Goal: Task Accomplishment & Management: Use online tool/utility

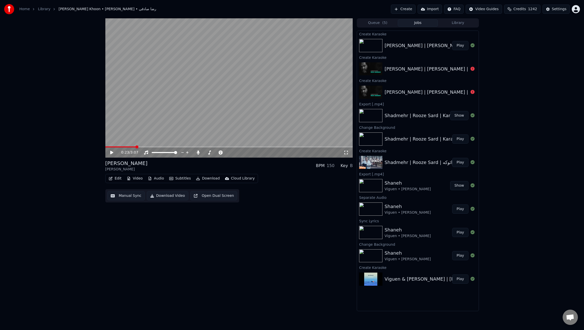
click at [155, 180] on button "Audio" at bounding box center [156, 178] width 20 height 7
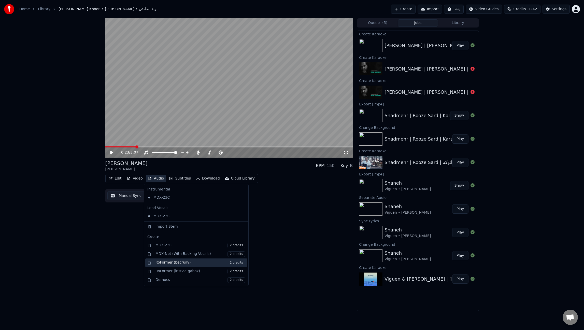
click at [174, 260] on div "RoFormer (becruily) 2 credits" at bounding box center [200, 263] width 90 height 6
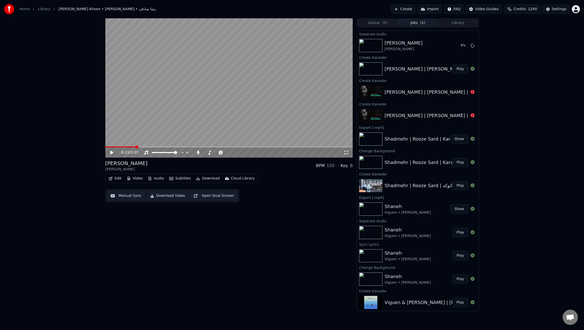
click at [459, 69] on button "Play" at bounding box center [460, 68] width 16 height 9
click at [122, 146] on span at bounding box center [228, 146] width 247 height 1
click at [105, 145] on span at bounding box center [106, 146] width 3 height 3
click at [200, 152] on icon at bounding box center [198, 152] width 5 height 4
click at [133, 177] on button "Video" at bounding box center [135, 178] width 20 height 7
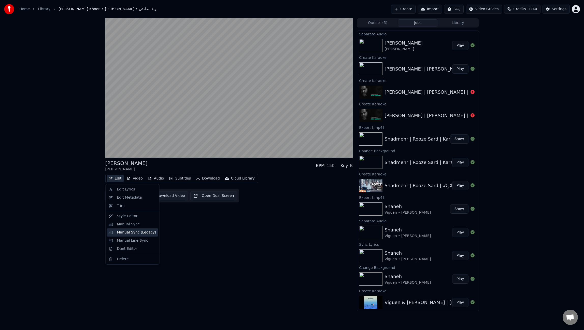
click at [135, 230] on div "Manual Sync (Legacy)" at bounding box center [136, 232] width 39 height 5
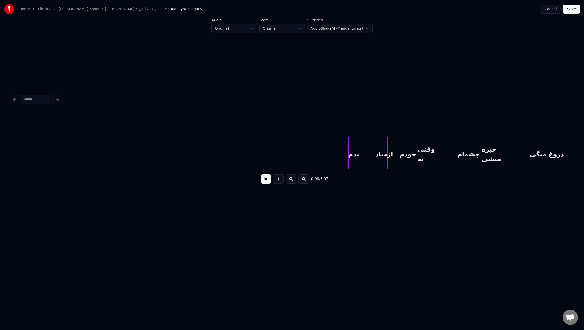
click at [554, 9] on button "Cancel" at bounding box center [550, 9] width 21 height 9
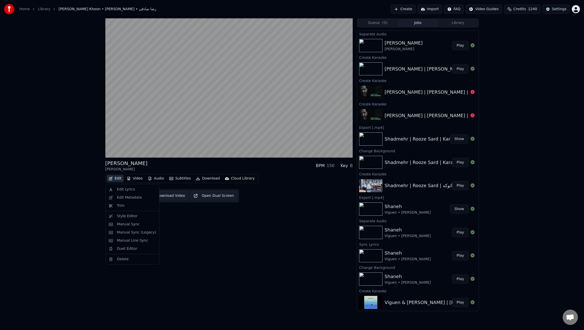
click at [118, 179] on button "Edit" at bounding box center [115, 178] width 17 height 7
click at [131, 190] on div "Edit Lyrics" at bounding box center [126, 189] width 18 height 5
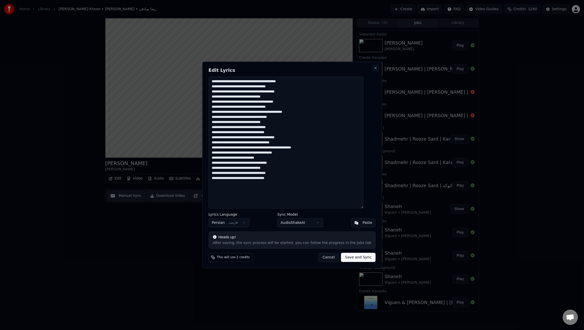
click at [373, 68] on button "Close" at bounding box center [375, 68] width 4 height 4
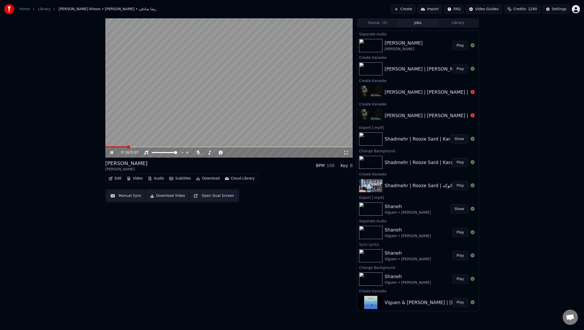
click at [115, 177] on button "Edit" at bounding box center [115, 178] width 17 height 7
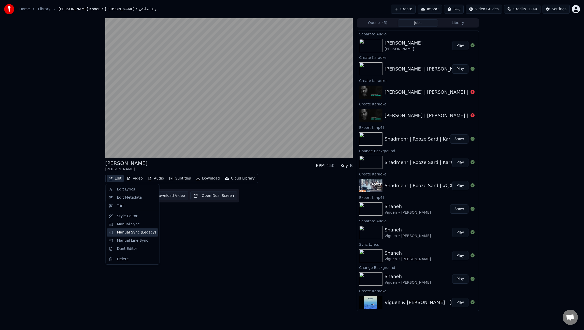
click at [134, 232] on div "Manual Sync (Legacy)" at bounding box center [136, 232] width 39 height 5
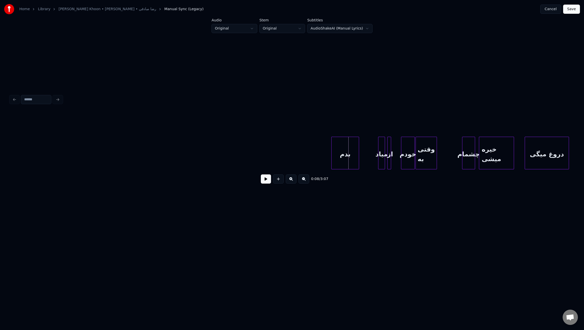
click at [332, 155] on div at bounding box center [332, 153] width 2 height 32
click at [266, 183] on button at bounding box center [266, 178] width 10 height 9
click at [360, 158] on div at bounding box center [361, 153] width 2 height 32
click at [390, 158] on div at bounding box center [390, 153] width 2 height 32
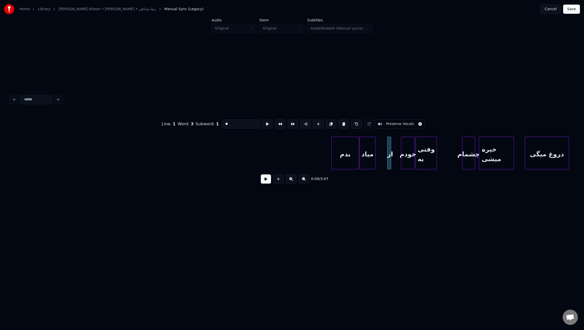
click at [374, 159] on div at bounding box center [375, 153] width 2 height 32
click at [378, 160] on div at bounding box center [379, 153] width 2 height 32
click at [391, 159] on div at bounding box center [392, 153] width 2 height 32
click at [265, 183] on button at bounding box center [266, 178] width 10 height 9
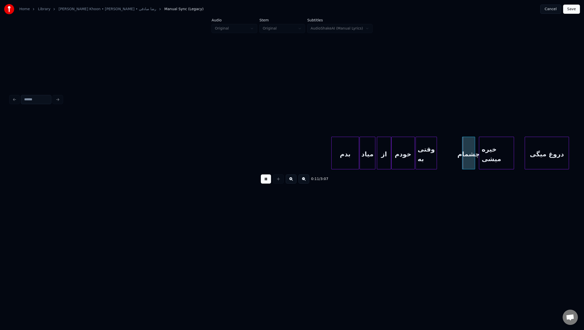
click at [427, 159] on div "وقتی ﺑﻪ" at bounding box center [426, 154] width 21 height 35
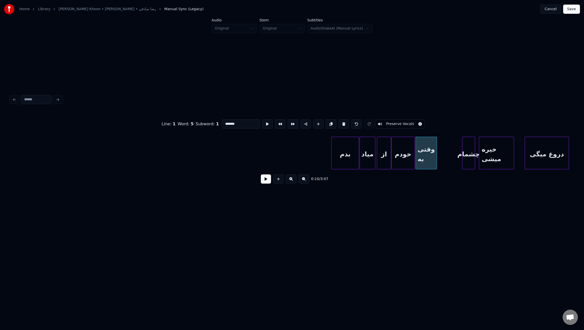
click at [238, 123] on input "*******" at bounding box center [241, 123] width 38 height 9
click at [329, 122] on button at bounding box center [330, 123] width 11 height 9
drag, startPoint x: 227, startPoint y: 122, endPoint x: 219, endPoint y: 121, distance: 7.4
click at [222, 121] on input "*******" at bounding box center [241, 123] width 38 height 9
click at [278, 134] on div "Line : 1 Word : 6 Subword : 1 **** Preserve Vocals" at bounding box center [291, 123] width 563 height 25
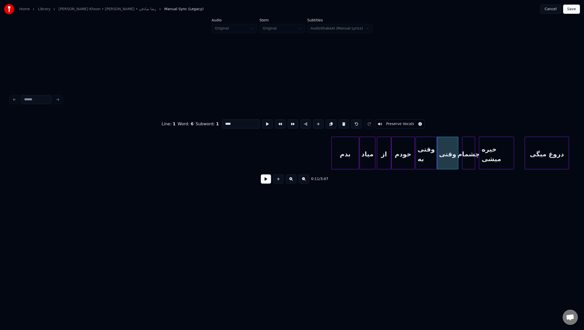
click at [428, 158] on div "وقتی ﺑﻪ" at bounding box center [426, 154] width 21 height 35
drag, startPoint x: 226, startPoint y: 122, endPoint x: 240, endPoint y: 123, distance: 14.3
click at [240, 123] on input "*******" at bounding box center [241, 123] width 38 height 9
click at [450, 116] on div "Line : 1 Word : 5 Subword : 1 ** Preserve Vocals" at bounding box center [291, 123] width 563 height 25
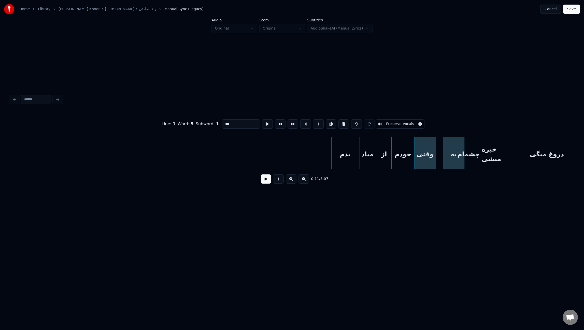
click at [419, 150] on div "وقتی" at bounding box center [424, 154] width 21 height 35
click at [441, 152] on div "ﺑﻪ" at bounding box center [447, 154] width 21 height 35
click at [461, 157] on div at bounding box center [462, 153] width 2 height 32
click at [421, 153] on div "وقتی" at bounding box center [424, 154] width 21 height 35
type input "****"
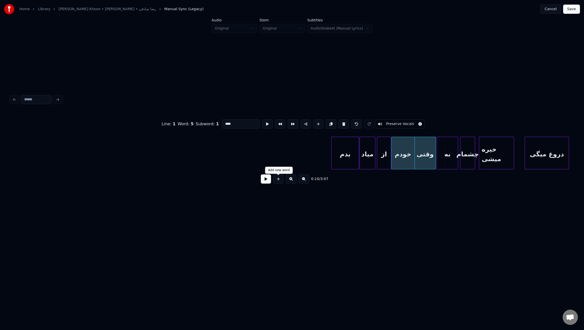
click at [272, 179] on div at bounding box center [278, 178] width 13 height 9
click at [269, 180] on button at bounding box center [266, 178] width 10 height 9
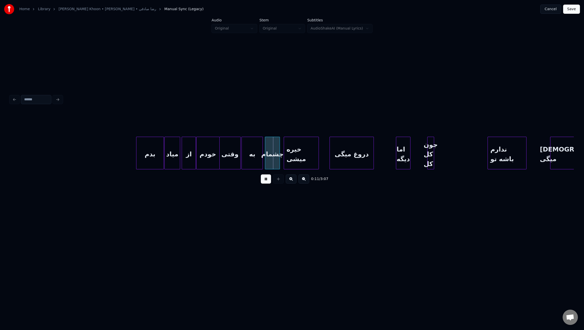
scroll to position [0, 261]
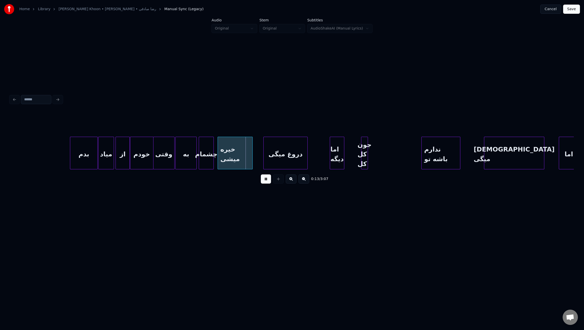
click at [261, 174] on button at bounding box center [266, 178] width 10 height 9
click at [231, 156] on div "ﺧﻴﺮه ﻣﻴﺸﻰ" at bounding box center [235, 154] width 35 height 35
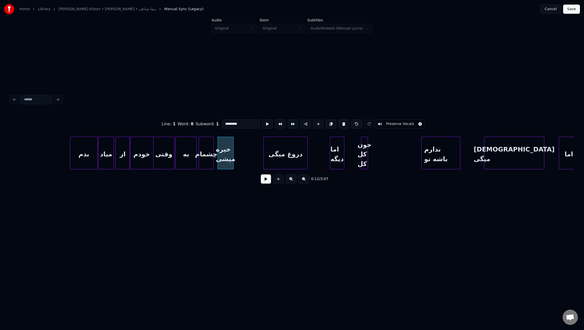
click at [232, 152] on div at bounding box center [233, 153] width 2 height 32
click at [326, 122] on button at bounding box center [330, 123] width 11 height 9
click at [261, 157] on div at bounding box center [261, 153] width 2 height 32
drag, startPoint x: 231, startPoint y: 123, endPoint x: 248, endPoint y: 125, distance: 17.3
click at [248, 125] on input "*********" at bounding box center [241, 123] width 38 height 9
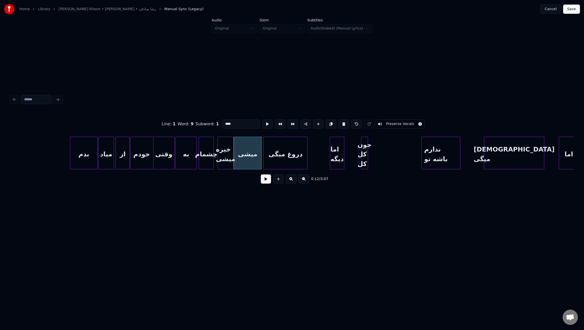
click at [228, 148] on div "ﺧﻴﺮه ﻣﻴﺸﻰ" at bounding box center [226, 154] width 16 height 35
drag, startPoint x: 231, startPoint y: 121, endPoint x: 218, endPoint y: 122, distance: 13.0
click at [218, 122] on div "Line : 1 Word : 8 Subword : 1 ********* Preserve Vocals" at bounding box center [291, 123] width 563 height 25
click at [214, 149] on div at bounding box center [215, 153] width 2 height 32
type input "****"
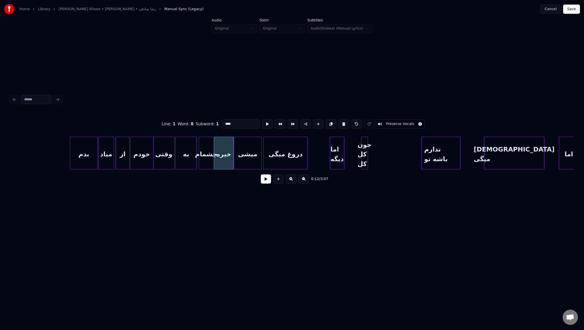
click at [268, 182] on button at bounding box center [266, 178] width 10 height 9
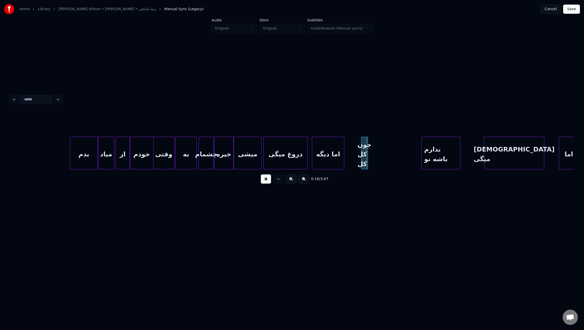
click at [313, 155] on div at bounding box center [313, 153] width 2 height 32
click at [346, 155] on div at bounding box center [346, 153] width 2 height 32
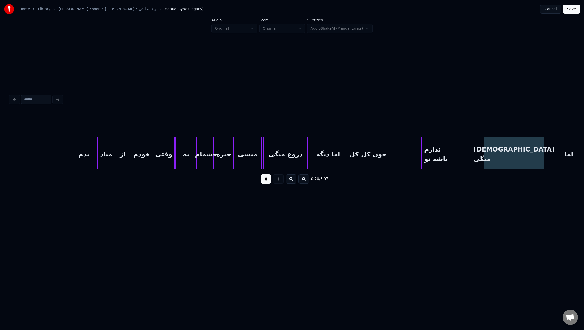
click at [390, 154] on div at bounding box center [390, 153] width 2 height 32
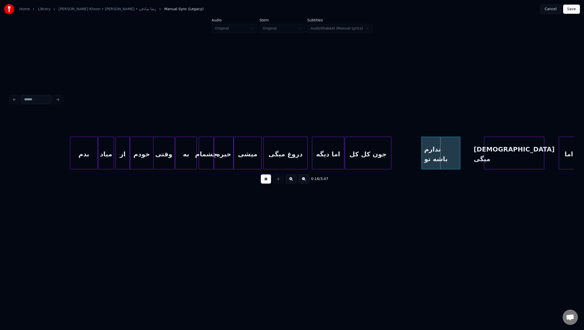
click at [261, 174] on button at bounding box center [266, 178] width 10 height 9
click at [314, 156] on div "اﻣﺎ دﻳﮕﻪ" at bounding box center [328, 154] width 32 height 35
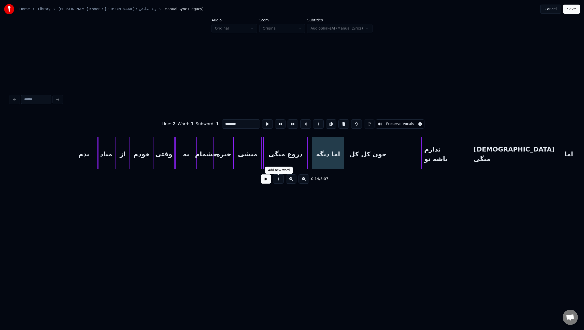
click at [265, 180] on button at bounding box center [266, 178] width 10 height 9
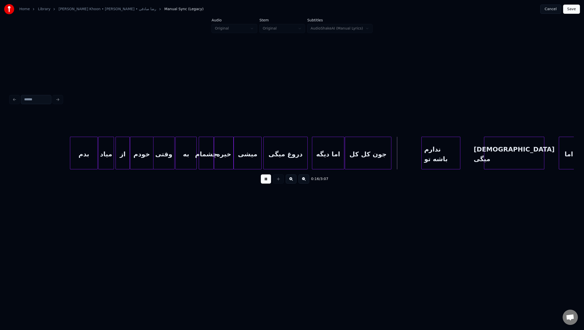
click at [263, 183] on button at bounding box center [266, 178] width 10 height 9
click at [391, 155] on div "ﺟﻮن ﻛﻞ ﻛﻞ" at bounding box center [368, 154] width 46 height 35
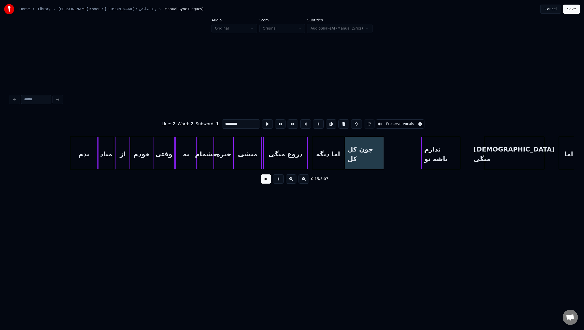
click at [383, 155] on div at bounding box center [383, 153] width 2 height 32
click at [268, 182] on button at bounding box center [266, 178] width 10 height 9
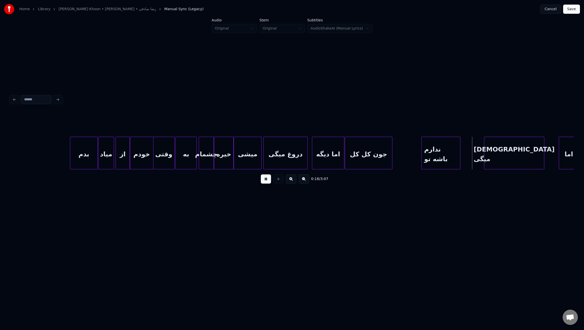
click at [391, 153] on div at bounding box center [391, 153] width 2 height 32
click at [393, 149] on div at bounding box center [394, 153] width 2 height 32
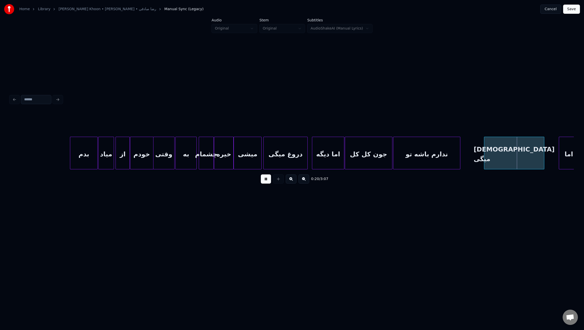
click at [447, 154] on div "ﻧﺪارم ﺑﺎﺷﻪ ﺗﻮ" at bounding box center [426, 154] width 67 height 35
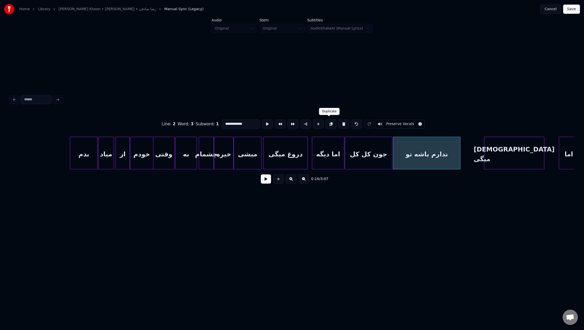
click at [330, 122] on button at bounding box center [330, 123] width 11 height 9
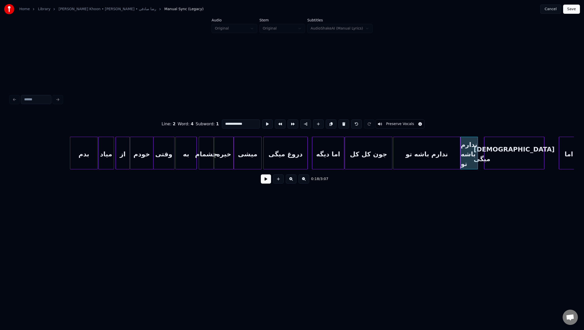
click at [477, 154] on div at bounding box center [477, 153] width 2 height 32
click at [476, 160] on div "ﻧﺪارم ﺑﺎﺷﻪ ﺗﻮ" at bounding box center [474, 154] width 17 height 35
drag, startPoint x: 226, startPoint y: 123, endPoint x: 246, endPoint y: 122, distance: 20.9
click at [246, 122] on input "**********" at bounding box center [241, 123] width 38 height 9
click at [398, 150] on div "ﻧﺪارم ﺑﺎﺷﻪ ﺗﻮ" at bounding box center [426, 154] width 67 height 35
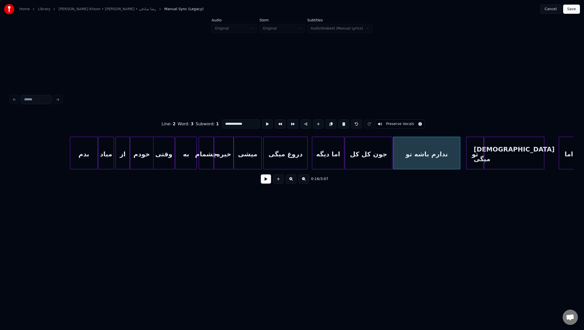
drag, startPoint x: 227, startPoint y: 121, endPoint x: 218, endPoint y: 121, distance: 8.7
click at [218, 121] on div "**********" at bounding box center [291, 123] width 563 height 25
click at [476, 147] on div at bounding box center [477, 153] width 2 height 32
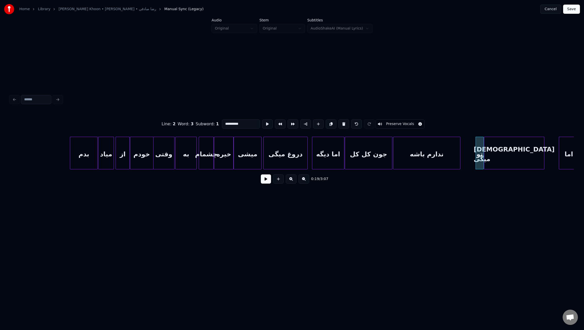
type input "**********"
click at [267, 180] on button at bounding box center [266, 178] width 10 height 9
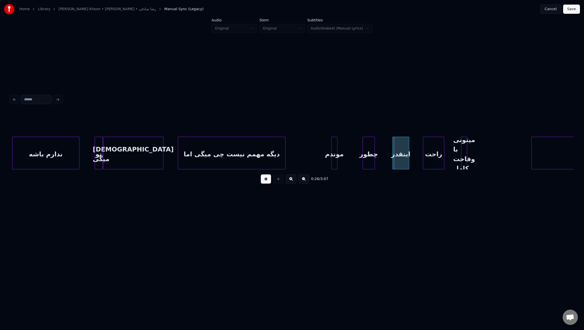
scroll to position [0, 643]
click at [264, 182] on button at bounding box center [266, 178] width 10 height 9
click at [229, 154] on div "دﻳﮕﻪ ﻣﻬﻤﻢ ﻧﻴﺴﺖ ﭼﻰ ﻣﻴﮕﻰ اﻣﺎ" at bounding box center [229, 154] width 107 height 35
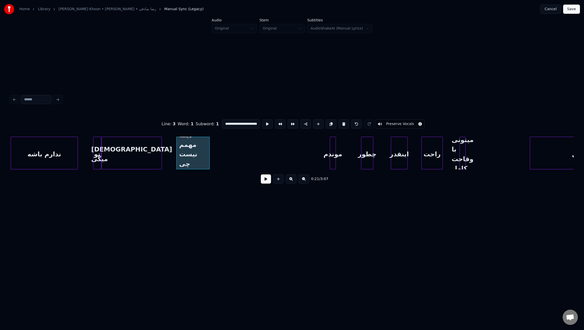
click at [209, 153] on div at bounding box center [209, 153] width 2 height 32
click at [121, 149] on div "[DEMOGRAPHIC_DATA] ﻣﻴﮕﻰ" at bounding box center [132, 154] width 60 height 35
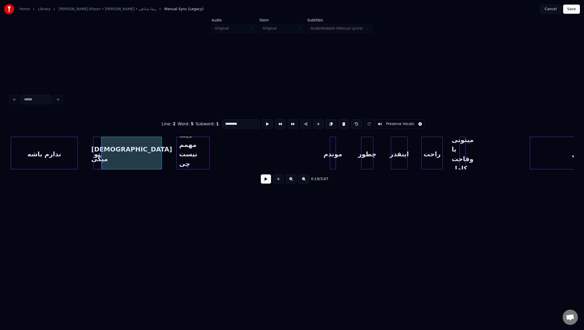
click at [193, 152] on div "دﻳﮕﻪ ﻣﻬﻤﻢ ﻧﻴﺴﺖ ﭼﻰ ﻣﻴﮕﻰ اﻣﺎ" at bounding box center [192, 154] width 33 height 35
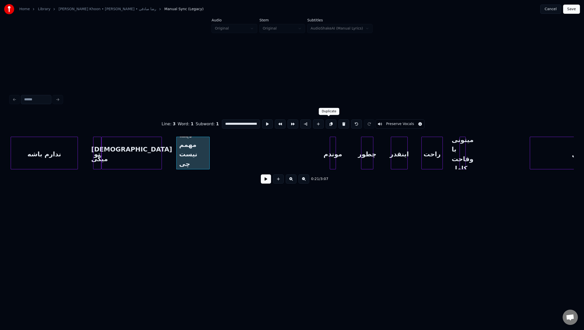
click at [330, 123] on button at bounding box center [330, 123] width 11 height 9
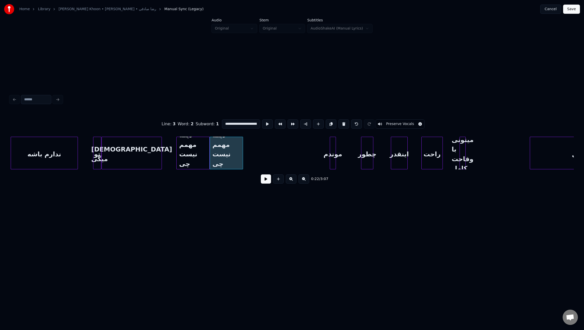
click at [330, 123] on button at bounding box center [330, 123] width 11 height 9
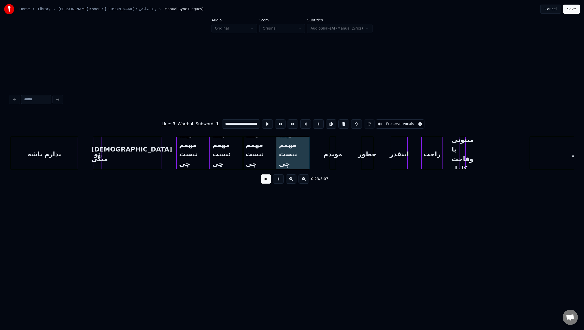
click at [188, 147] on div "دﻳﮕﻪ ﻣﻬﻤﻢ ﻧﻴﺴﺖ ﭼﻰ ﻣﻴﮕﻰ اﻣﺎ" at bounding box center [192, 154] width 33 height 35
drag, startPoint x: 244, startPoint y: 123, endPoint x: 208, endPoint y: 124, distance: 35.6
click at [208, 124] on div "**********" at bounding box center [291, 123] width 563 height 25
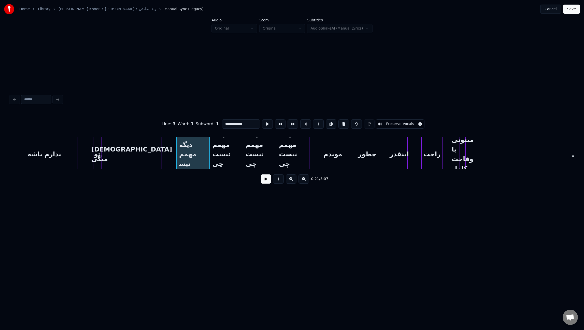
drag, startPoint x: 236, startPoint y: 121, endPoint x: 207, endPoint y: 123, distance: 29.8
click at [207, 123] on div "**********" at bounding box center [291, 123] width 563 height 25
click at [191, 149] on div at bounding box center [191, 153] width 2 height 32
click at [204, 151] on div "دﻳﮕﻪ ﻣﻬﻤﻢ ﻧﻴﺴﺖ ﭼﻰ ﻣﻴﮕﻰ اﻣﺎ" at bounding box center [209, 154] width 33 height 35
click at [219, 142] on div "دﻳﮕﻪ ﻣﻬﻤﻢ ﻧﻴﺴﺖ ﭼﻰ ﻣﻴﮕﻰ اﻣﺎ" at bounding box center [209, 154] width 33 height 35
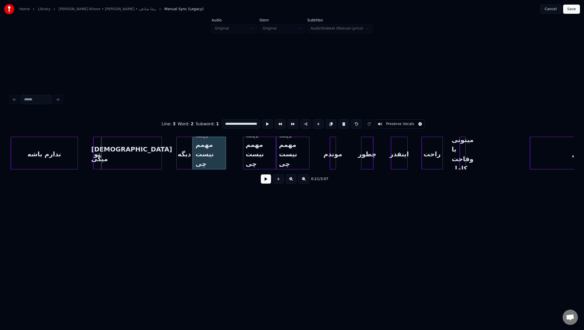
drag, startPoint x: 250, startPoint y: 123, endPoint x: 208, endPoint y: 120, distance: 42.8
click at [208, 120] on div "**********" at bounding box center [291, 123] width 563 height 25
drag, startPoint x: 231, startPoint y: 122, endPoint x: 244, endPoint y: 123, distance: 12.5
click at [244, 123] on input "*********" at bounding box center [241, 123] width 38 height 9
click at [255, 145] on div "دﻳﮕﻪ ﻣﻬﻤﻢ ﻧﻴﺴﺖ ﭼﻰ ﻣﻴﮕﻰ اﻣﺎ" at bounding box center [259, 154] width 33 height 35
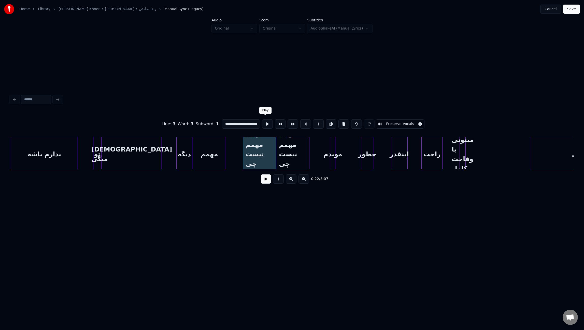
drag, startPoint x: 250, startPoint y: 122, endPoint x: 259, endPoint y: 123, distance: 9.0
click at [261, 123] on div "**********" at bounding box center [291, 123] width 563 height 25
click at [251, 122] on input "**********" at bounding box center [241, 123] width 38 height 9
drag, startPoint x: 252, startPoint y: 122, endPoint x: 263, endPoint y: 123, distance: 10.9
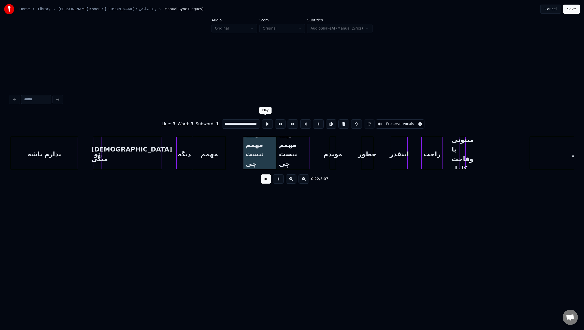
click at [263, 123] on div "**********" at bounding box center [291, 123] width 563 height 25
drag, startPoint x: 240, startPoint y: 122, endPoint x: 219, endPoint y: 122, distance: 21.4
click at [219, 122] on div "**********" at bounding box center [291, 123] width 563 height 25
click at [241, 143] on div "ﻧﻴﺴﺖ" at bounding box center [242, 154] width 33 height 35
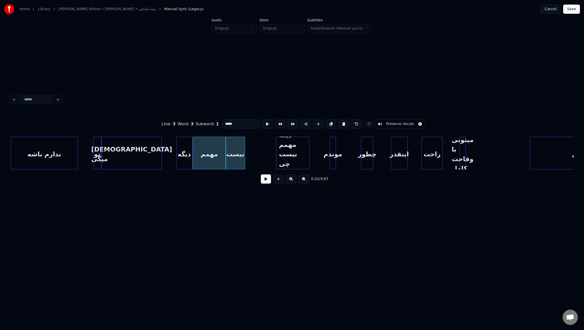
click at [244, 145] on div at bounding box center [244, 153] width 2 height 32
click at [290, 150] on div "دﻳﮕﻪ ﻣﻬﻤﻢ ﻧﻴﺴﺖ ﭼﻰ ﻣﻴﮕﻰ اﻣﺎ" at bounding box center [292, 154] width 33 height 35
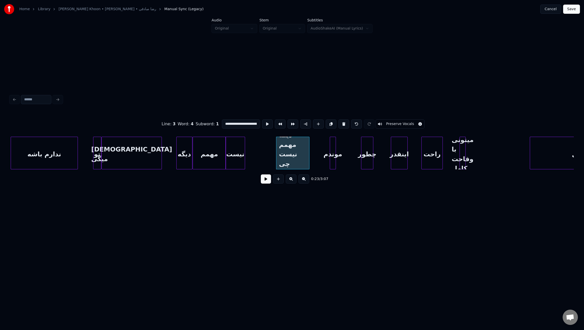
click at [237, 142] on div "ﻧﻴﺴﺖ" at bounding box center [235, 154] width 19 height 35
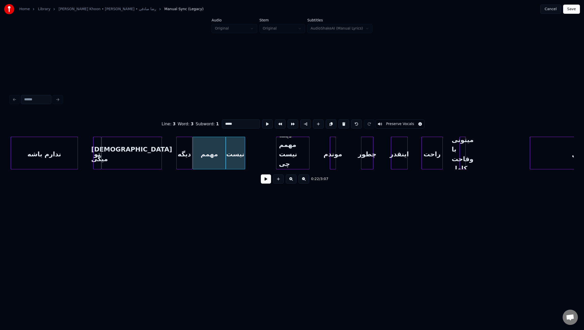
click at [296, 149] on div "دﻳﮕﻪ ﻣﻬﻤﻢ ﻧﻴﺴﺖ ﭼﻰ ﻣﻴﮕﻰ اﻣﺎ" at bounding box center [292, 154] width 33 height 35
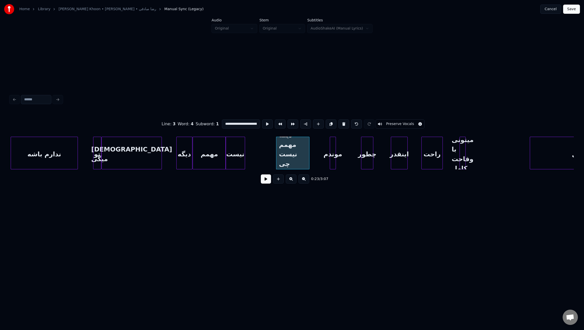
drag, startPoint x: 228, startPoint y: 122, endPoint x: 219, endPoint y: 122, distance: 9.2
click at [219, 122] on div "**********" at bounding box center [291, 123] width 563 height 25
click at [329, 124] on button at bounding box center [330, 123] width 11 height 9
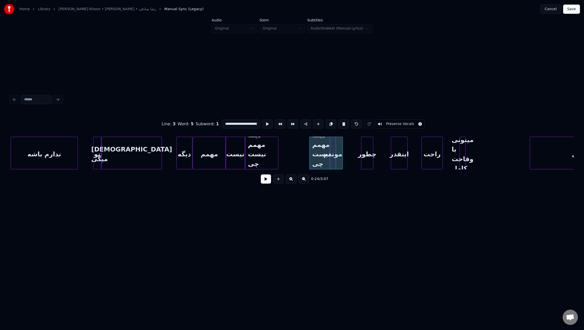
click at [263, 151] on div "دﻳﮕﻪ ﻣﻬﻤﻢ ﻧﻴﺴﺖ ﭼﻰ ﻣﻴﮕﻰ اﻣﺎ" at bounding box center [261, 154] width 33 height 35
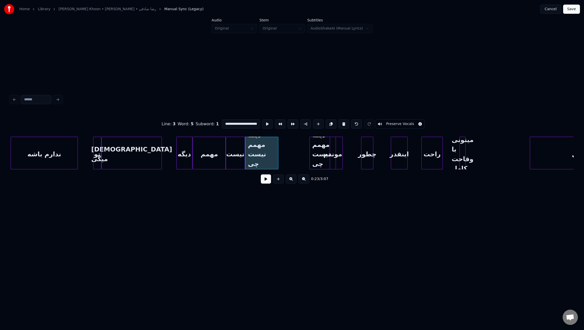
click at [247, 123] on input "**********" at bounding box center [241, 123] width 38 height 9
drag, startPoint x: 242, startPoint y: 122, endPoint x: 262, endPoint y: 123, distance: 20.9
click at [262, 123] on div "**********" at bounding box center [291, 123] width 563 height 25
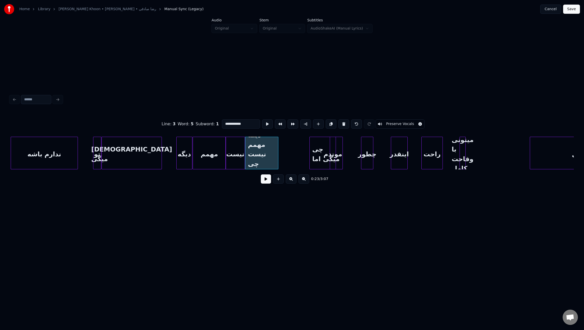
drag, startPoint x: 235, startPoint y: 121, endPoint x: 224, endPoint y: 121, distance: 10.9
click at [224, 121] on input "**********" at bounding box center [241, 123] width 38 height 9
click at [223, 122] on input "***" at bounding box center [241, 123] width 38 height 9
click at [223, 121] on input "***" at bounding box center [241, 123] width 38 height 9
type input "*"
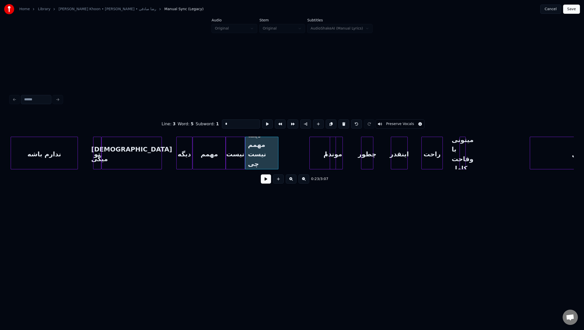
click at [229, 123] on input "*" at bounding box center [241, 123] width 38 height 9
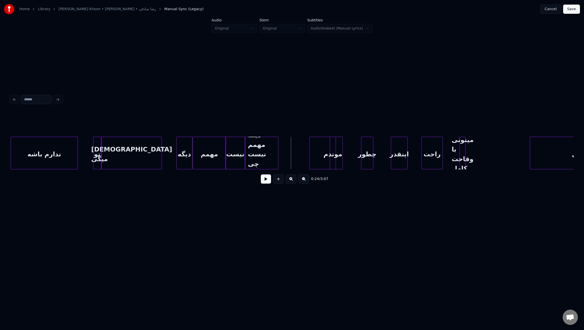
click at [550, 10] on button "Cancel" at bounding box center [550, 9] width 21 height 9
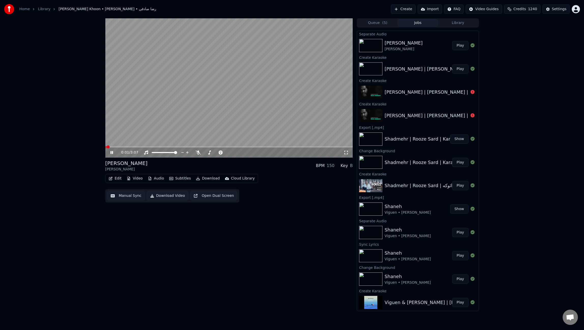
click at [110, 177] on icon "button" at bounding box center [111, 178] width 4 height 4
click at [126, 192] on div "Edit Lyrics" at bounding box center [132, 189] width 51 height 8
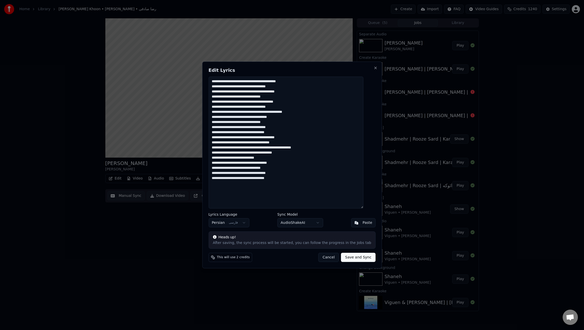
click at [358, 80] on textarea "**********" at bounding box center [285, 143] width 155 height 132
click at [342, 81] on textarea "**********" at bounding box center [285, 143] width 155 height 132
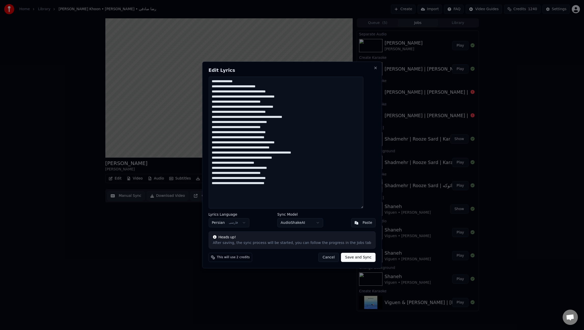
click at [331, 90] on textarea "**********" at bounding box center [285, 143] width 155 height 132
click at [328, 102] on textarea "**********" at bounding box center [285, 143] width 155 height 132
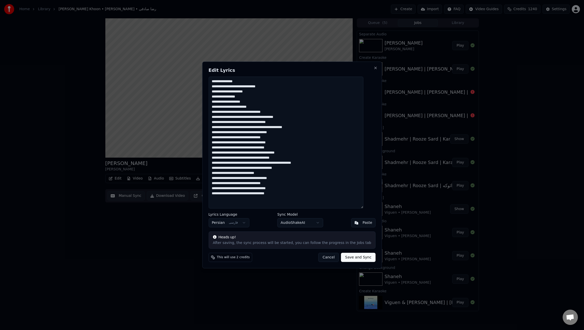
type textarea "**********"
click at [315, 224] on body "Home Library [PERSON_NAME] Khoon • [PERSON_NAME] • رضا صادقی Create Import FAQ …" at bounding box center [292, 165] width 584 height 330
click at [357, 258] on button "Save and Sync" at bounding box center [358, 257] width 34 height 9
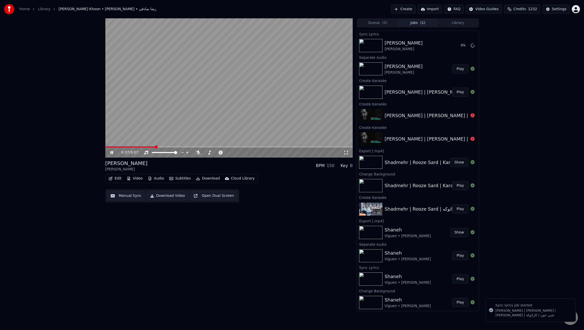
click at [306, 102] on video at bounding box center [228, 87] width 247 height 139
click at [113, 152] on icon at bounding box center [111, 153] width 3 height 4
click at [179, 147] on span at bounding box center [228, 146] width 247 height 1
click at [112, 153] on icon at bounding box center [111, 152] width 3 height 3
click at [116, 147] on div "1:19 / 3:07" at bounding box center [228, 152] width 247 height 10
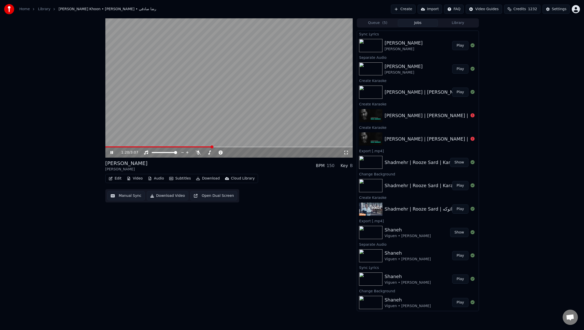
click at [115, 147] on span at bounding box center [158, 146] width 107 height 1
click at [199, 152] on icon at bounding box center [198, 152] width 5 height 4
click at [113, 153] on icon at bounding box center [115, 152] width 12 height 4
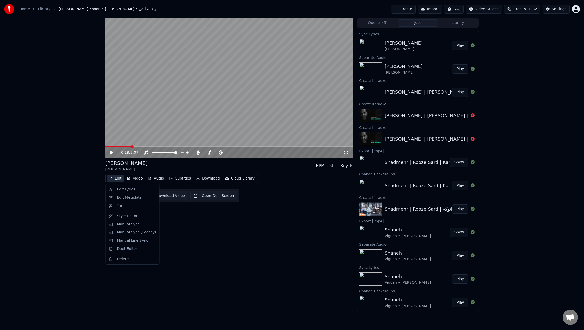
click at [117, 180] on button "Edit" at bounding box center [115, 178] width 17 height 7
click at [129, 233] on div "Manual Sync (Legacy)" at bounding box center [136, 232] width 39 height 5
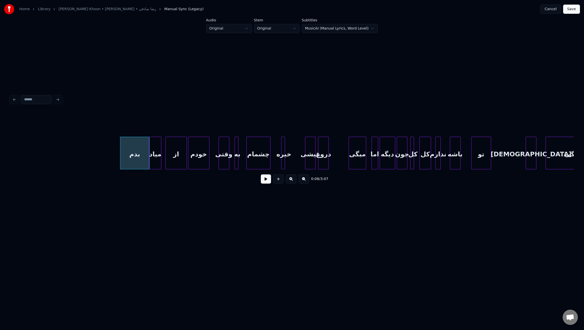
scroll to position [0, 218]
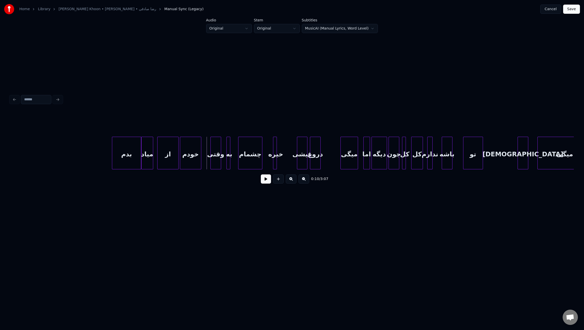
click at [264, 181] on button at bounding box center [266, 178] width 10 height 9
click at [223, 157] on div "ﺑﻪ" at bounding box center [224, 154] width 5 height 35
click at [234, 155] on div "ﭼﺸﻤﺎم" at bounding box center [239, 154] width 24 height 35
click at [279, 160] on div at bounding box center [280, 153] width 2 height 32
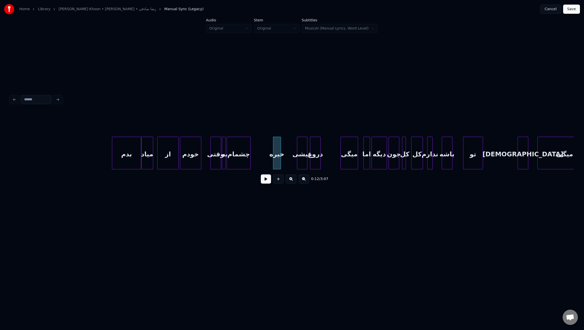
drag, startPoint x: 266, startPoint y: 182, endPoint x: 275, endPoint y: 171, distance: 14.4
click at [266, 182] on button at bounding box center [266, 178] width 10 height 9
click at [264, 158] on div "ﺧﻴﺮه" at bounding box center [264, 154] width 7 height 35
click at [275, 157] on div "ﻣﻴﺸﻰ" at bounding box center [275, 154] width 10 height 35
click at [286, 161] on div "ﻣﻴﺸﻰ" at bounding box center [284, 154] width 10 height 35
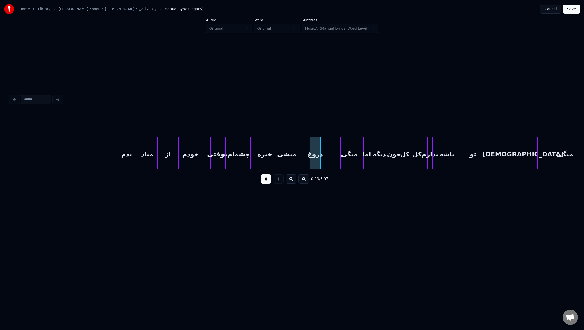
click at [285, 161] on div "ﻣﻴﺸﻰ" at bounding box center [287, 154] width 10 height 35
click at [280, 159] on div at bounding box center [280, 153] width 2 height 32
click at [258, 160] on div at bounding box center [259, 153] width 2 height 32
click at [303, 159] on div at bounding box center [303, 153] width 2 height 32
click at [310, 160] on div "دروغ" at bounding box center [312, 154] width 10 height 35
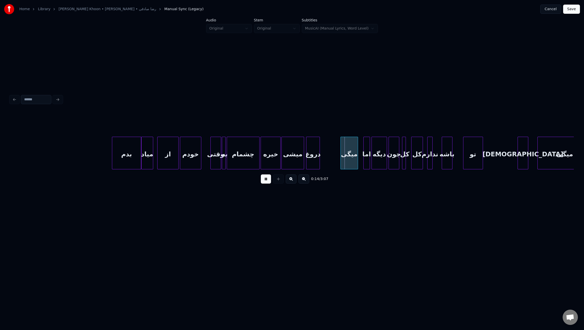
click at [319, 160] on div at bounding box center [319, 153] width 2 height 32
click at [334, 159] on div "ﻣﻴﮕﻰ" at bounding box center [329, 154] width 17 height 35
click at [348, 159] on div at bounding box center [349, 153] width 2 height 32
click at [357, 160] on div at bounding box center [357, 153] width 2 height 32
click at [266, 182] on button at bounding box center [266, 178] width 10 height 9
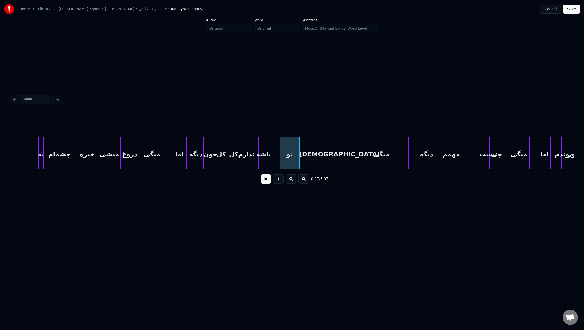
scroll to position [0, 432]
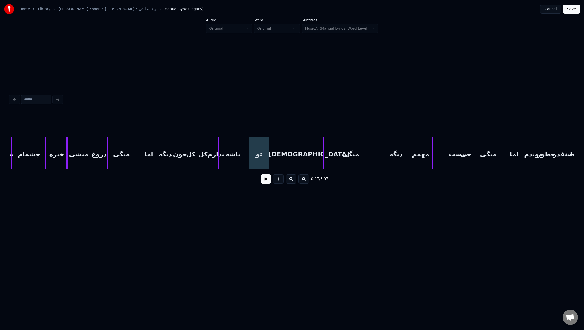
click at [266, 180] on button at bounding box center [266, 178] width 10 height 9
click at [276, 160] on div "ﺗﻮ" at bounding box center [277, 154] width 19 height 35
click at [258, 161] on div "ﺑﺎﺷﻪ" at bounding box center [259, 154] width 10 height 35
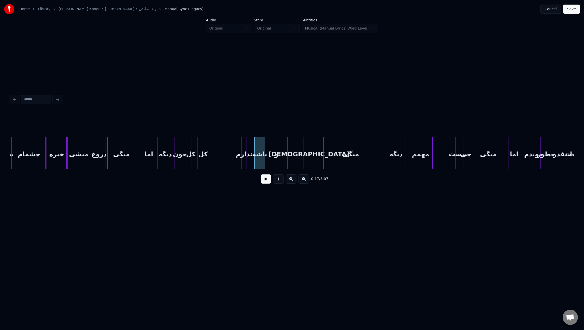
click at [244, 163] on div "ﻧﺪارم" at bounding box center [243, 154] width 5 height 35
click at [221, 162] on div "ﻛﻞ" at bounding box center [216, 154] width 11 height 35
click at [181, 161] on div "ﺟﻮن" at bounding box center [180, 154] width 10 height 35
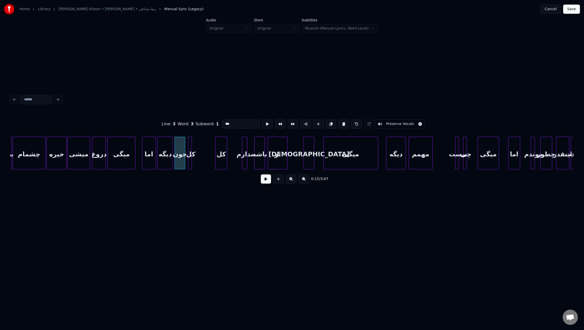
click at [264, 183] on button at bounding box center [266, 178] width 10 height 9
click at [265, 183] on button at bounding box center [266, 178] width 10 height 9
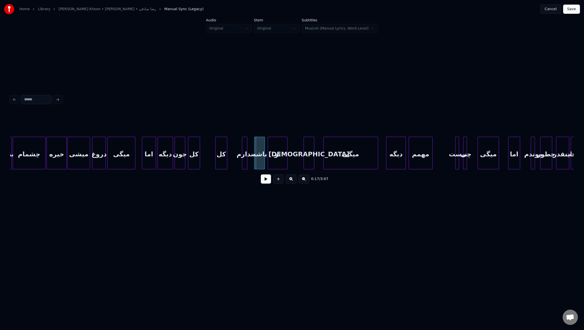
click at [199, 159] on div at bounding box center [199, 153] width 2 height 32
click at [205, 160] on div "ﻛﻞ" at bounding box center [203, 154] width 11 height 35
click at [195, 162] on div at bounding box center [195, 153] width 2 height 32
click at [266, 183] on button at bounding box center [266, 178] width 10 height 9
click at [229, 159] on div at bounding box center [230, 153] width 2 height 32
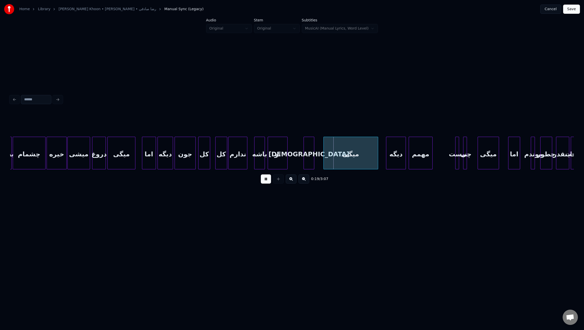
click at [266, 183] on button at bounding box center [266, 178] width 10 height 9
click at [321, 159] on div at bounding box center [322, 153] width 2 height 32
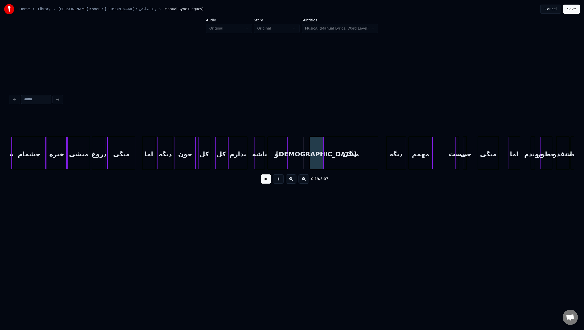
click at [310, 159] on div at bounding box center [311, 153] width 2 height 32
click at [301, 163] on div "ﺗﻮ" at bounding box center [298, 154] width 19 height 35
click at [289, 159] on div "ﺗﻮ" at bounding box center [299, 153] width 20 height 33
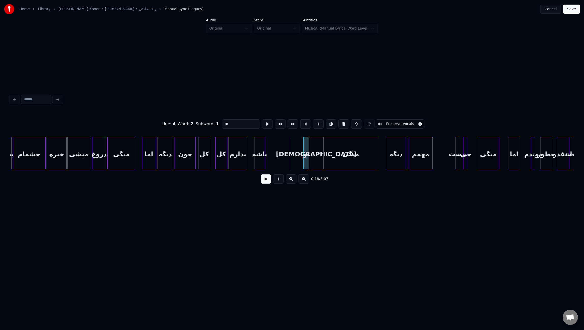
click at [304, 162] on div at bounding box center [304, 153] width 2 height 32
click at [271, 158] on div "ﺑﺎﺷﻪ" at bounding box center [273, 154] width 10 height 35
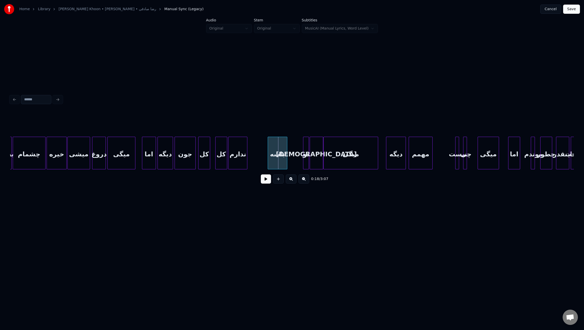
click at [286, 159] on div at bounding box center [286, 153] width 2 height 32
click at [265, 158] on div at bounding box center [266, 153] width 2 height 32
drag, startPoint x: 139, startPoint y: 154, endPoint x: 199, endPoint y: 162, distance: 60.0
click at [266, 182] on button at bounding box center [266, 178] width 10 height 9
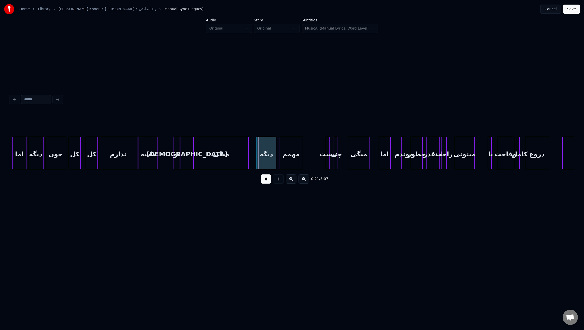
scroll to position [0, 571]
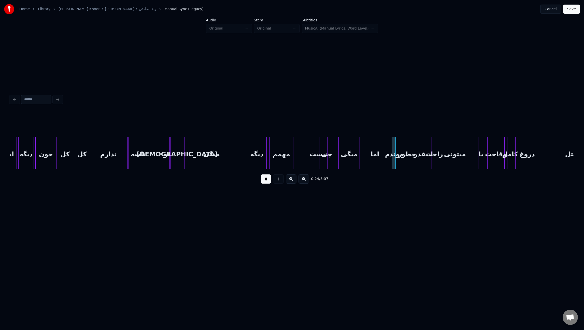
click at [266, 183] on button at bounding box center [266, 178] width 10 height 9
click at [334, 162] on div at bounding box center [334, 153] width 2 height 32
click at [300, 160] on div "ﻧﻴﺴﺖ" at bounding box center [304, 154] width 19 height 35
click at [316, 160] on div at bounding box center [317, 153] width 2 height 32
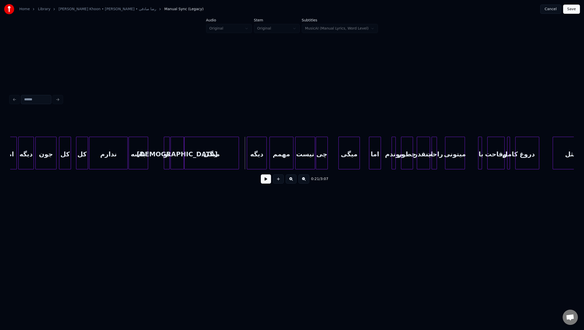
click at [264, 181] on button at bounding box center [266, 178] width 10 height 9
click at [266, 181] on button at bounding box center [266, 178] width 10 height 9
click at [331, 161] on div "ﭼﻰ" at bounding box center [331, 154] width 11 height 35
click at [319, 160] on div "ﻧﻴﺴﺖ" at bounding box center [315, 154] width 19 height 35
click at [304, 157] on div at bounding box center [303, 153] width 2 height 32
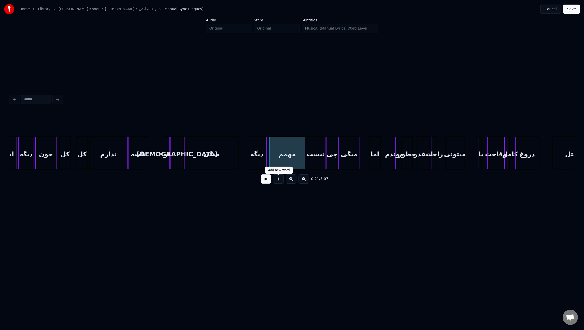
click at [261, 180] on button at bounding box center [266, 178] width 10 height 9
click at [331, 158] on div at bounding box center [332, 153] width 2 height 32
click at [344, 159] on div "ﻣﻴﮕﻰ" at bounding box center [343, 154] width 21 height 35
click at [362, 157] on div "اﻣﺎ" at bounding box center [362, 154] width 11 height 35
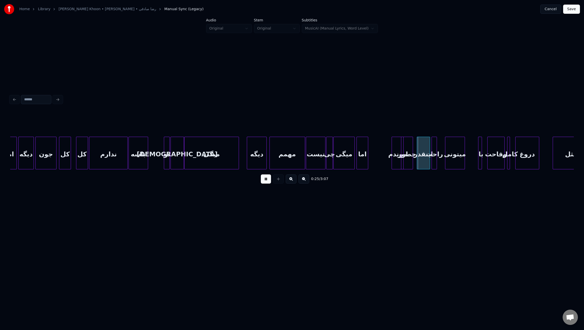
click at [403, 164] on div at bounding box center [403, 153] width 2 height 32
click at [375, 159] on div "ﻣﻮﻧﺪم" at bounding box center [377, 154] width 12 height 35
click at [398, 162] on div at bounding box center [398, 153] width 2 height 32
click at [266, 182] on button at bounding box center [266, 178] width 10 height 9
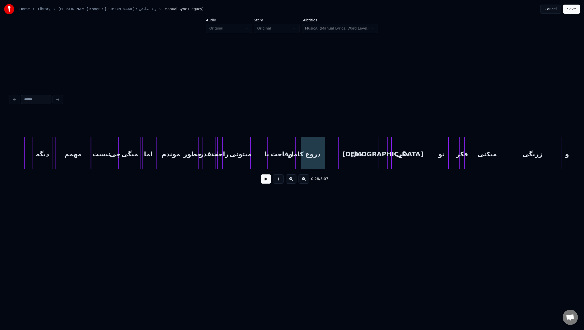
scroll to position [0, 778]
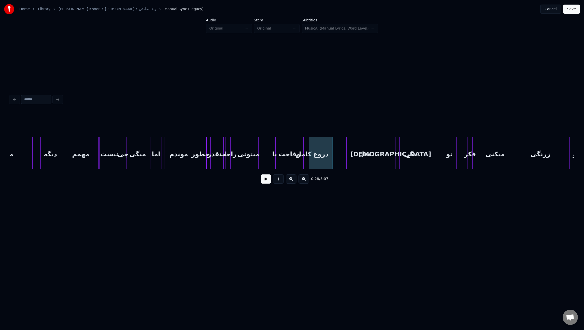
click at [201, 162] on div "ﭼﻄﻮر" at bounding box center [200, 154] width 11 height 35
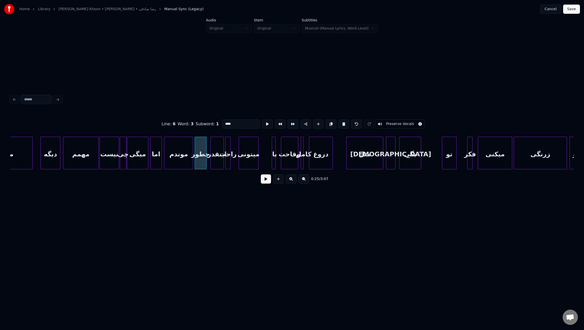
click at [263, 182] on button at bounding box center [266, 178] width 10 height 9
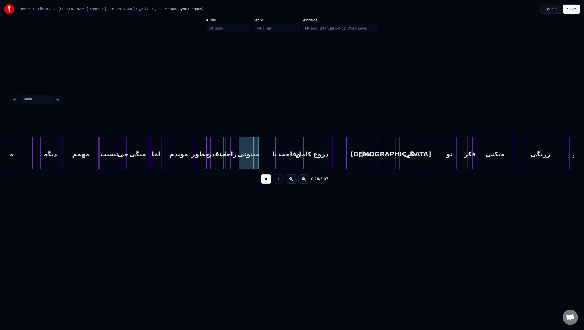
click at [264, 182] on button at bounding box center [266, 178] width 10 height 9
click at [259, 164] on div "ﻣﻴﺘﻮﻧﻰ" at bounding box center [260, 154] width 19 height 35
click at [334, 165] on div "دروغ" at bounding box center [332, 154] width 24 height 35
click at [310, 162] on div at bounding box center [310, 153] width 2 height 32
click at [310, 161] on div "ﻛﺎﻣﻞ" at bounding box center [312, 154] width 13 height 35
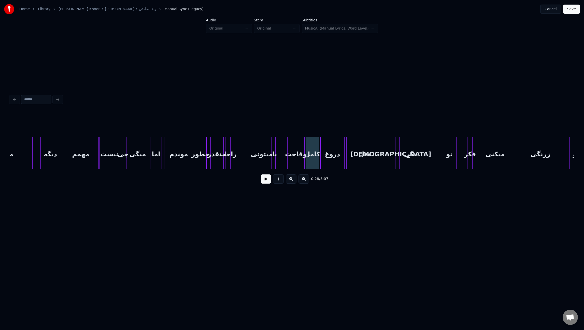
click at [296, 161] on div "وﻗﺎﺣﺖ" at bounding box center [295, 154] width 17 height 35
click at [270, 162] on div "ﻣﻴﺘﻮﻧﻰ" at bounding box center [268, 154] width 19 height 35
click at [255, 161] on div "راﺣﺖ" at bounding box center [253, 154] width 5 height 35
click at [231, 161] on div "اﻳﻨﻘﺪر" at bounding box center [231, 154] width 13 height 35
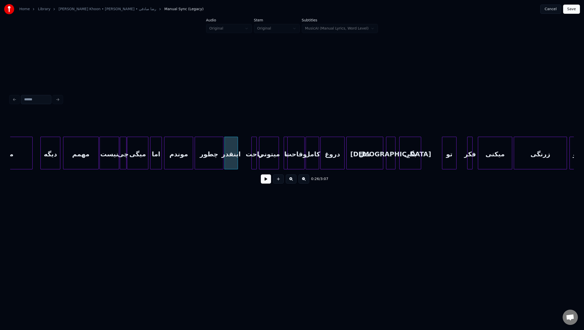
click at [222, 162] on div at bounding box center [222, 153] width 2 height 32
click at [266, 182] on button at bounding box center [266, 178] width 10 height 9
click at [266, 181] on button at bounding box center [266, 178] width 10 height 9
click at [202, 159] on div at bounding box center [202, 153] width 2 height 32
click at [199, 160] on div at bounding box center [200, 153] width 2 height 32
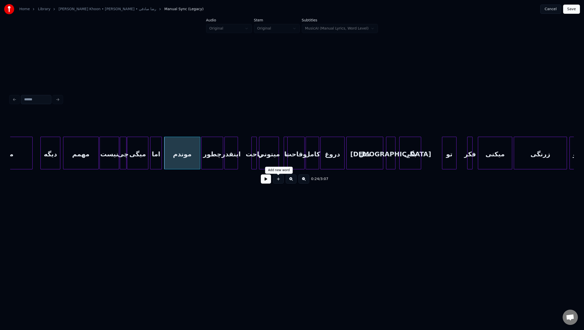
click at [265, 182] on button at bounding box center [266, 178] width 10 height 9
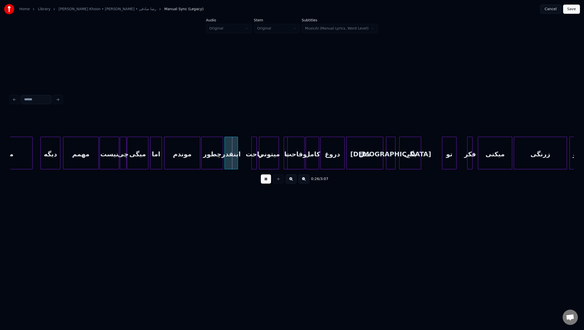
click at [265, 182] on button at bounding box center [266, 178] width 10 height 9
click at [169, 157] on div at bounding box center [169, 153] width 2 height 32
click at [167, 158] on div at bounding box center [167, 153] width 2 height 32
click at [268, 180] on button at bounding box center [266, 178] width 10 height 9
click at [263, 183] on button at bounding box center [266, 178] width 10 height 9
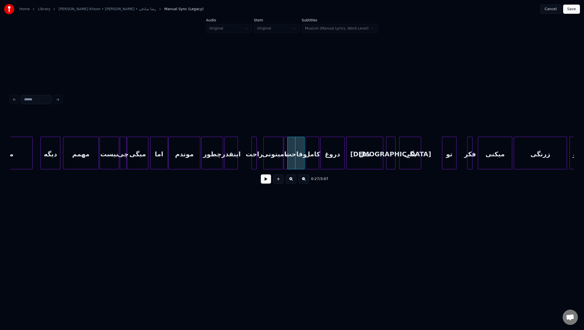
click at [275, 161] on div "ﻣﻴﺘﻮﻧﻰ" at bounding box center [272, 154] width 19 height 35
click at [270, 159] on div at bounding box center [269, 153] width 2 height 32
click at [265, 161] on div "راﺣﺖ" at bounding box center [265, 154] width 5 height 35
click at [233, 160] on div "اﻳﻨﻘﺪر" at bounding box center [231, 154] width 13 height 35
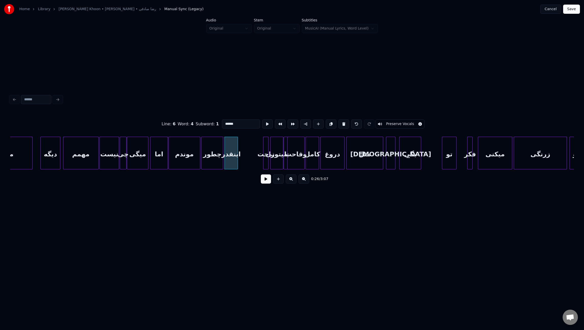
click at [263, 181] on button at bounding box center [266, 178] width 10 height 9
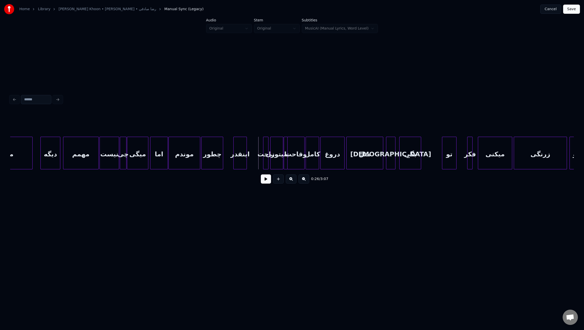
click at [242, 160] on div "اﻳﻨﻘﺪر" at bounding box center [239, 154] width 13 height 35
click at [230, 160] on div at bounding box center [231, 153] width 2 height 32
click at [269, 182] on button at bounding box center [266, 178] width 10 height 9
click at [250, 158] on div "راﺣﺖ" at bounding box center [251, 154] width 5 height 35
click at [268, 162] on div at bounding box center [269, 153] width 2 height 32
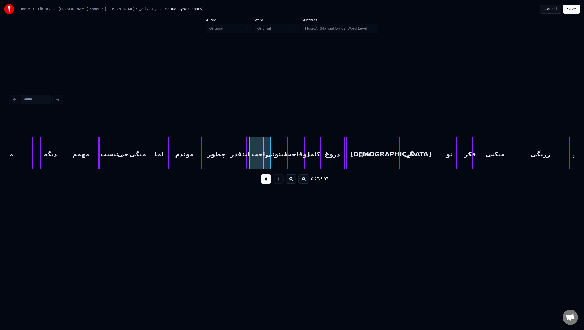
click at [256, 162] on div "راﺣﺖ" at bounding box center [259, 154] width 21 height 35
click at [267, 182] on button at bounding box center [266, 178] width 10 height 9
click at [405, 159] on div "ﺑﮕﻰ" at bounding box center [409, 154] width 21 height 35
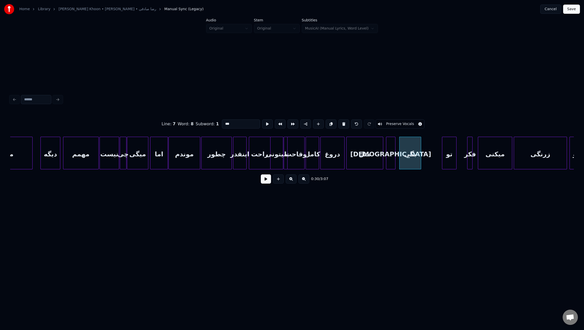
click at [269, 181] on button at bounding box center [266, 178] width 10 height 9
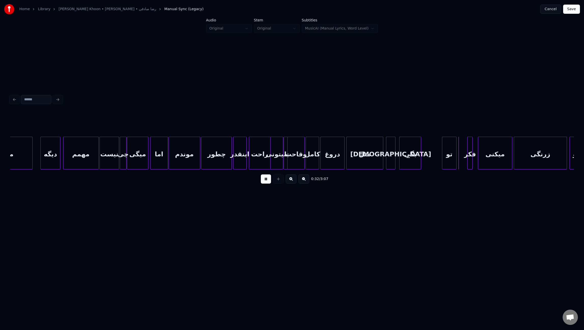
click at [269, 181] on button at bounding box center [266, 178] width 10 height 9
click at [375, 157] on div at bounding box center [376, 153] width 2 height 32
click at [460, 159] on div "ﺗﻮ" at bounding box center [458, 154] width 14 height 35
click at [458, 158] on div at bounding box center [459, 153] width 2 height 32
click at [447, 160] on div "ﺑﮕﻰ" at bounding box center [446, 154] width 21 height 35
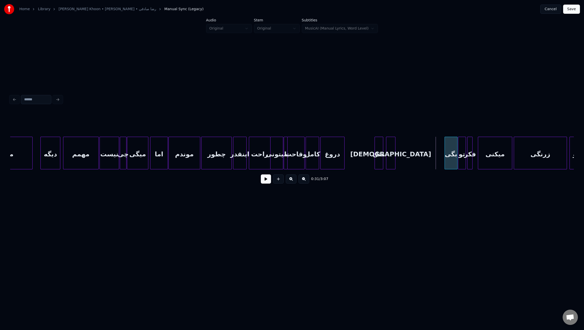
click at [445, 159] on div at bounding box center [446, 153] width 2 height 32
click at [439, 163] on div "[DEMOGRAPHIC_DATA]" at bounding box center [439, 154] width 9 height 35
click at [427, 167] on div "ﻣﻴﮕﻰ اﻣﺎ ﻣﻮﻧﺪم ﭼﻄﻮر اﻳﻨﻘﺪر راﺣﺖ ﻣﻴﺘﻮﻧﻰ ﺑﺎ وﻗﺎﺣﺖ ﻛﺎﻣﻞ دروغ ﻣﺜﻞ راﺳﺖ ﺑﮕﻰ ﺗﻮ ﻓﻜﺮ ﻣ…" at bounding box center [291, 153] width 563 height 33
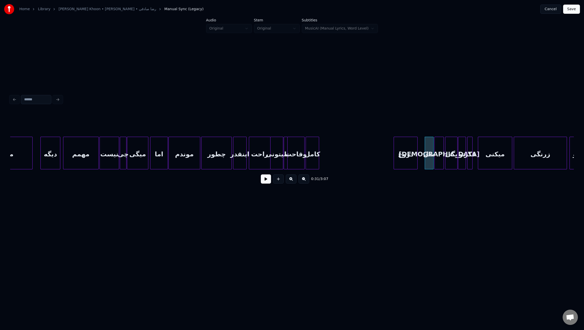
click at [406, 161] on div "دروغ" at bounding box center [406, 154] width 24 height 35
click at [352, 164] on div "ﻛﺎﻣﻞ" at bounding box center [350, 154] width 13 height 35
click at [315, 160] on div "وﻗﺎﺣﺖ" at bounding box center [313, 154] width 17 height 35
click at [291, 160] on div at bounding box center [292, 153] width 2 height 32
click at [297, 160] on div "ﺑﺎ" at bounding box center [297, 154] width 8 height 35
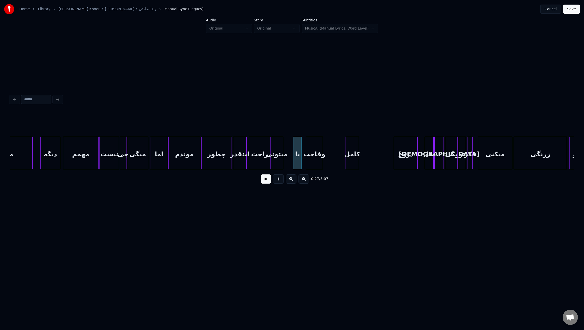
click at [261, 158] on div "راﺣﺖ" at bounding box center [259, 154] width 21 height 35
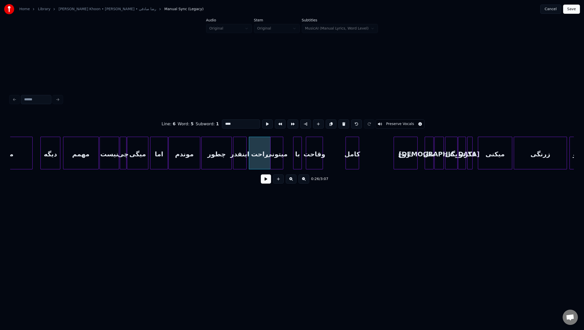
click at [264, 183] on button at bounding box center [266, 178] width 10 height 9
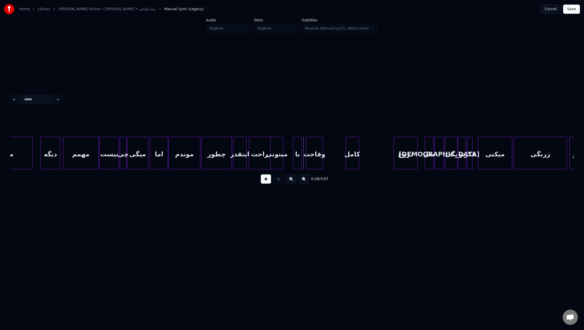
click at [263, 183] on button at bounding box center [266, 178] width 10 height 9
click at [336, 162] on div "وﻗﺎﺣﺖ" at bounding box center [333, 154] width 17 height 35
click at [323, 164] on div "ﺑﺎ" at bounding box center [324, 154] width 8 height 35
click at [286, 161] on div "ﻣﻴﺘﻮﻧﻰ" at bounding box center [290, 154] width 12 height 35
click at [262, 156] on div "راﺣﺖ" at bounding box center [259, 154] width 21 height 35
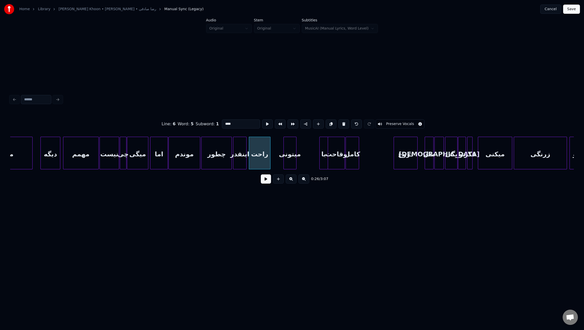
click at [264, 181] on button at bounding box center [266, 178] width 10 height 9
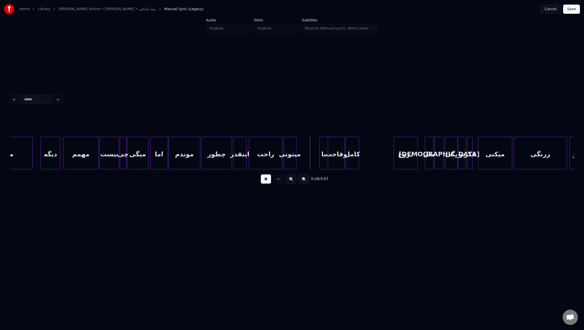
click at [281, 157] on div at bounding box center [281, 153] width 2 height 32
click at [308, 161] on div at bounding box center [308, 153] width 2 height 32
click at [315, 161] on div "ﺑﺎ" at bounding box center [314, 154] width 8 height 35
click at [320, 158] on div at bounding box center [320, 153] width 2 height 32
click at [333, 161] on div "وﻗﺎﺣﺖ" at bounding box center [333, 154] width 17 height 35
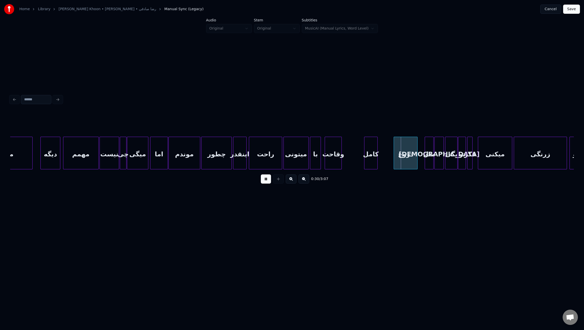
click at [374, 166] on div "ﻛﺎﻣﻞ" at bounding box center [370, 154] width 13 height 35
click at [361, 161] on div at bounding box center [361, 153] width 2 height 32
click at [391, 164] on div at bounding box center [391, 153] width 2 height 32
click at [265, 180] on button at bounding box center [266, 178] width 10 height 9
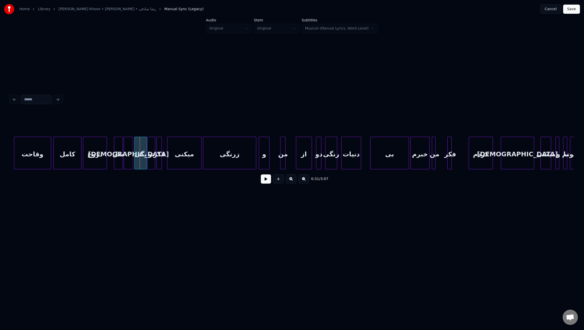
scroll to position [0, 1106]
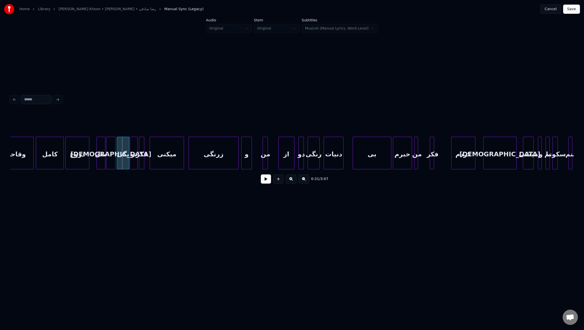
click at [189, 157] on div at bounding box center [190, 153] width 2 height 32
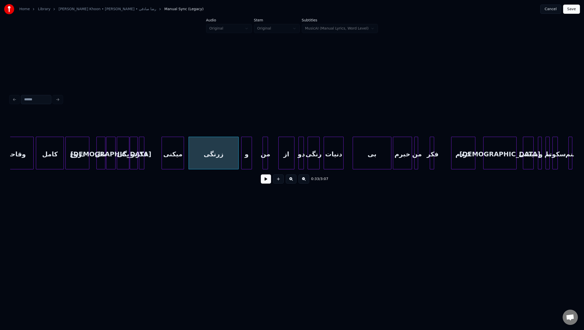
click at [162, 154] on div at bounding box center [163, 153] width 2 height 32
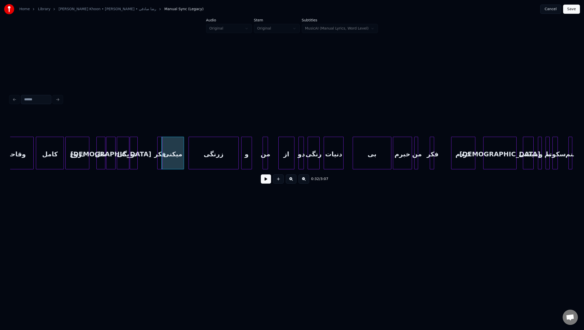
click at [160, 161] on div "ﻓﻜﺮ" at bounding box center [159, 154] width 5 height 35
click at [146, 160] on div "ﺗﻮ" at bounding box center [145, 154] width 7 height 35
click at [134, 161] on div "ﺑﮕﻰ" at bounding box center [134, 154] width 12 height 35
click at [121, 161] on div "[DEMOGRAPHIC_DATA]" at bounding box center [120, 154] width 9 height 35
click at [108, 160] on div "ﻣﺜﻞ" at bounding box center [108, 154] width 8 height 35
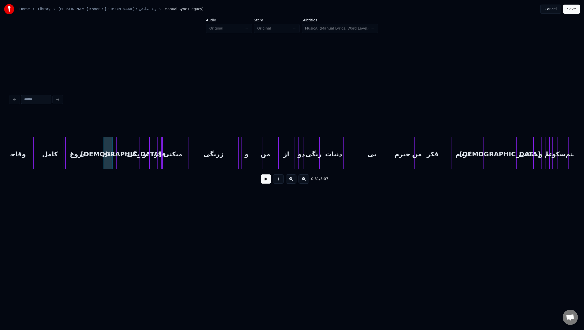
click at [82, 158] on div "دروغ" at bounding box center [78, 154] width 24 height 35
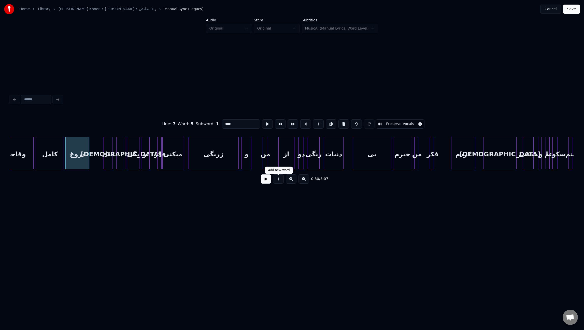
click at [266, 181] on button at bounding box center [266, 178] width 10 height 9
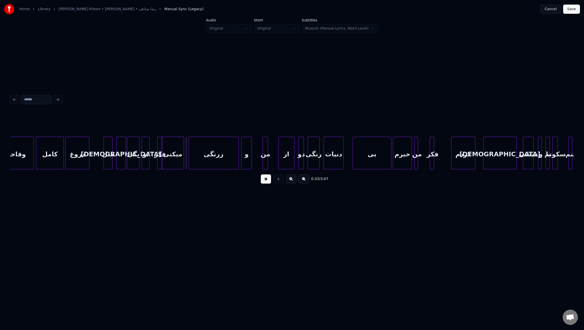
click at [267, 181] on button at bounding box center [266, 178] width 10 height 9
click at [268, 181] on button at bounding box center [266, 178] width 10 height 9
click at [224, 155] on div at bounding box center [224, 153] width 2 height 32
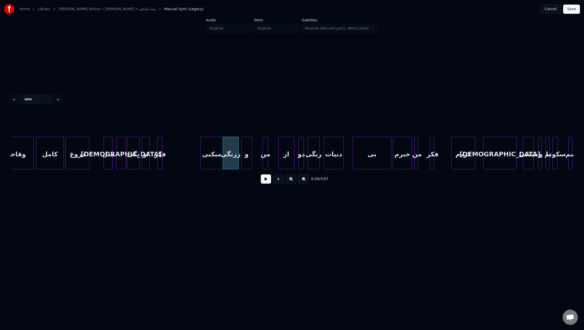
click at [213, 158] on div "ﻣﻴﻜﻨﻰ" at bounding box center [212, 154] width 22 height 35
click at [199, 159] on div "ﻓﻜﺮ" at bounding box center [196, 154] width 5 height 35
click at [191, 160] on div "ﺗﻮ" at bounding box center [192, 154] width 7 height 35
click at [157, 159] on div "ﺑﮕﻰ" at bounding box center [157, 154] width 12 height 35
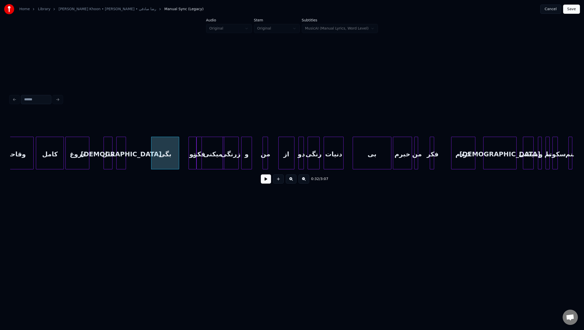
click at [178, 159] on div at bounding box center [178, 153] width 2 height 32
click at [148, 160] on div at bounding box center [149, 153] width 2 height 32
click at [265, 180] on button at bounding box center [266, 178] width 10 height 9
click at [263, 180] on button at bounding box center [266, 178] width 10 height 9
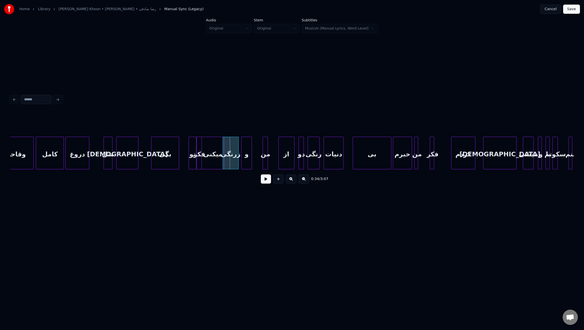
click at [138, 155] on div at bounding box center [138, 153] width 2 height 32
click at [148, 154] on div "ﺑﮕﻰ" at bounding box center [155, 154] width 28 height 35
click at [123, 159] on div "[DEMOGRAPHIC_DATA]" at bounding box center [127, 154] width 22 height 35
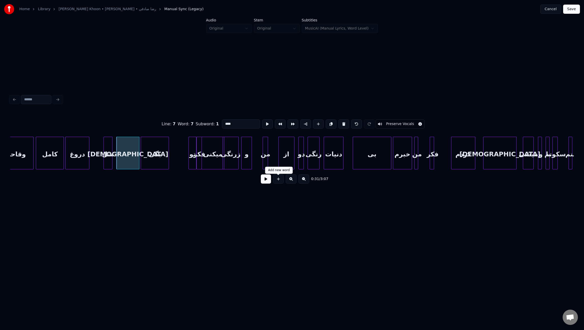
click at [265, 179] on button at bounding box center [266, 178] width 10 height 9
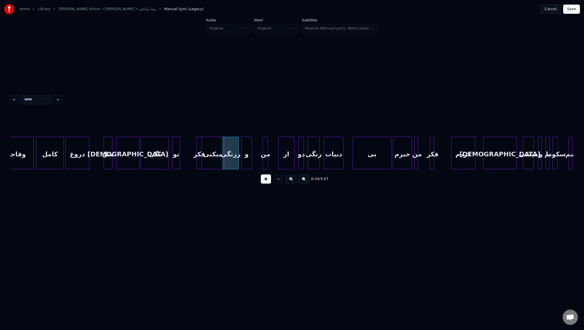
click at [176, 158] on div "ﺗﻮ" at bounding box center [175, 154] width 7 height 35
click at [189, 159] on div "ﻓﻜﺮ" at bounding box center [190, 154] width 5 height 35
click at [208, 158] on div at bounding box center [209, 153] width 2 height 32
click at [203, 160] on div at bounding box center [204, 153] width 2 height 32
click at [268, 182] on button at bounding box center [266, 178] width 10 height 9
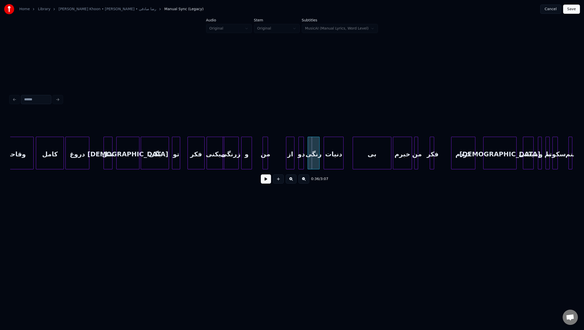
click at [287, 160] on div at bounding box center [287, 153] width 2 height 32
click at [284, 162] on div "ﻣﻦ" at bounding box center [284, 154] width 5 height 35
click at [276, 164] on div "و" at bounding box center [275, 154] width 10 height 35
click at [262, 161] on div "زرﻧﮕﻰ" at bounding box center [263, 154] width 16 height 35
click at [238, 158] on div at bounding box center [237, 153] width 2 height 32
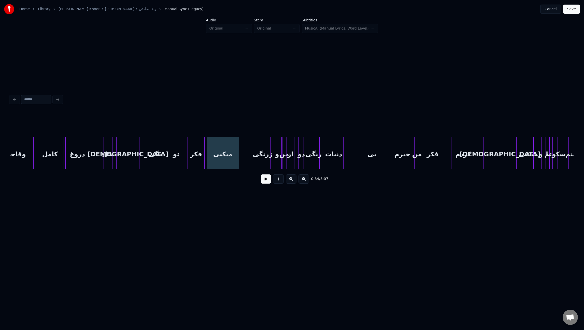
click at [266, 181] on button at bounding box center [266, 178] width 10 height 9
click at [246, 158] on div "زرﻧﮕﻰ" at bounding box center [246, 154] width 16 height 35
click at [270, 160] on div at bounding box center [270, 153] width 2 height 32
click at [263, 180] on button at bounding box center [266, 178] width 10 height 9
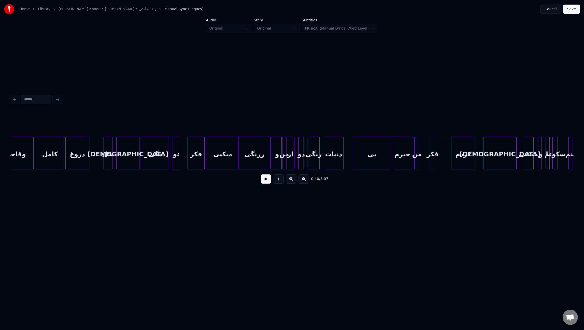
click at [263, 157] on div "زرﻧﮕﻰ" at bounding box center [254, 154] width 32 height 35
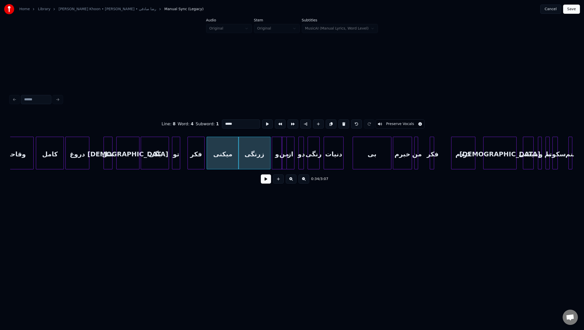
click at [268, 181] on button at bounding box center [266, 178] width 10 height 9
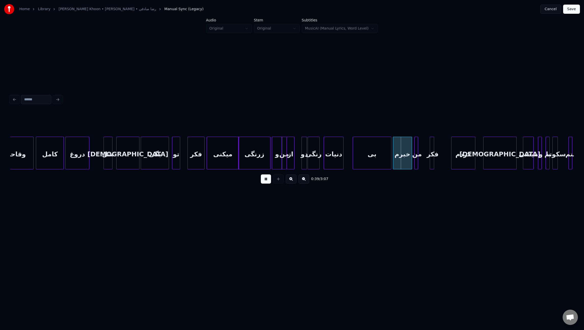
click at [304, 161] on div "دو" at bounding box center [304, 154] width 5 height 35
click at [298, 162] on div at bounding box center [298, 153] width 2 height 32
click at [349, 163] on div "دﻧﻴﺎت" at bounding box center [348, 154] width 19 height 35
click at [350, 158] on div at bounding box center [351, 153] width 2 height 32
click at [336, 160] on div at bounding box center [337, 153] width 2 height 32
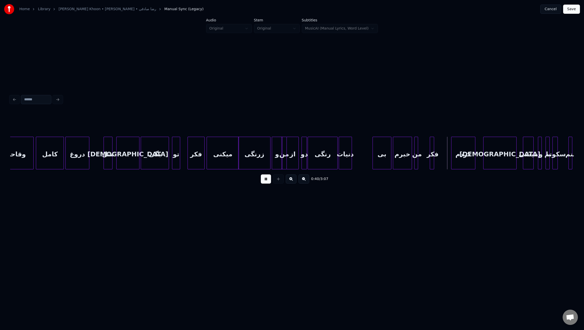
click at [373, 157] on div at bounding box center [374, 153] width 2 height 32
click at [370, 160] on div at bounding box center [370, 153] width 2 height 32
click at [429, 161] on div "ﻓﻜﺮ" at bounding box center [430, 154] width 5 height 35
click at [420, 162] on div at bounding box center [421, 153] width 2 height 32
click at [420, 163] on div "ﻣﻦ" at bounding box center [420, 154] width 7 height 35
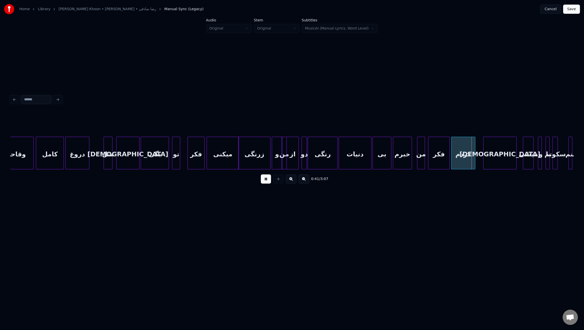
click at [449, 160] on div at bounding box center [449, 153] width 2 height 32
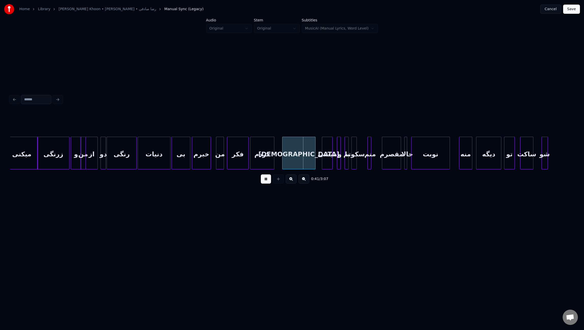
scroll to position [0, 1342]
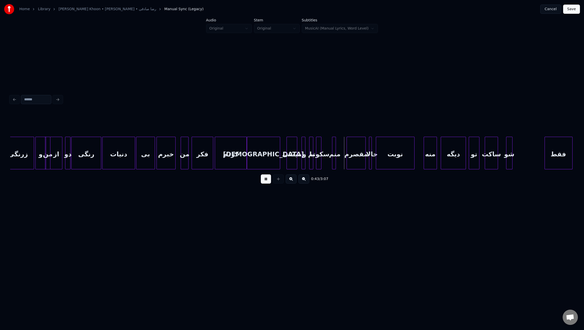
click at [245, 150] on div at bounding box center [246, 153] width 2 height 32
click at [269, 159] on div at bounding box center [269, 153] width 2 height 32
click at [276, 157] on div "ﻣﻴﺸﻰ" at bounding box center [277, 154] width 10 height 35
click at [286, 158] on div at bounding box center [287, 153] width 2 height 32
click at [291, 160] on div at bounding box center [292, 153] width 2 height 32
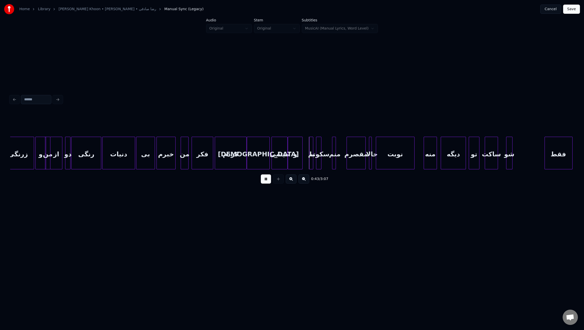
click at [295, 161] on div "و" at bounding box center [295, 154] width 14 height 35
click at [299, 160] on div at bounding box center [299, 153] width 2 height 32
click at [306, 162] on div at bounding box center [307, 153] width 2 height 32
click at [306, 162] on div "ﺑﺎ" at bounding box center [306, 154] width 7 height 35
click at [312, 162] on div at bounding box center [313, 153] width 2 height 32
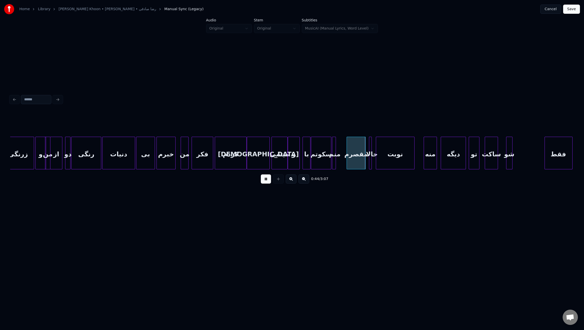
click at [331, 163] on div at bounding box center [330, 153] width 2 height 32
click at [265, 181] on button at bounding box center [266, 178] width 10 height 9
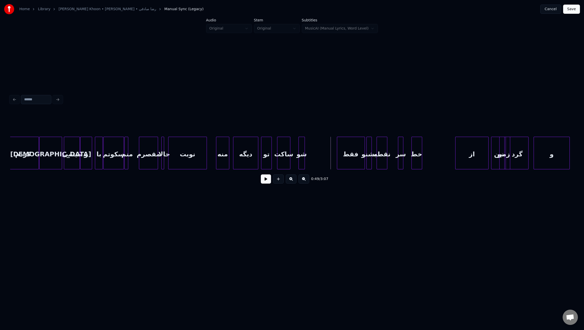
scroll to position [0, 1567]
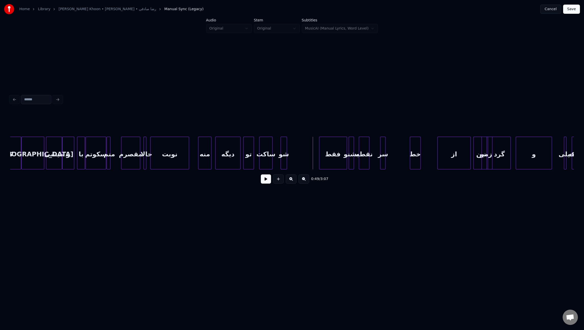
click at [416, 162] on div "ﺧﻄ" at bounding box center [415, 154] width 10 height 35
click at [388, 163] on div "ﺳﺮ" at bounding box center [385, 154] width 5 height 35
click at [387, 161] on div "ﻧﻘﻄﻪ" at bounding box center [385, 154] width 10 height 35
click at [367, 161] on div "ﺑﺸﻨﻮ" at bounding box center [364, 154] width 5 height 35
click at [350, 162] on div "ﻓﻘﻄ" at bounding box center [345, 154] width 27 height 35
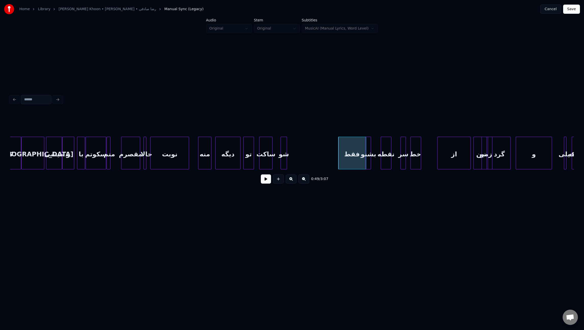
click at [348, 162] on div "ﻓﻘﻄ" at bounding box center [351, 154] width 27 height 35
click at [332, 160] on div "ﺷﻮ" at bounding box center [332, 154] width 6 height 35
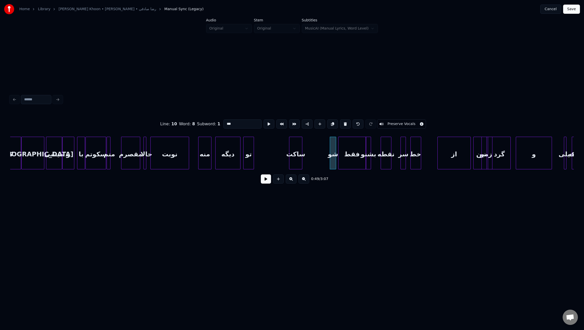
click at [296, 160] on div "ﺳﺎﻛﺖ" at bounding box center [295, 154] width 13 height 35
click at [93, 154] on div "ﺳﻜﻮﺗﻢ" at bounding box center [96, 154] width 20 height 35
type input "*****"
click at [268, 183] on button at bounding box center [266, 178] width 10 height 9
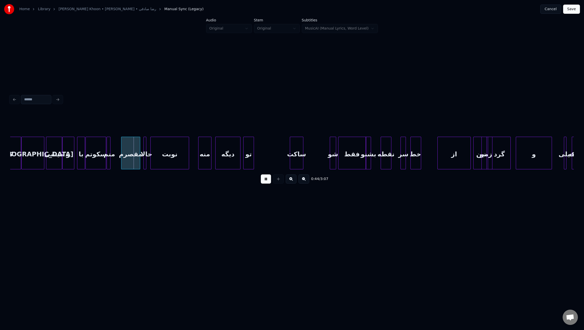
click at [268, 183] on button at bounding box center [266, 178] width 10 height 9
click at [284, 167] on div "ﺗﻮ" at bounding box center [283, 154] width 10 height 35
click at [268, 164] on div "دﻳﮕﻪ" at bounding box center [261, 154] width 25 height 35
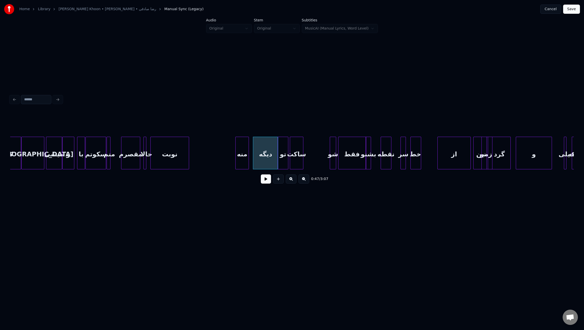
click at [240, 160] on div "ﻣﻨﻪ" at bounding box center [241, 154] width 13 height 35
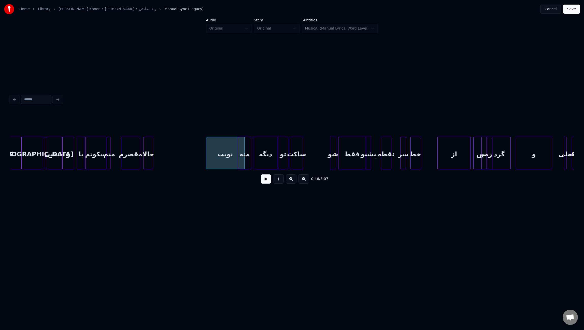
click at [153, 154] on div at bounding box center [152, 153] width 2 height 32
click at [194, 157] on div "ﺣﺎﻟﺎ" at bounding box center [197, 154] width 18 height 35
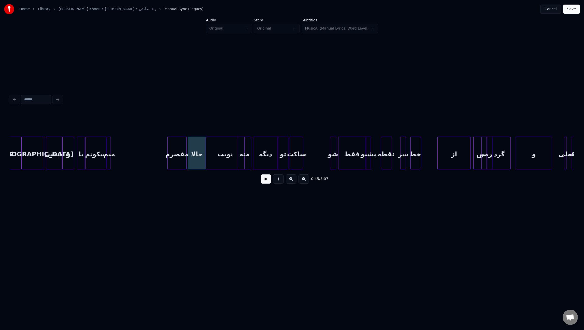
click at [172, 158] on div "ﻣﻘﺼﺮم" at bounding box center [177, 154] width 19 height 35
click at [131, 161] on div at bounding box center [130, 153] width 2 height 32
click at [136, 162] on div "ﻣﻨﻢ" at bounding box center [141, 154] width 25 height 35
click at [128, 159] on div at bounding box center [128, 153] width 2 height 32
click at [264, 181] on button at bounding box center [266, 178] width 10 height 9
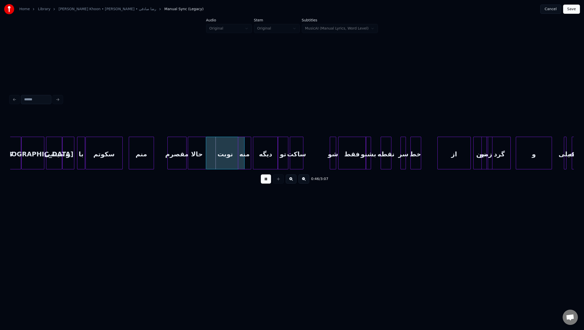
click at [121, 150] on div at bounding box center [122, 153] width 2 height 32
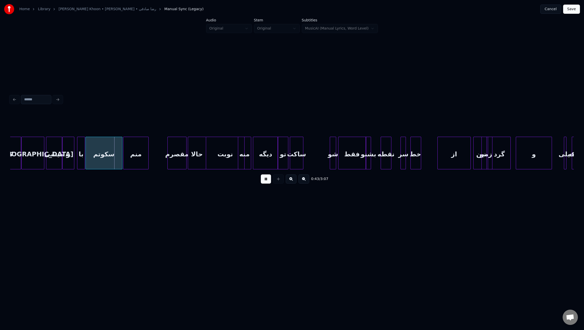
click at [135, 153] on div "ﻣﻨﻢ" at bounding box center [135, 154] width 25 height 35
click at [155, 154] on div "ﻣﻘﺼﺮم" at bounding box center [159, 154] width 19 height 35
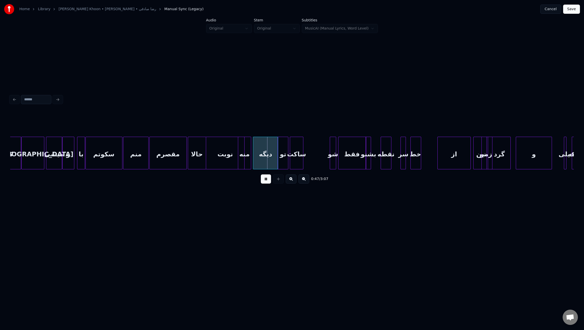
click at [185, 160] on div at bounding box center [186, 153] width 2 height 32
click at [201, 160] on div at bounding box center [201, 153] width 2 height 32
click at [195, 159] on div at bounding box center [195, 153] width 2 height 32
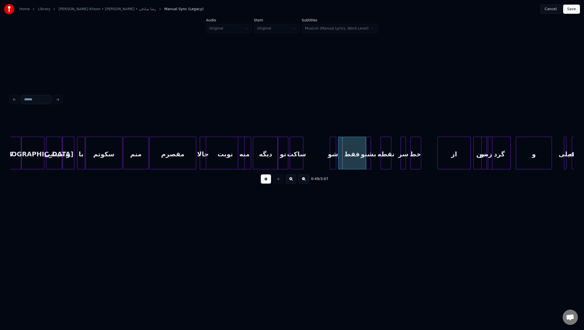
click at [267, 183] on button at bounding box center [266, 178] width 10 height 9
click at [432, 160] on div "ﺧﻄ" at bounding box center [426, 154] width 10 height 35
click at [421, 164] on div "ﺳﺮ" at bounding box center [419, 154] width 5 height 35
click at [407, 163] on div "ﻧﻘﻄﻪ" at bounding box center [407, 154] width 10 height 35
click at [394, 160] on div "ﺑﺸﻨﻮ" at bounding box center [393, 154] width 5 height 35
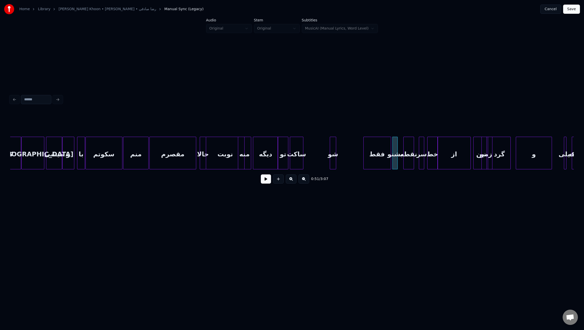
click at [376, 163] on div "ﻓﻘﻄ" at bounding box center [376, 154] width 27 height 35
click at [358, 161] on div "ﺷﻮ" at bounding box center [357, 154] width 6 height 35
click at [341, 159] on div "ﺳﺎﻛﺖ" at bounding box center [341, 154] width 13 height 35
click at [310, 159] on div at bounding box center [311, 153] width 2 height 32
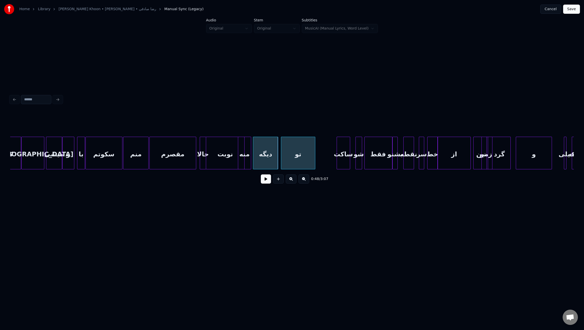
click at [296, 159] on div "ﺗﻮ" at bounding box center [298, 154] width 34 height 35
click at [312, 157] on div at bounding box center [312, 153] width 2 height 32
click at [263, 154] on div "دﻳﮕﻪ" at bounding box center [265, 154] width 25 height 35
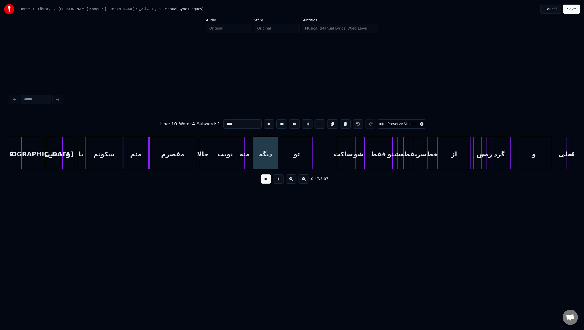
click at [226, 156] on div "ﻧﻮﺑﺖ" at bounding box center [225, 154] width 38 height 35
type input "****"
click at [236, 156] on div at bounding box center [236, 153] width 2 height 32
click at [265, 181] on button at bounding box center [266, 178] width 10 height 9
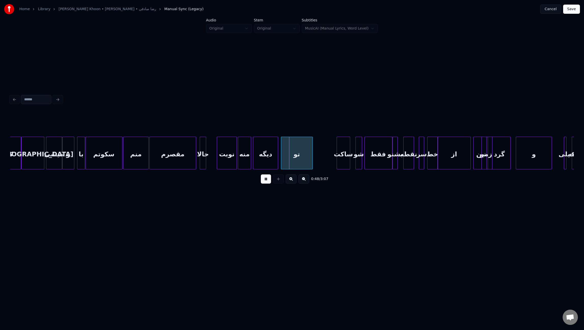
click at [218, 159] on div at bounding box center [218, 153] width 2 height 32
click at [215, 159] on div at bounding box center [215, 153] width 2 height 32
click at [261, 157] on div at bounding box center [261, 153] width 2 height 32
click at [251, 160] on div "ﻣﻨﻪ" at bounding box center [252, 154] width 13 height 35
click at [244, 160] on div at bounding box center [245, 153] width 2 height 32
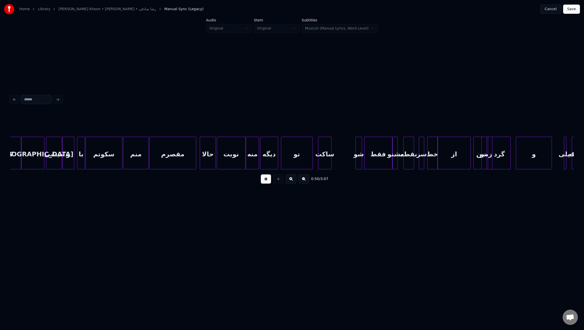
click at [323, 159] on div "ﺳﺎﻛﺖ" at bounding box center [324, 154] width 13 height 35
click at [343, 161] on div at bounding box center [343, 153] width 2 height 32
click at [349, 162] on div "ﺷﻮ" at bounding box center [349, 154] width 6 height 35
click at [349, 162] on div "ﺷﻮ" at bounding box center [351, 154] width 6 height 35
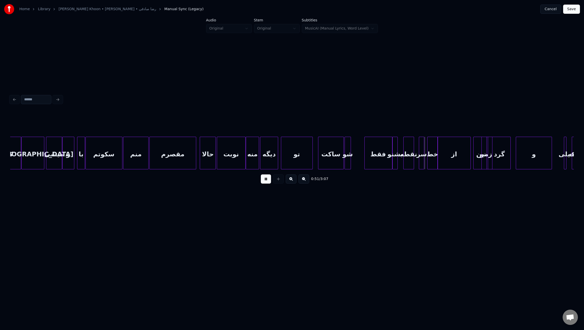
click at [346, 162] on div "ﺷﻮ" at bounding box center [348, 154] width 6 height 35
click at [337, 162] on div at bounding box center [337, 153] width 2 height 32
click at [343, 163] on div "ﺷﻮ" at bounding box center [342, 154] width 6 height 35
click at [346, 163] on div "ﺷﻮ" at bounding box center [345, 154] width 6 height 35
click at [340, 161] on div at bounding box center [340, 153] width 2 height 32
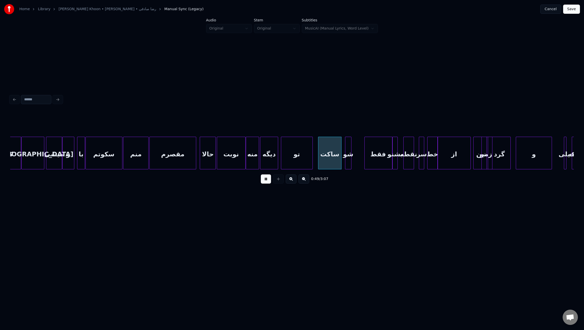
click at [348, 163] on div "ﺷﻮ" at bounding box center [348, 154] width 6 height 35
click at [365, 161] on div "ﻓﻘﻄ" at bounding box center [370, 154] width 27 height 35
click at [354, 162] on div at bounding box center [354, 153] width 2 height 32
click at [384, 158] on div "ﻓﻘﻄ" at bounding box center [371, 153] width 28 height 33
click at [374, 157] on div at bounding box center [374, 153] width 2 height 32
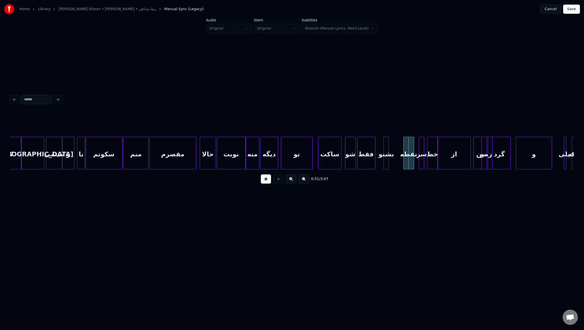
click at [386, 161] on div "ﺑﺸﻨﻮ" at bounding box center [385, 154] width 5 height 35
click at [267, 181] on button at bounding box center [266, 178] width 10 height 9
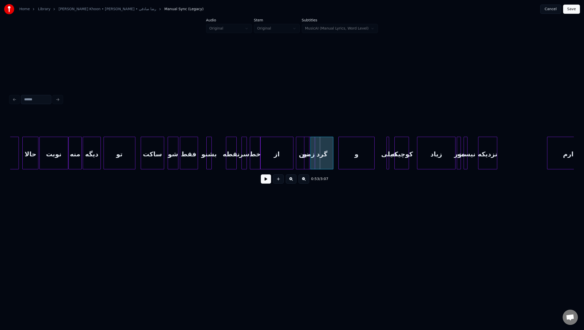
scroll to position [0, 1802]
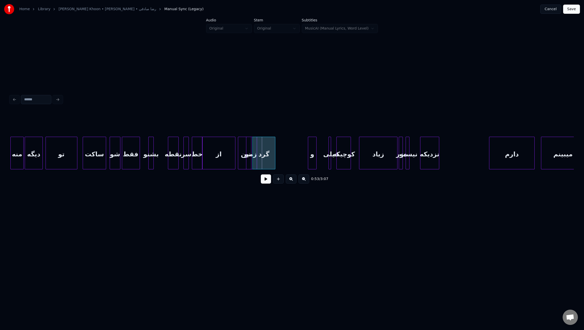
click at [308, 157] on div at bounding box center [309, 153] width 2 height 32
click at [272, 156] on div "ﮔﺮد" at bounding box center [264, 154] width 22 height 35
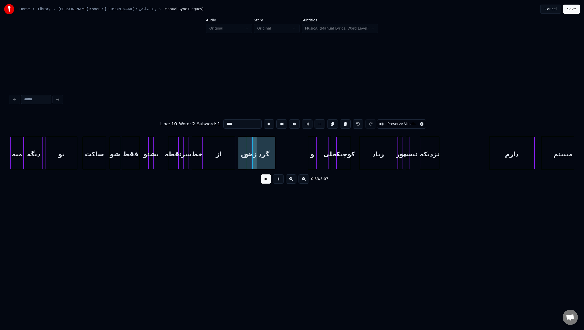
type input "***"
click at [269, 157] on div at bounding box center [269, 153] width 2 height 32
click at [284, 160] on div "ﮔﺮد" at bounding box center [280, 154] width 7 height 35
click at [261, 158] on div "ﻧﻮ" at bounding box center [257, 154] width 19 height 35
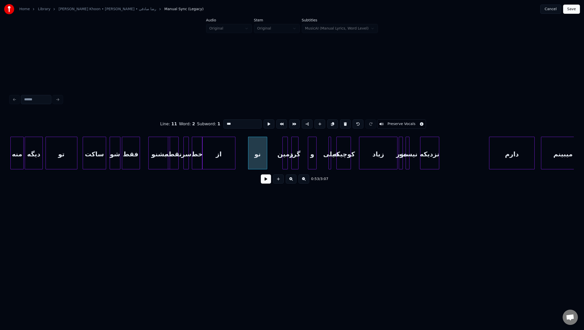
click at [267, 182] on button at bounding box center [266, 178] width 10 height 9
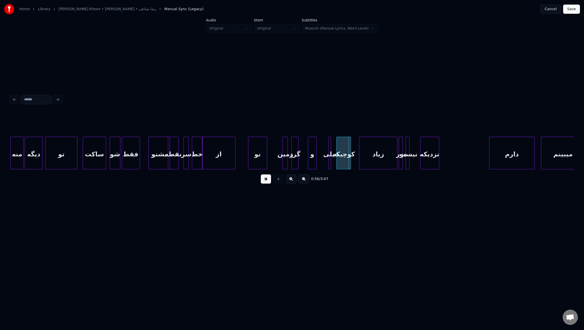
click at [267, 182] on button at bounding box center [266, 178] width 10 height 9
click at [480, 163] on div "ﻧﺰدﻳﻜﻪ" at bounding box center [478, 154] width 19 height 35
click at [412, 158] on div at bounding box center [411, 153] width 2 height 32
click at [463, 163] on div "ﻧﻴﺴﺖ" at bounding box center [463, 154] width 12 height 35
click at [405, 160] on div at bounding box center [405, 153] width 2 height 32
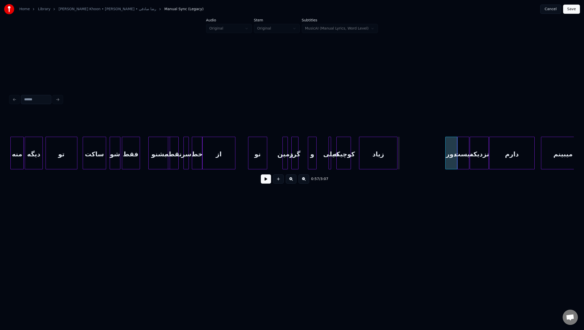
click at [450, 165] on div "دور" at bounding box center [451, 154] width 12 height 35
click at [433, 165] on div "زﻳﺎد" at bounding box center [423, 154] width 38 height 35
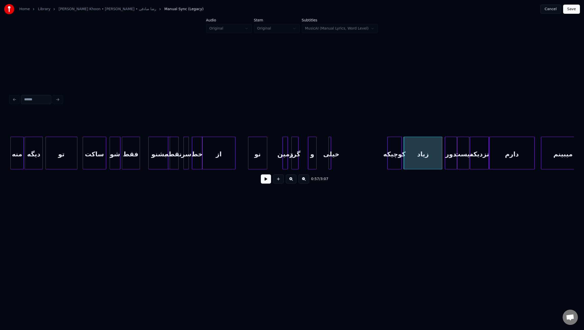
click at [396, 161] on div "ﻛﻮﭼﻴﻜﻪ" at bounding box center [394, 154] width 14 height 35
click at [343, 160] on div at bounding box center [343, 153] width 2 height 32
click at [374, 163] on div "ﺧﻴﻠﻰ" at bounding box center [377, 154] width 19 height 35
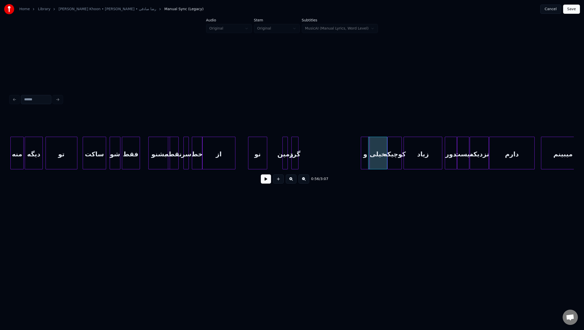
click at [364, 162] on div "و" at bounding box center [365, 154] width 8 height 35
click at [355, 164] on div "ﮔﺮد" at bounding box center [355, 154] width 7 height 35
click at [347, 163] on div "زﻣﻴﻦ" at bounding box center [347, 154] width 5 height 35
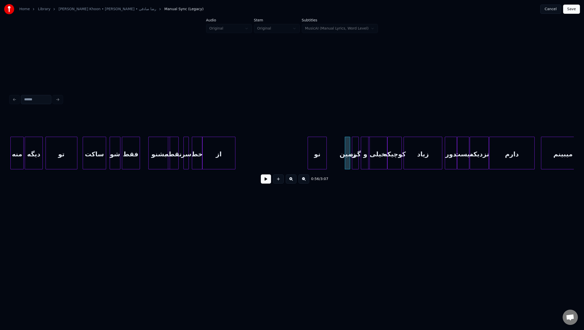
click at [315, 163] on div "ﻧﻮ" at bounding box center [317, 154] width 19 height 35
click at [284, 161] on div "از" at bounding box center [285, 154] width 33 height 35
click at [256, 160] on div "ﺧﻄ" at bounding box center [256, 154] width 10 height 35
click at [246, 160] on div "ﺳﺮ" at bounding box center [243, 154] width 5 height 35
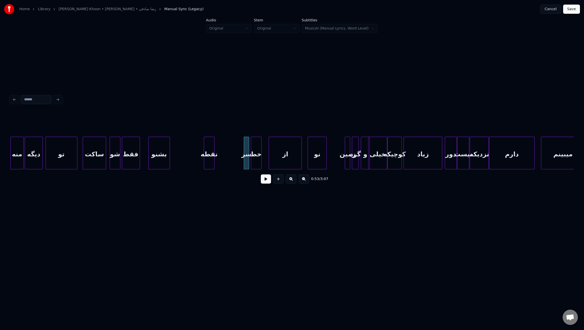
click at [210, 160] on div "ﻧﻘﻄﻪ" at bounding box center [209, 154] width 10 height 35
click at [169, 159] on div "ﺑﺸﻨﻮ" at bounding box center [159, 153] width 22 height 33
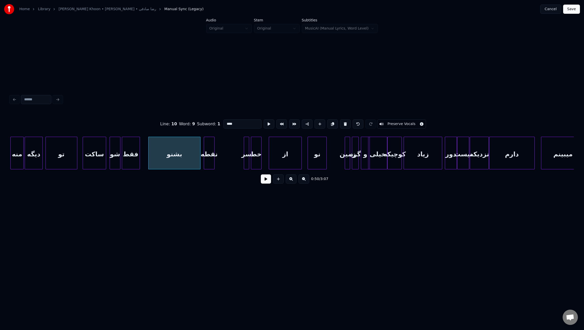
click at [199, 160] on div at bounding box center [200, 153] width 2 height 32
click at [264, 180] on button at bounding box center [266, 178] width 10 height 9
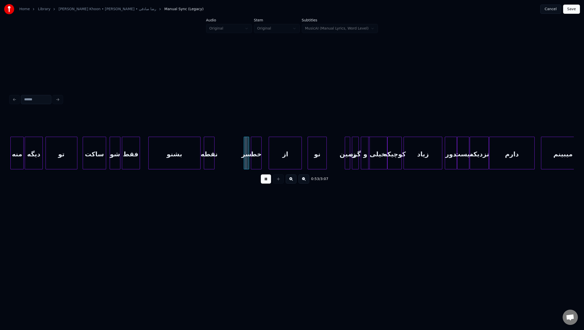
click at [266, 183] on button at bounding box center [266, 178] width 10 height 9
click at [238, 163] on div at bounding box center [238, 153] width 2 height 32
click at [267, 182] on button at bounding box center [266, 178] width 10 height 9
click at [242, 161] on div "ﺳﺮ" at bounding box center [242, 154] width 5 height 35
click at [261, 163] on div "ﺧﻄ" at bounding box center [261, 154] width 10 height 35
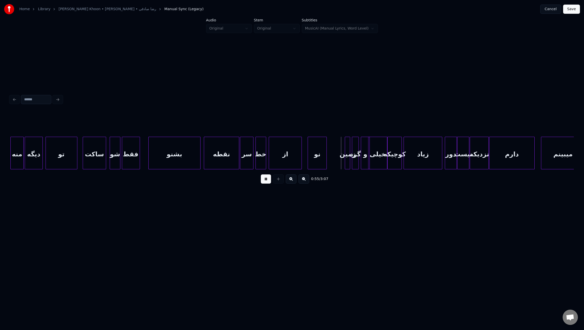
click at [253, 162] on div at bounding box center [252, 153] width 2 height 32
click at [280, 157] on div at bounding box center [280, 153] width 2 height 32
click at [291, 158] on div "ﻧﻮ" at bounding box center [294, 154] width 19 height 35
click at [267, 179] on button at bounding box center [266, 178] width 10 height 9
click at [338, 161] on div "زﻣﻴﻦ" at bounding box center [338, 154] width 5 height 35
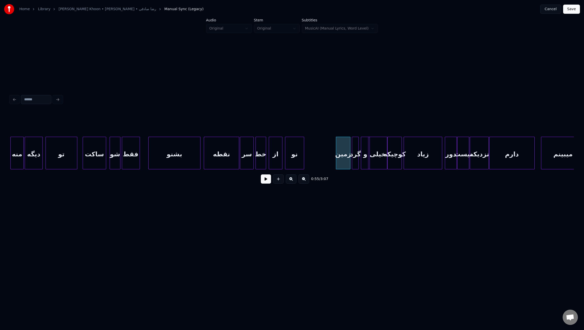
click at [349, 162] on div at bounding box center [349, 153] width 2 height 32
click at [267, 181] on button at bounding box center [266, 178] width 10 height 9
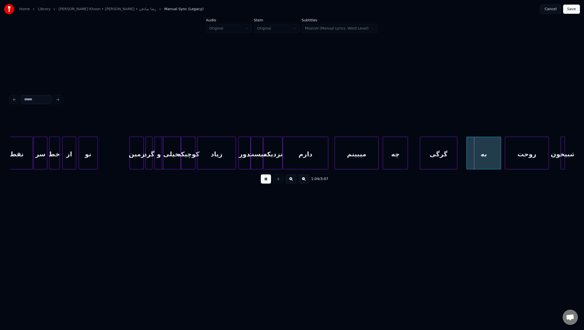
scroll to position [0, 2071]
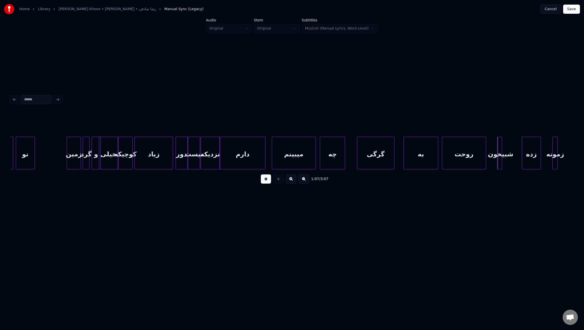
click at [268, 183] on button at bounding box center [266, 178] width 10 height 9
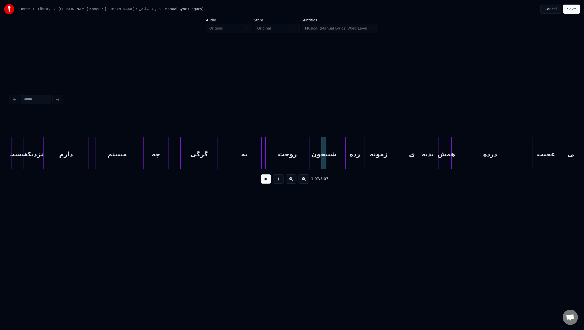
scroll to position [0, 2340]
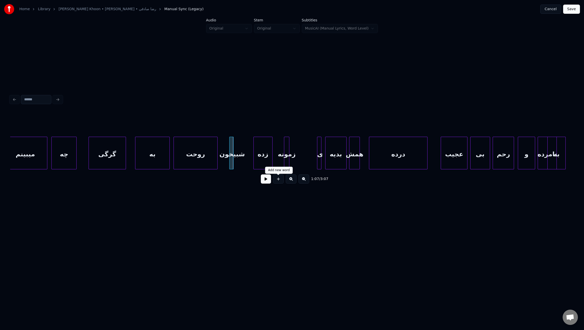
click at [266, 182] on button at bounding box center [266, 178] width 10 height 9
click at [255, 156] on div at bounding box center [256, 153] width 2 height 32
click at [251, 162] on div at bounding box center [251, 153] width 2 height 32
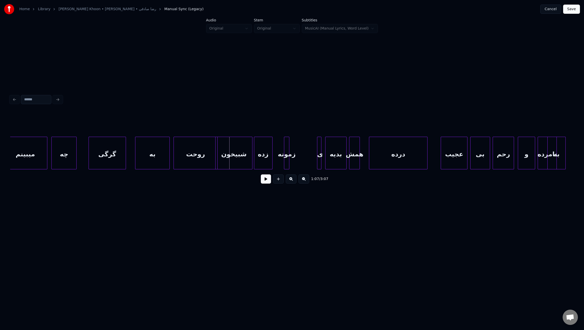
click at [216, 156] on div at bounding box center [216, 153] width 2 height 32
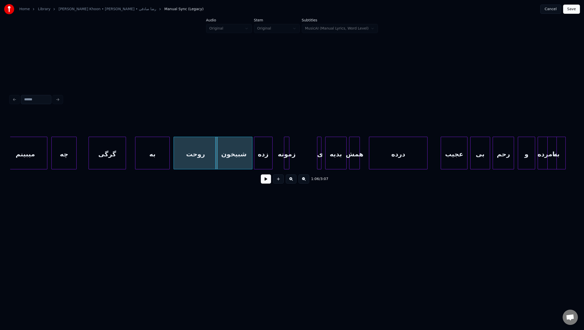
click at [208, 156] on div "روﺣﺖ" at bounding box center [195, 154] width 43 height 35
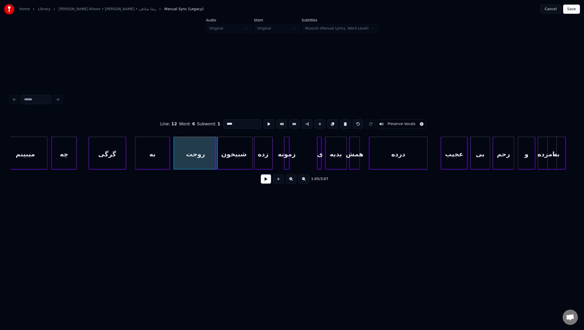
click at [217, 157] on div "ﺷﺒﻴﺨﻮن" at bounding box center [233, 154] width 37 height 35
click at [219, 157] on div at bounding box center [218, 153] width 2 height 32
click at [187, 158] on div "روﺣﺖ" at bounding box center [195, 154] width 43 height 35
type input "****"
click at [269, 181] on button at bounding box center [266, 178] width 10 height 9
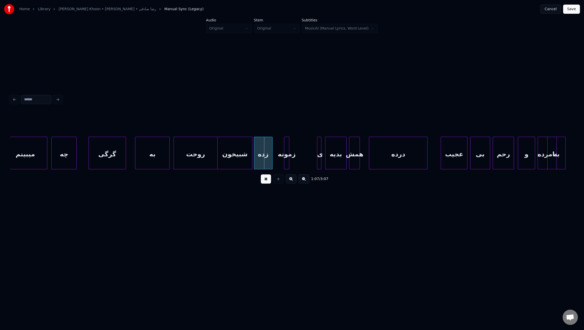
click at [216, 161] on div at bounding box center [217, 153] width 2 height 32
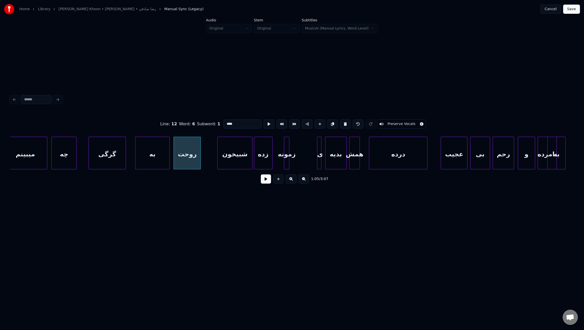
click at [199, 158] on div at bounding box center [200, 153] width 2 height 32
click at [211, 156] on div "ﺷﺒﻴﺨﻮن" at bounding box center [218, 154] width 35 height 35
click at [252, 161] on div at bounding box center [252, 153] width 2 height 32
click at [163, 160] on div "ﺑﻪ" at bounding box center [155, 154] width 34 height 35
click at [166, 157] on div at bounding box center [166, 153] width 2 height 32
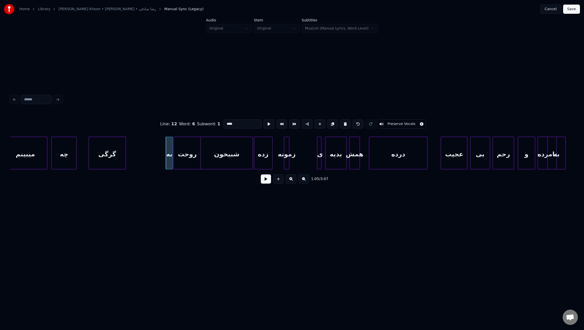
click at [267, 181] on button at bounding box center [266, 178] width 10 height 9
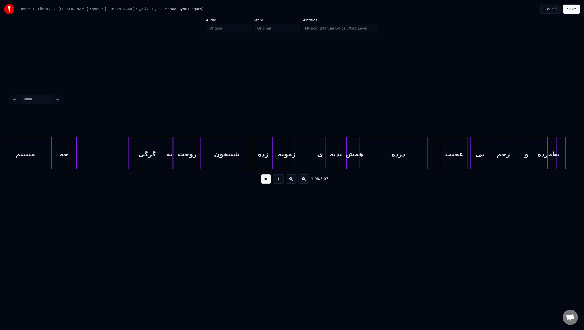
click at [157, 160] on div "ﮔﺮگی" at bounding box center [147, 154] width 37 height 35
click at [138, 156] on div at bounding box center [139, 153] width 2 height 32
click at [133, 160] on div "ﭼﻪ" at bounding box center [128, 154] width 25 height 35
click at [127, 153] on div at bounding box center [128, 153] width 2 height 32
click at [266, 181] on button at bounding box center [266, 178] width 10 height 9
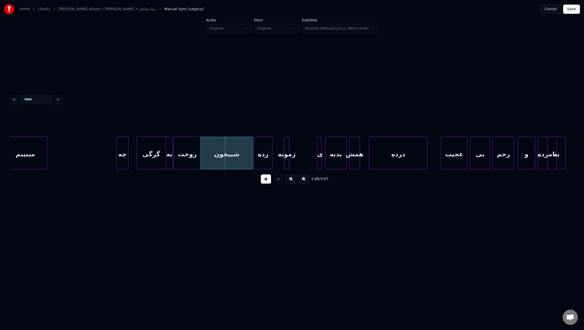
drag, startPoint x: 266, startPoint y: 181, endPoint x: 258, endPoint y: 181, distance: 8.2
click at [266, 181] on button at bounding box center [266, 178] width 10 height 9
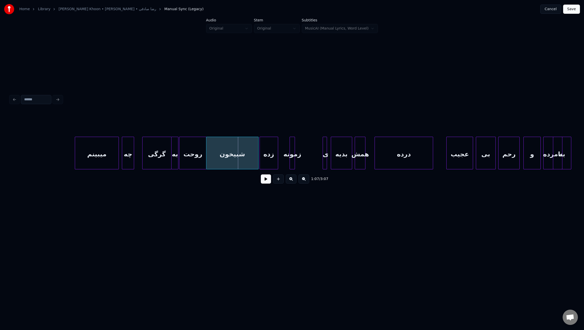
click at [105, 163] on div "ﻣﻴﺒﻴﻨﻢ" at bounding box center [96, 154] width 43 height 35
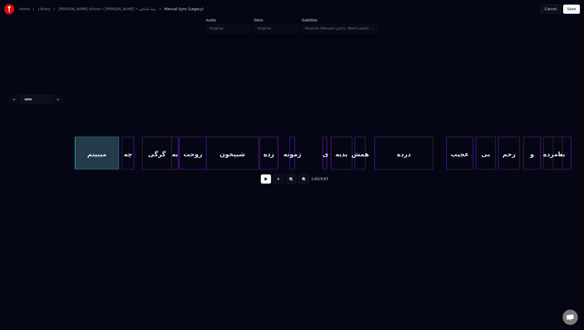
click at [264, 182] on button at bounding box center [266, 178] width 10 height 9
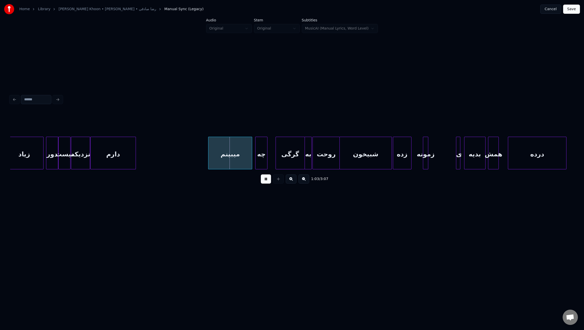
scroll to position [0, 2199]
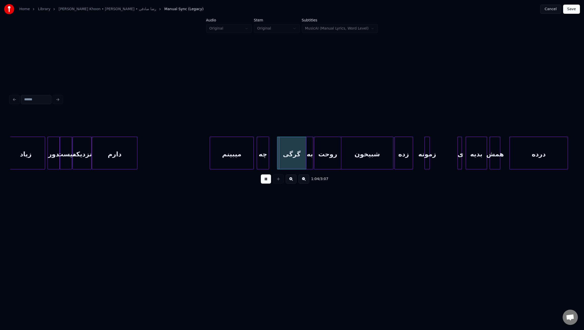
click at [266, 182] on button at bounding box center [266, 178] width 10 height 9
click at [190, 166] on div "دارم" at bounding box center [186, 154] width 45 height 35
click at [187, 163] on div at bounding box center [186, 153] width 2 height 32
click at [264, 179] on button at bounding box center [266, 178] width 10 height 9
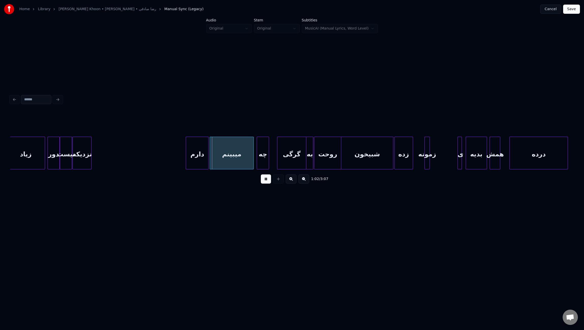
click at [265, 179] on button at bounding box center [266, 178] width 10 height 9
click at [174, 164] on div "ﻧﺰدﻳﻜﻪ" at bounding box center [174, 154] width 19 height 35
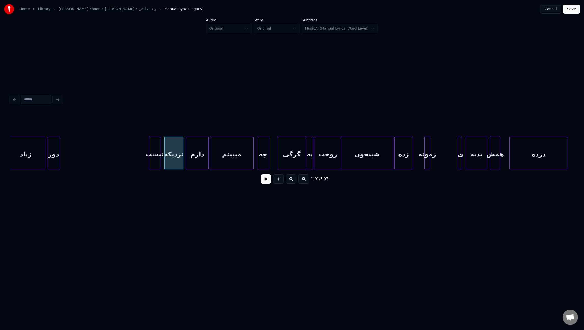
click at [152, 162] on div "ﻧﻴﺴﺖ" at bounding box center [155, 154] width 12 height 35
click at [265, 183] on button at bounding box center [266, 178] width 10 height 9
click at [140, 156] on div "ﻧﻴﺴﺖ" at bounding box center [138, 154] width 12 height 35
click at [148, 154] on div at bounding box center [148, 153] width 2 height 32
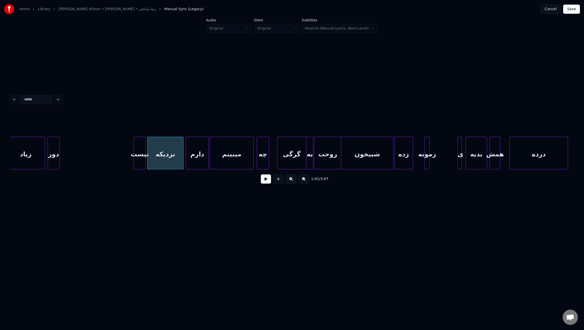
click at [267, 179] on button at bounding box center [266, 178] width 10 height 9
click at [135, 156] on div "ﻧﻴﺴﺖ" at bounding box center [133, 154] width 12 height 35
click at [141, 157] on div at bounding box center [142, 153] width 2 height 32
click at [266, 181] on button at bounding box center [266, 178] width 10 height 9
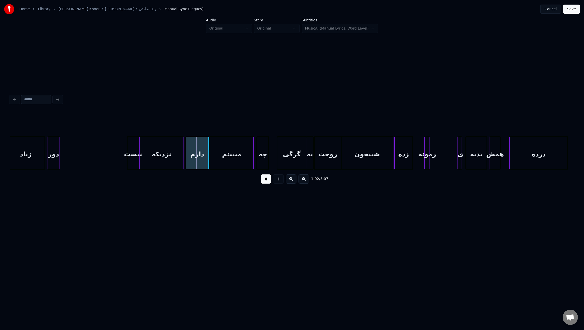
drag, startPoint x: 266, startPoint y: 181, endPoint x: 225, endPoint y: 181, distance: 40.9
click at [266, 181] on button at bounding box center [266, 178] width 10 height 9
click at [121, 162] on div "دور" at bounding box center [119, 154] width 12 height 35
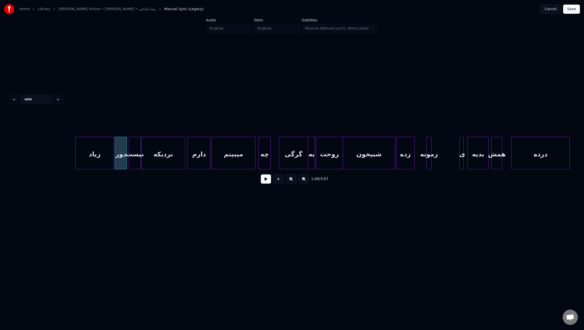
click at [92, 162] on div "زﻳﺎد" at bounding box center [95, 154] width 38 height 35
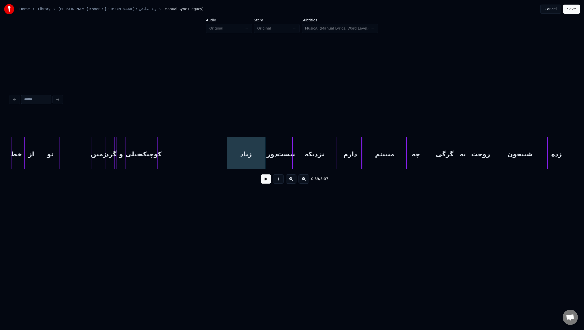
scroll to position [0, 2035]
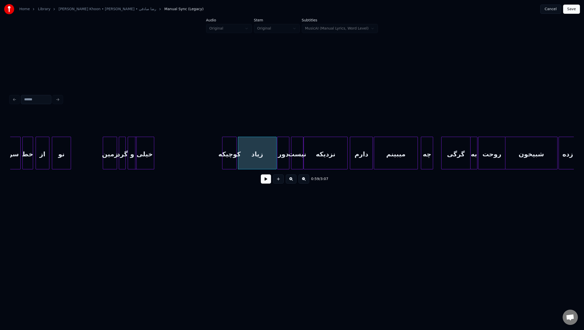
click at [232, 162] on div "ﻛﻮﭼﻴﻜﻪ" at bounding box center [229, 154] width 14 height 35
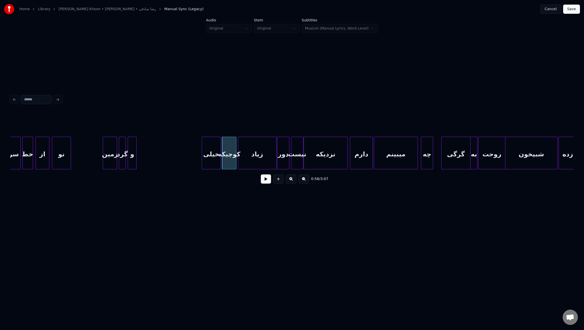
click at [213, 163] on div "ﺧﻴﻠﻰ" at bounding box center [211, 154] width 19 height 35
click at [197, 160] on div "و" at bounding box center [196, 154] width 8 height 35
click at [186, 163] on div "ﮔﺮد" at bounding box center [186, 154] width 7 height 35
click at [134, 161] on div at bounding box center [133, 153] width 2 height 32
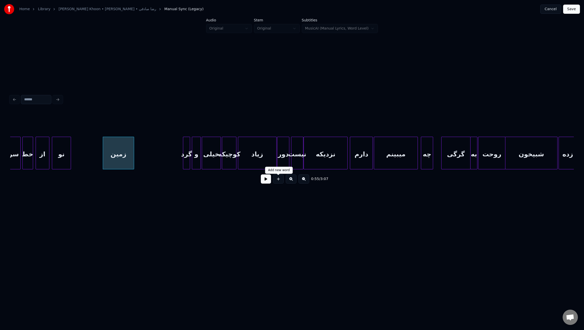
click at [268, 182] on button at bounding box center [266, 178] width 10 height 9
click at [125, 149] on div at bounding box center [126, 153] width 2 height 32
click at [131, 154] on div "ﮔﺮد" at bounding box center [131, 154] width 7 height 35
click at [141, 156] on div at bounding box center [141, 153] width 2 height 32
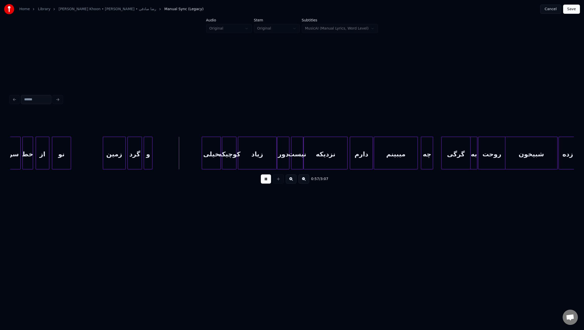
click at [150, 157] on div "و" at bounding box center [148, 154] width 8 height 35
click at [164, 154] on div "ﺧﻴﻠﻰ" at bounding box center [162, 154] width 19 height 35
click at [180, 150] on div "ﻛﻮﭼﻴﻜﻪ" at bounding box center [181, 154] width 14 height 35
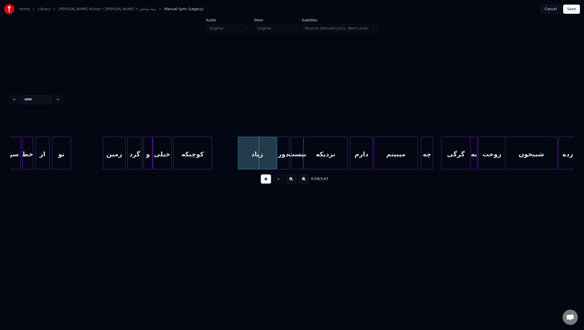
click at [211, 153] on div at bounding box center [211, 153] width 2 height 32
click at [222, 154] on div at bounding box center [222, 153] width 2 height 32
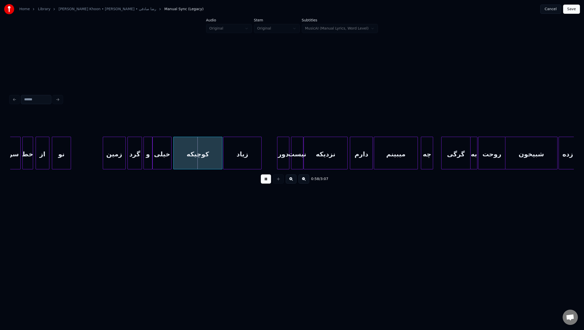
click at [235, 155] on div "زﻳﺎد" at bounding box center [242, 154] width 38 height 35
click at [267, 155] on div "دور" at bounding box center [268, 154] width 12 height 35
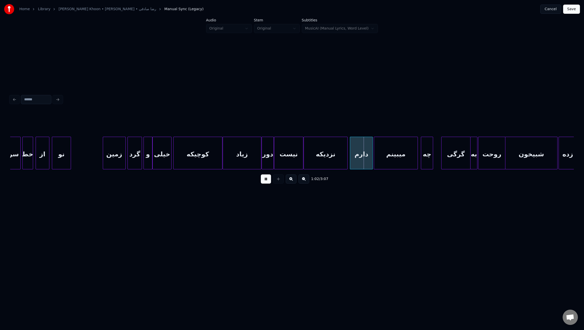
click at [275, 158] on div at bounding box center [275, 153] width 2 height 32
click at [294, 160] on div at bounding box center [295, 153] width 2 height 32
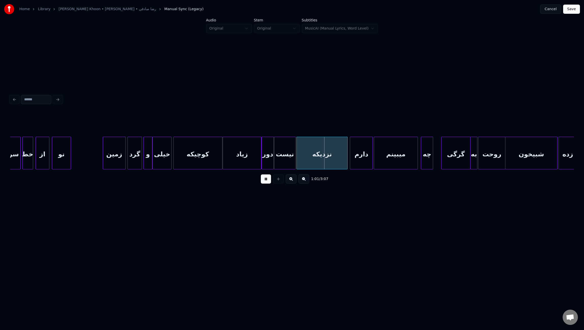
click at [297, 159] on div at bounding box center [298, 153] width 2 height 32
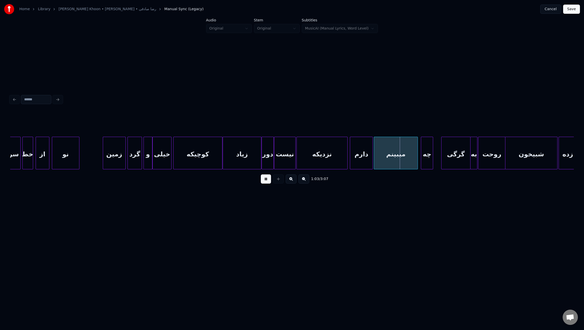
click at [79, 157] on div at bounding box center [79, 153] width 2 height 32
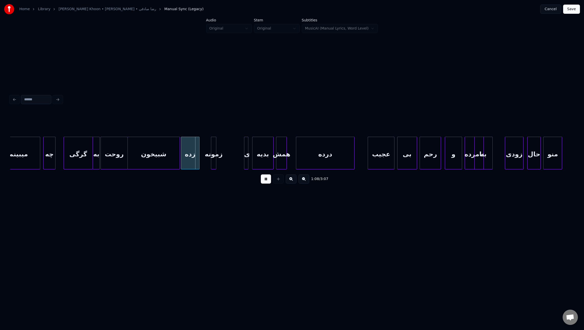
scroll to position [0, 2414]
click at [234, 154] on div at bounding box center [234, 153] width 2 height 32
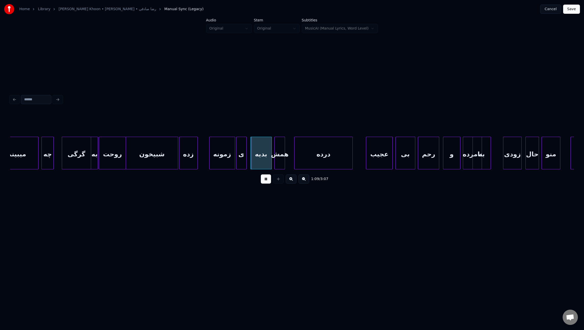
click at [236, 154] on div "ی" at bounding box center [241, 153] width 10 height 33
click at [248, 157] on div at bounding box center [248, 153] width 2 height 32
click at [293, 161] on div at bounding box center [292, 153] width 2 height 32
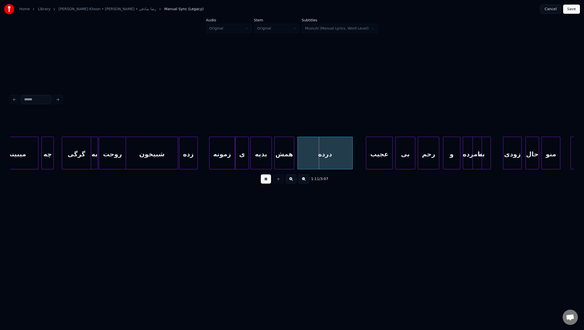
click at [298, 160] on div at bounding box center [299, 153] width 2 height 32
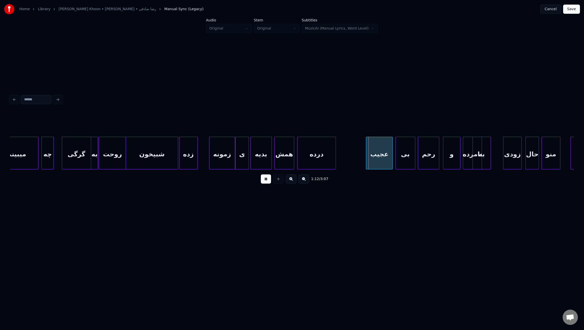
click at [334, 154] on div at bounding box center [335, 153] width 2 height 32
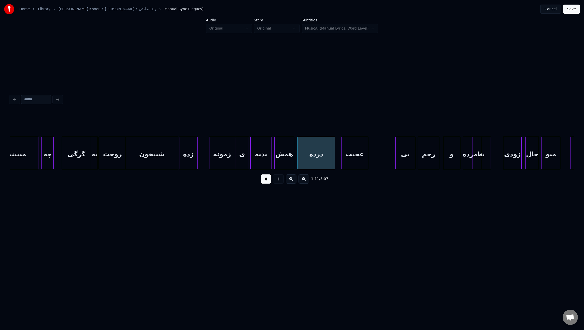
click at [347, 156] on div "ﻋﺠﻴﺐ" at bounding box center [355, 154] width 26 height 35
click at [381, 155] on div "ﺑﻰ" at bounding box center [377, 154] width 19 height 35
click at [403, 156] on div "رﺣﻢ" at bounding box center [398, 154] width 21 height 35
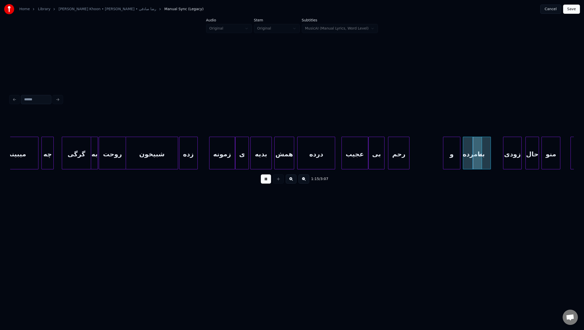
click at [382, 156] on div at bounding box center [383, 153] width 2 height 32
click at [395, 158] on div "رﺣﻢ" at bounding box center [395, 154] width 21 height 35
click at [424, 159] on div "و" at bounding box center [416, 154] width 17 height 35
click at [399, 157] on div at bounding box center [399, 153] width 2 height 32
click at [408, 158] on div "و" at bounding box center [409, 154] width 17 height 35
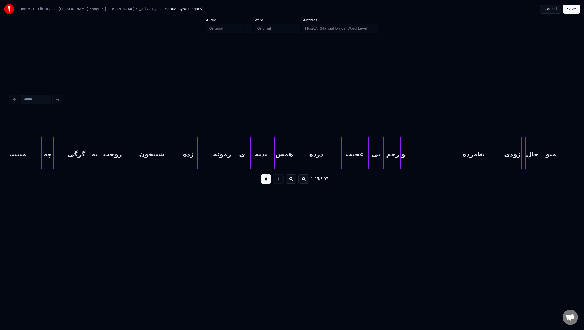
click at [404, 155] on div at bounding box center [404, 153] width 2 height 32
click at [409, 154] on div "ﻧﺎﻣﺮده" at bounding box center [415, 154] width 19 height 35
click at [457, 157] on div at bounding box center [457, 153] width 2 height 32
click at [468, 157] on div "ﺑﻪ" at bounding box center [469, 154] width 18 height 35
click at [463, 158] on div at bounding box center [463, 153] width 2 height 32
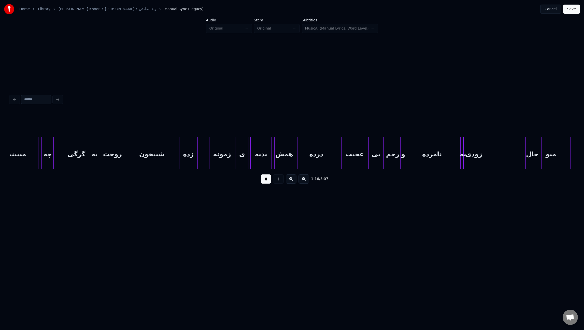
click at [472, 154] on div "زودی" at bounding box center [474, 154] width 18 height 35
click at [488, 154] on div at bounding box center [488, 153] width 2 height 32
click at [496, 155] on div at bounding box center [496, 153] width 2 height 32
click at [504, 157] on div "ﺣﺎل" at bounding box center [503, 154] width 13 height 35
click at [517, 157] on div at bounding box center [518, 153] width 2 height 32
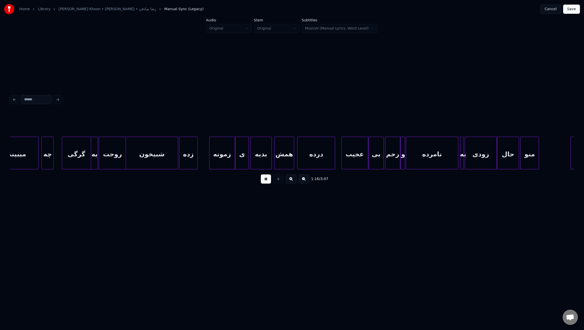
click at [532, 157] on div "ﻣﻨﻮ" at bounding box center [529, 154] width 18 height 35
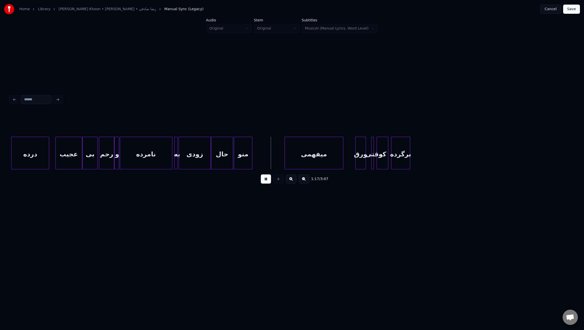
scroll to position [0, 2713]
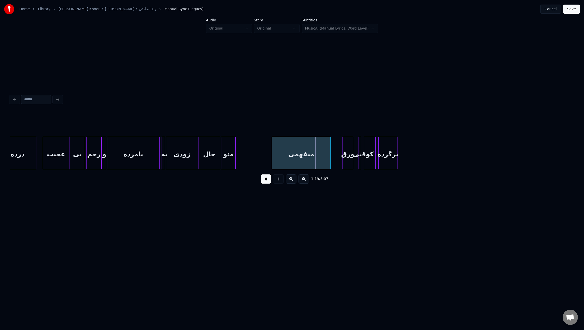
click at [234, 154] on div at bounding box center [235, 153] width 2 height 32
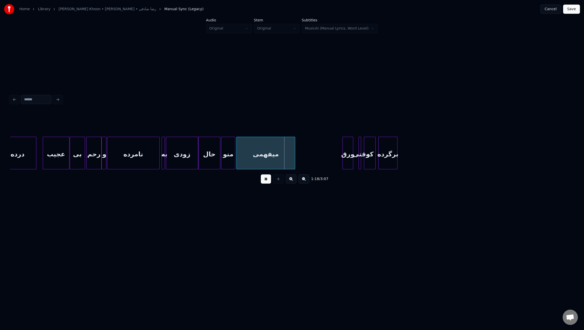
click at [265, 152] on div "ﻣﻴﻔﻬﻤﻰ" at bounding box center [265, 154] width 58 height 35
click at [276, 153] on div "ﻣﻴﻔﻬﻤﻰ" at bounding box center [274, 154] width 58 height 35
click at [244, 155] on div at bounding box center [245, 153] width 2 height 32
click at [226, 157] on div at bounding box center [226, 153] width 2 height 32
click at [224, 156] on div at bounding box center [225, 153] width 2 height 32
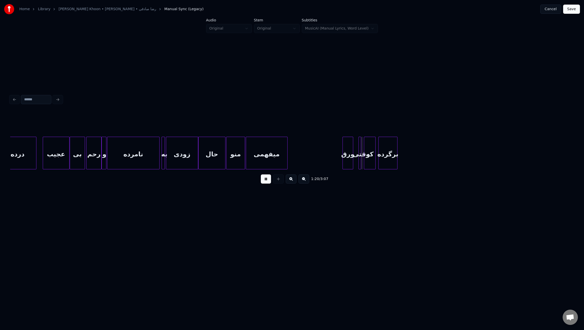
click at [286, 153] on div at bounding box center [287, 153] width 2 height 32
click at [296, 153] on div "ورق" at bounding box center [295, 154] width 10 height 35
click at [305, 155] on div at bounding box center [305, 153] width 2 height 32
click at [378, 162] on div at bounding box center [377, 153] width 2 height 32
click at [309, 156] on div "وﻗﺘﻰ" at bounding box center [317, 154] width 20 height 35
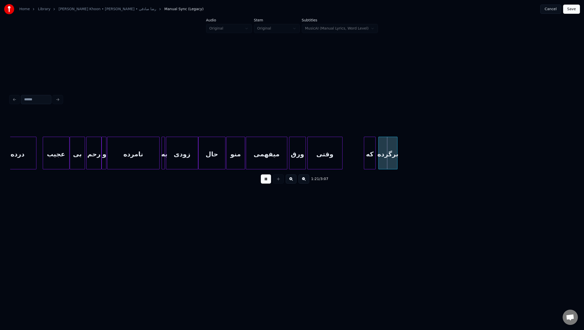
click at [341, 158] on div at bounding box center [341, 153] width 2 height 32
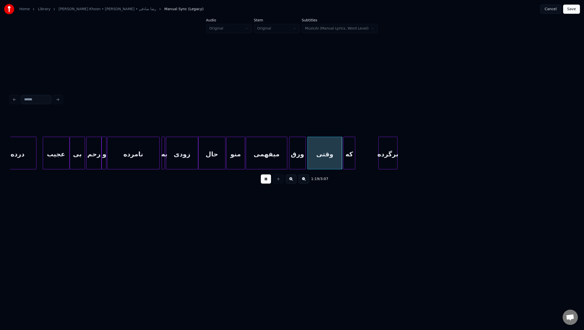
click at [349, 158] on div "ﻛﻪ" at bounding box center [348, 154] width 11 height 35
click at [354, 157] on div "ﻛﻪ" at bounding box center [349, 153] width 12 height 33
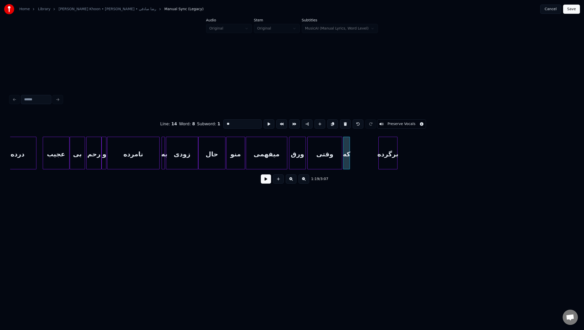
click at [348, 156] on div at bounding box center [349, 153] width 2 height 32
click at [350, 153] on div at bounding box center [351, 153] width 2 height 32
click at [269, 180] on button at bounding box center [266, 178] width 10 height 9
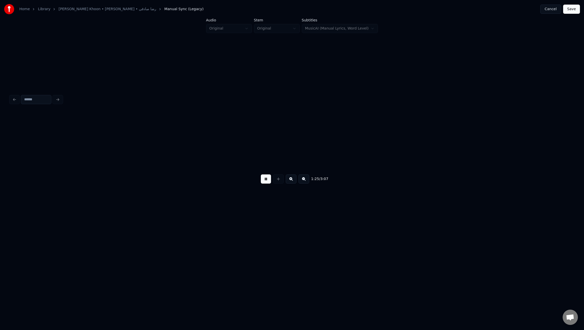
scroll to position [0, 3276]
click at [577, 151] on div "Home Library [PERSON_NAME] Khoon • [PERSON_NAME] • رضا صادقی Manual Sync (Legac…" at bounding box center [292, 119] width 584 height 239
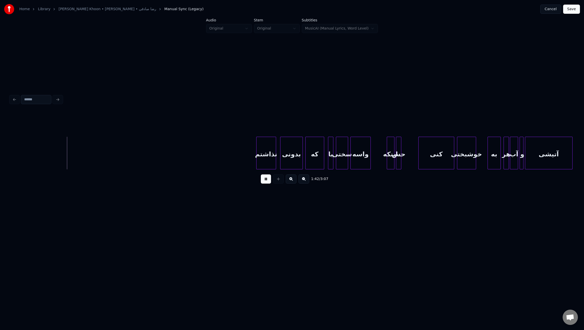
click at [256, 156] on div at bounding box center [257, 153] width 2 height 32
click at [263, 183] on button at bounding box center [266, 178] width 10 height 9
click at [414, 161] on div "ﺣﺲ" at bounding box center [415, 154] width 5 height 35
click at [408, 161] on div "اﻳﻨﻜﻪ" at bounding box center [407, 154] width 7 height 35
click at [392, 161] on div "واﺳﻪ" at bounding box center [393, 154] width 20 height 35
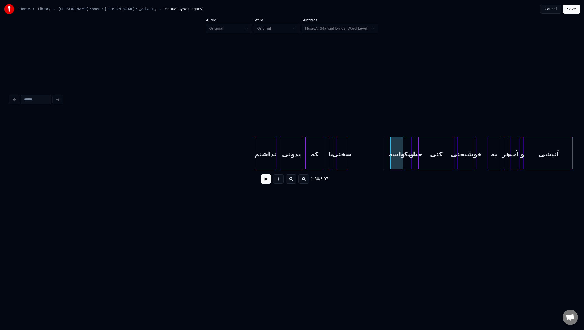
click at [390, 158] on div at bounding box center [391, 153] width 2 height 32
click at [361, 158] on div "ﺳﺨﺘﻰ" at bounding box center [361, 154] width 12 height 35
click at [376, 159] on div at bounding box center [377, 153] width 2 height 32
click at [342, 159] on div "ﺑﺎ" at bounding box center [341, 154] width 5 height 35
click at [266, 180] on button at bounding box center [266, 178] width 10 height 9
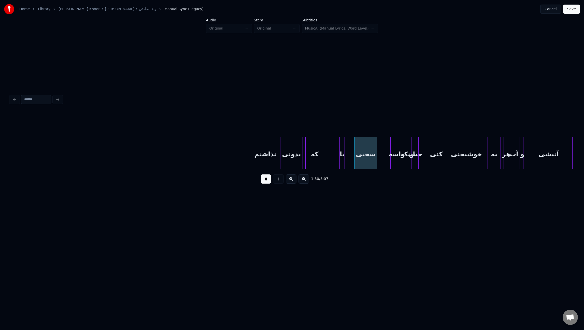
click at [266, 180] on button at bounding box center [266, 178] width 10 height 9
click at [352, 159] on div at bounding box center [352, 153] width 2 height 32
click at [266, 183] on button at bounding box center [266, 178] width 10 height 9
click at [267, 180] on button at bounding box center [266, 178] width 10 height 9
click at [329, 162] on div "ﻛﻪ" at bounding box center [328, 154] width 18 height 35
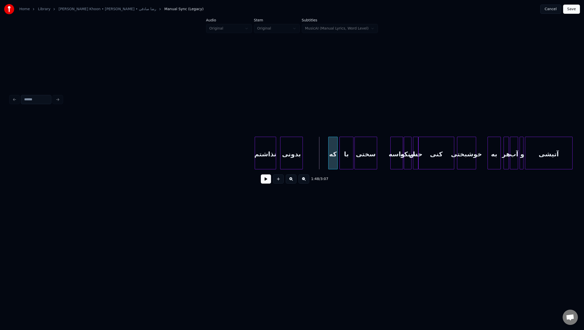
click at [330, 163] on div at bounding box center [329, 153] width 2 height 32
click at [318, 162] on div "ﺑﺪوﻧﻰ" at bounding box center [315, 154] width 22 height 35
click at [298, 160] on div at bounding box center [299, 153] width 2 height 32
click at [290, 160] on div at bounding box center [290, 153] width 2 height 32
click at [266, 183] on button at bounding box center [266, 178] width 10 height 9
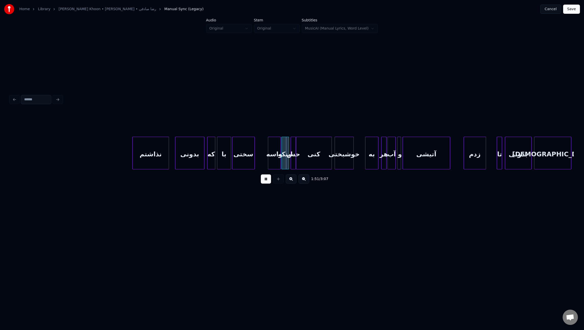
scroll to position [0, 3968]
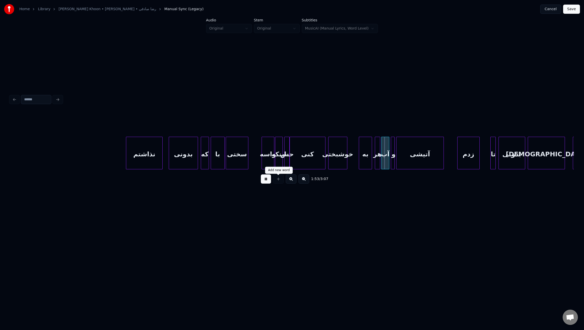
click at [266, 181] on button at bounding box center [266, 178] width 10 height 9
click at [316, 164] on div at bounding box center [317, 153] width 2 height 32
click at [308, 163] on div "ﺣﺲ" at bounding box center [307, 154] width 5 height 35
click at [299, 163] on div "اﻳﻨﻜﻪ" at bounding box center [299, 154] width 7 height 35
click at [287, 162] on div at bounding box center [287, 153] width 2 height 32
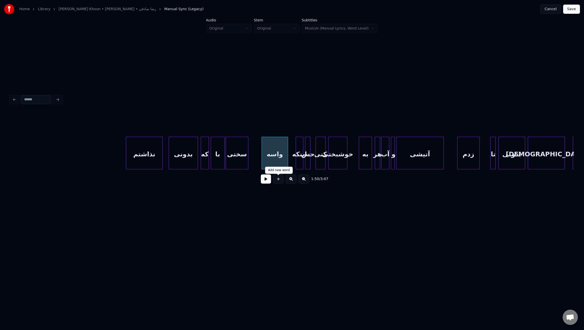
click at [266, 181] on button at bounding box center [266, 178] width 10 height 9
click at [277, 161] on div at bounding box center [277, 153] width 2 height 32
click at [282, 161] on div "اﻳﻨﻜﻪ" at bounding box center [282, 154] width 7 height 35
click at [291, 161] on div "ﺣﺲ" at bounding box center [292, 154] width 5 height 35
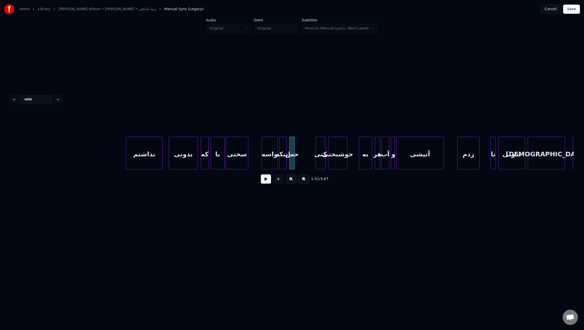
click at [264, 181] on button at bounding box center [266, 178] width 10 height 9
click at [300, 162] on div "ﺣﺲ" at bounding box center [300, 154] width 5 height 35
click at [295, 164] on div at bounding box center [296, 153] width 2 height 32
click at [268, 179] on button at bounding box center [266, 178] width 10 height 9
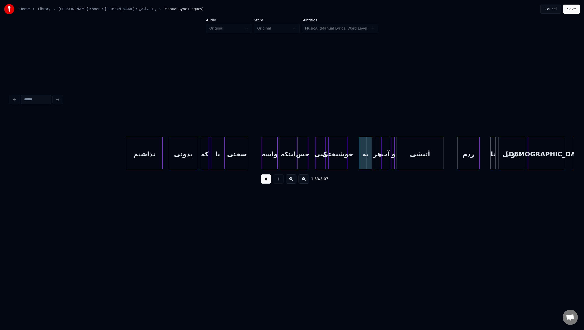
click at [307, 158] on div at bounding box center [307, 153] width 2 height 32
click at [315, 161] on div "ﻛﻨﻰ" at bounding box center [314, 154] width 9 height 35
click at [317, 162] on div "ﻛﻨﻰ" at bounding box center [319, 154] width 9 height 35
click at [312, 162] on div at bounding box center [313, 153] width 2 height 32
click at [326, 161] on div at bounding box center [326, 153] width 2 height 32
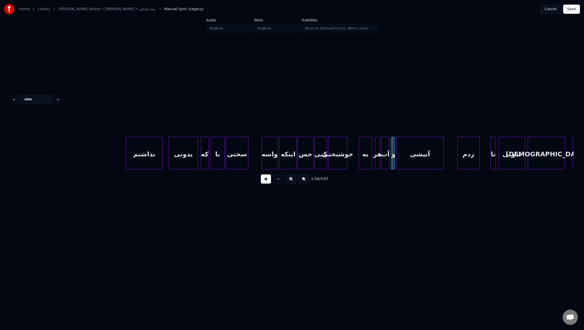
drag, startPoint x: 267, startPoint y: 181, endPoint x: 286, endPoint y: 176, distance: 19.3
click at [267, 180] on button at bounding box center [266, 178] width 10 height 9
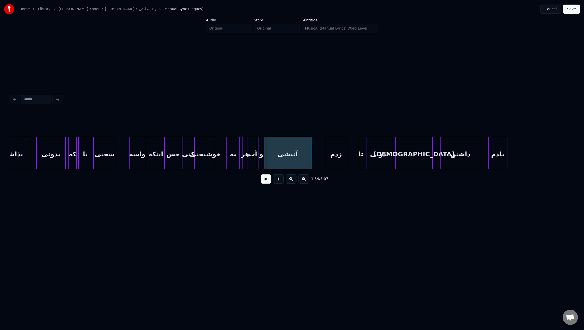
scroll to position [0, 4141]
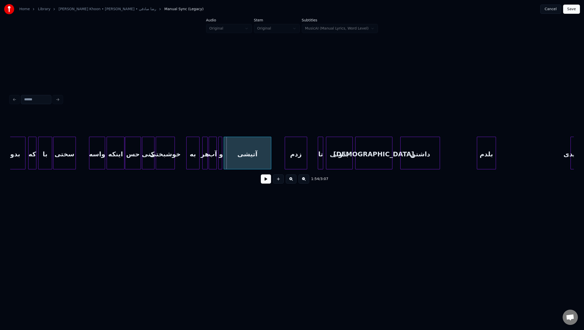
click at [484, 158] on div "ﺑﻠﺪم" at bounding box center [486, 154] width 19 height 35
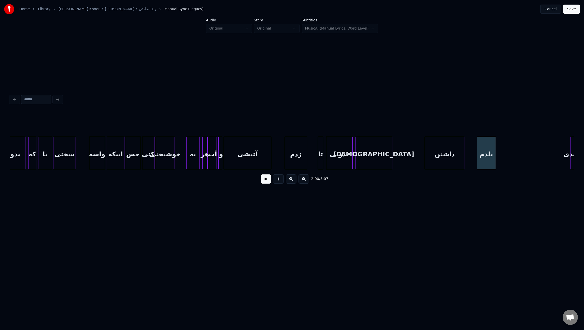
click at [454, 160] on div "داﺷﺘﻦ" at bounding box center [444, 154] width 39 height 35
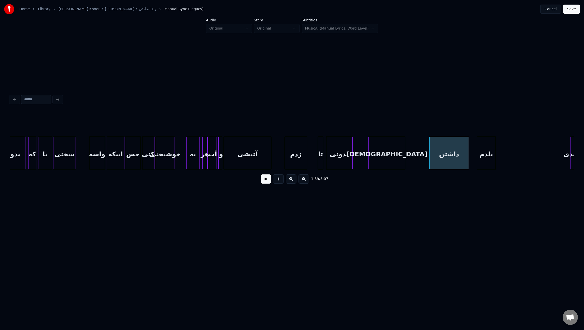
click at [400, 159] on div "[DEMOGRAPHIC_DATA]" at bounding box center [386, 154] width 37 height 35
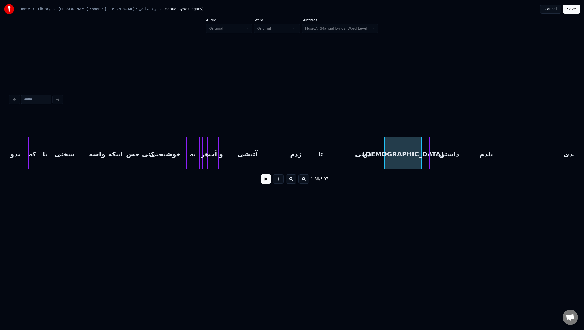
click at [371, 159] on div "ﺑﺪوﻧﻰ" at bounding box center [364, 154] width 26 height 35
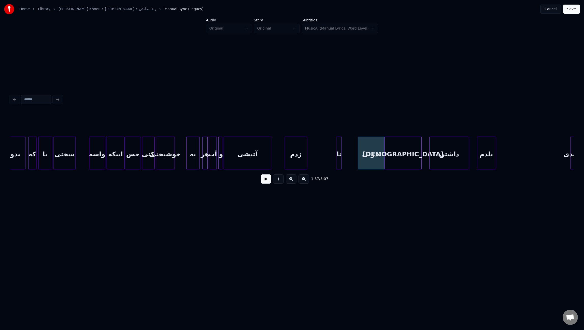
click at [341, 161] on div "ﺗﺎ" at bounding box center [338, 154] width 5 height 35
click at [341, 161] on div "زدم" at bounding box center [335, 154] width 22 height 35
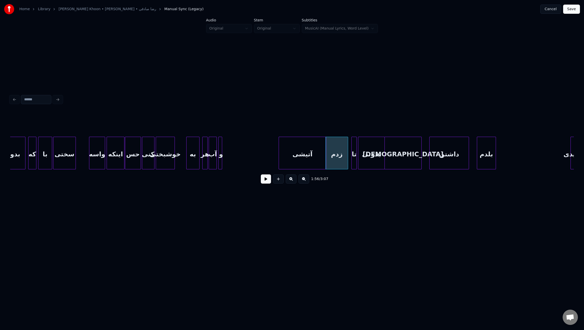
click at [305, 161] on div "آﺗﻴﺸﻰ" at bounding box center [302, 154] width 47 height 35
click at [225, 157] on div at bounding box center [225, 153] width 2 height 32
click at [274, 160] on div "و" at bounding box center [276, 154] width 8 height 35
click at [263, 160] on div "آب" at bounding box center [262, 154] width 8 height 35
click at [258, 157] on div "ﻫﺮ" at bounding box center [258, 154] width 5 height 35
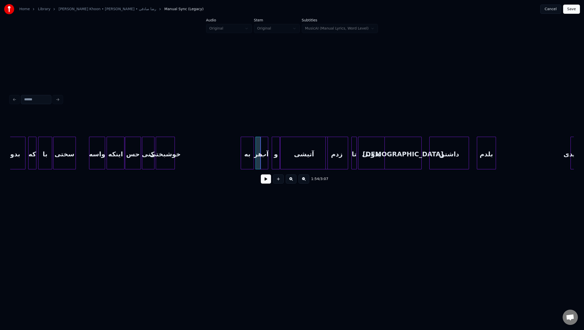
click at [249, 159] on div "ﺑﻪ" at bounding box center [247, 154] width 13 height 35
click at [185, 157] on div at bounding box center [185, 153] width 2 height 32
click at [266, 178] on button at bounding box center [266, 178] width 10 height 9
click at [201, 159] on div at bounding box center [202, 153] width 2 height 32
click at [210, 162] on div "ﺑﻪ" at bounding box center [210, 154] width 13 height 35
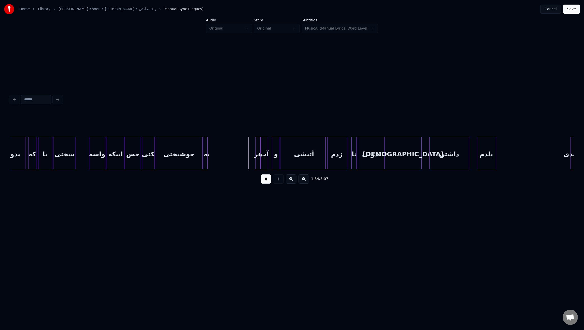
click at [206, 160] on div at bounding box center [207, 153] width 2 height 32
click at [210, 155] on div "ﻫﺮ" at bounding box center [210, 154] width 5 height 35
click at [228, 155] on div "آب" at bounding box center [229, 154] width 8 height 35
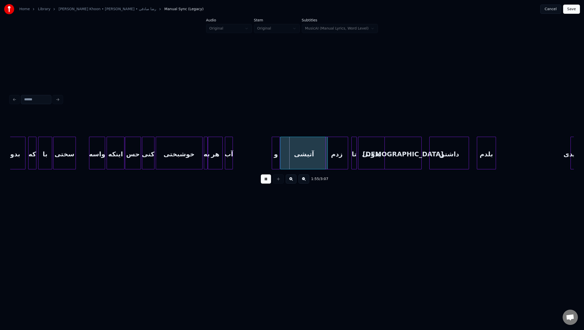
click at [221, 159] on div at bounding box center [222, 153] width 2 height 32
click at [234, 158] on div at bounding box center [234, 153] width 2 height 32
click at [241, 158] on div at bounding box center [241, 153] width 2 height 32
click at [248, 158] on div "و" at bounding box center [248, 154] width 8 height 35
click at [274, 157] on div "آﺗﻴﺸﻰ" at bounding box center [276, 154] width 47 height 35
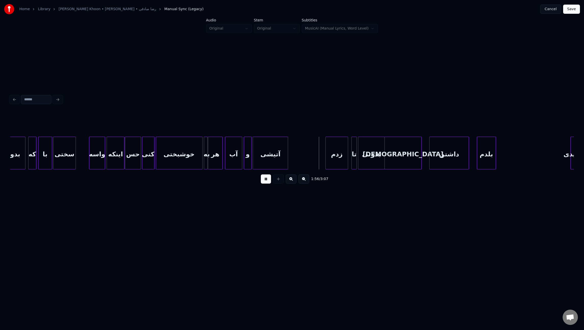
click at [287, 154] on div at bounding box center [287, 153] width 2 height 32
click at [304, 156] on div "زدم" at bounding box center [301, 154] width 22 height 35
click at [320, 154] on div "ﺗﺎ" at bounding box center [320, 154] width 5 height 35
click at [337, 156] on div "ﺑﺪوﻧﻰ" at bounding box center [340, 154] width 26 height 35
click at [364, 157] on div "[DEMOGRAPHIC_DATA]" at bounding box center [375, 154] width 37 height 35
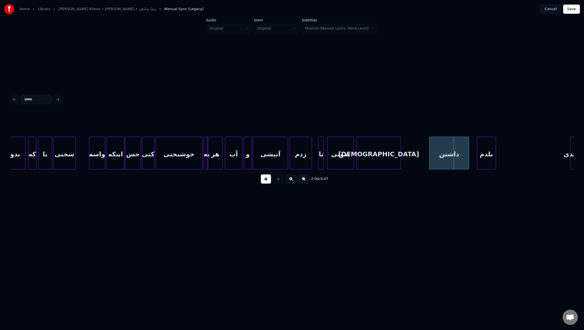
click at [400, 156] on div at bounding box center [400, 153] width 2 height 32
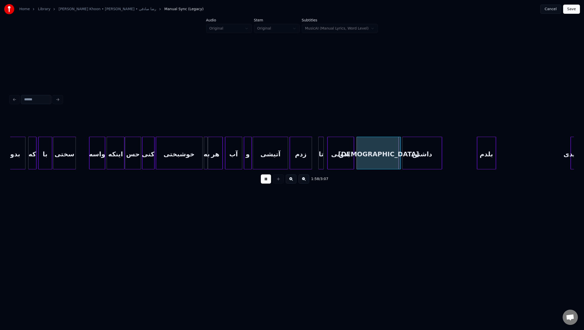
click at [419, 154] on div "داﺷﺘﻦ" at bounding box center [421, 154] width 39 height 35
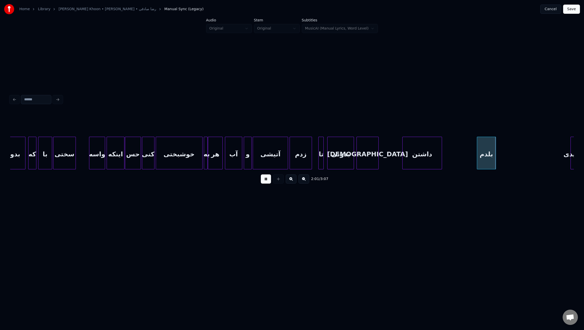
click at [377, 156] on div at bounding box center [378, 153] width 2 height 32
click at [368, 153] on div at bounding box center [368, 153] width 2 height 32
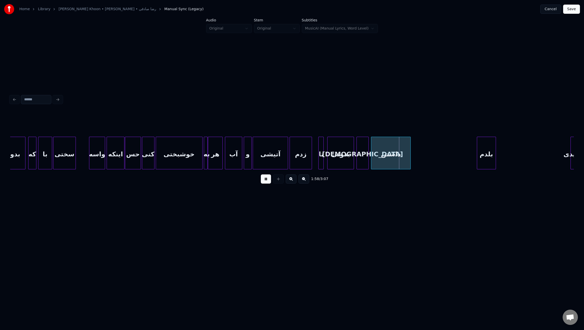
click at [380, 150] on div "داﺷﺘﻦ" at bounding box center [390, 154] width 39 height 35
click at [400, 152] on div at bounding box center [400, 153] width 2 height 32
click at [410, 152] on div "ﺑﻠﺪم" at bounding box center [412, 154] width 19 height 35
click at [453, 154] on div at bounding box center [454, 153] width 2 height 32
click at [437, 152] on div at bounding box center [438, 153] width 2 height 32
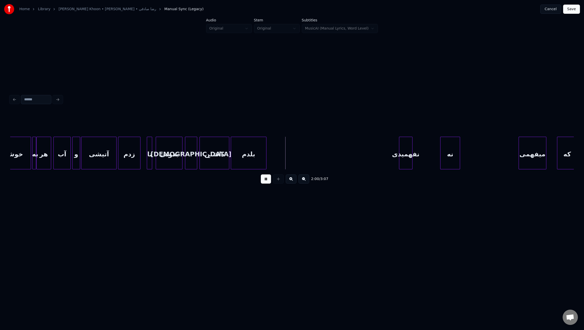
scroll to position [0, 4320]
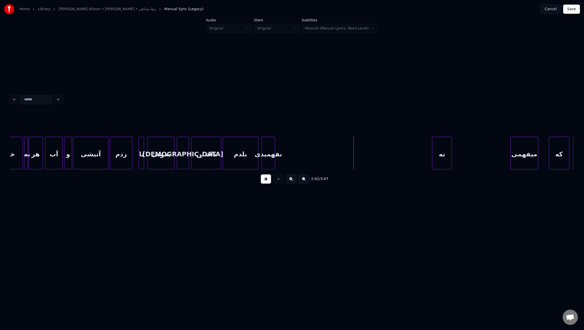
click at [269, 154] on div "ﻧﻔﻬﻤﻴﺪی" at bounding box center [268, 154] width 13 height 35
click at [273, 157] on div "ﻧﻔﻬﻤﻴﺪی" at bounding box center [270, 154] width 13 height 35
click at [385, 162] on div at bounding box center [386, 153] width 2 height 32
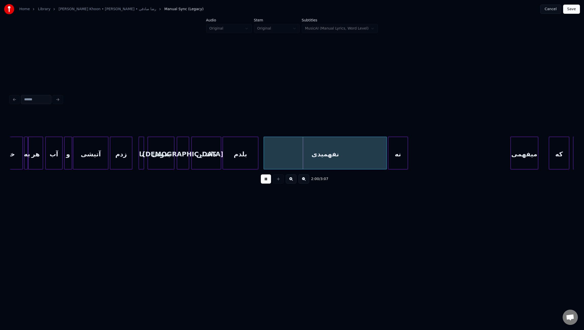
click at [399, 161] on div "ﻧﻪ" at bounding box center [397, 154] width 19 height 35
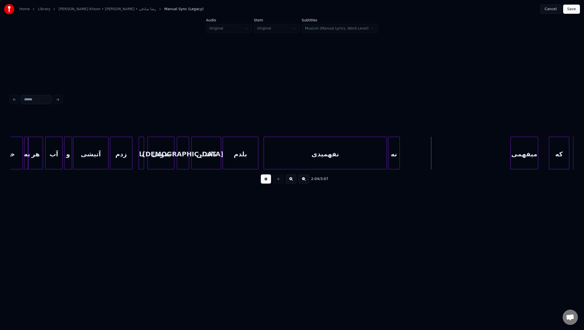
click at [399, 158] on div at bounding box center [399, 153] width 2 height 32
click at [409, 155] on div "ﻣﻴﻔﻬﻤﻰ" at bounding box center [412, 154] width 27 height 35
click at [496, 156] on div at bounding box center [496, 153] width 2 height 32
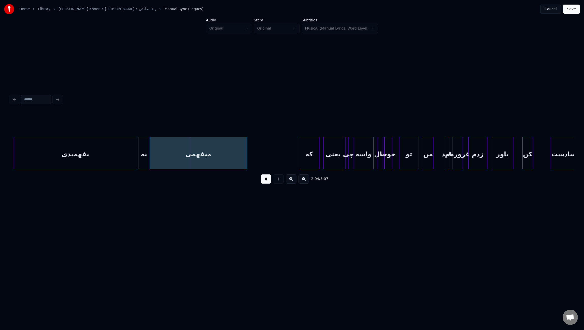
scroll to position [0, 4572]
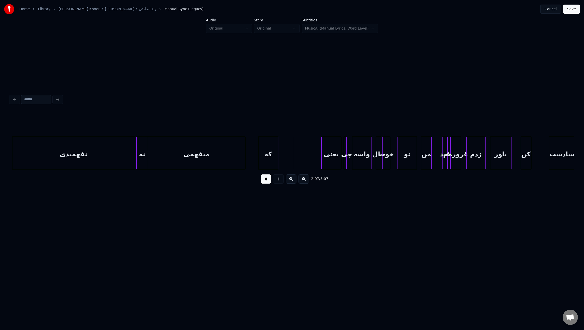
click at [270, 152] on div "ﻛﻪ" at bounding box center [268, 154] width 20 height 35
click at [264, 152] on div at bounding box center [265, 153] width 2 height 32
click at [276, 157] on div "ﻳﻌﻨﻰ" at bounding box center [275, 154] width 19 height 35
click at [342, 159] on div at bounding box center [343, 153] width 2 height 32
click at [292, 154] on div "ﭼﻰ" at bounding box center [291, 154] width 10 height 35
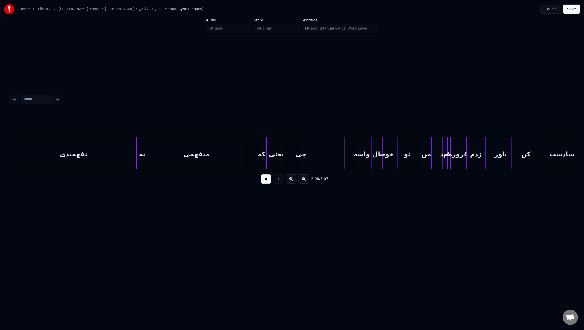
click at [302, 157] on div "ﭼﻰ" at bounding box center [301, 154] width 10 height 35
click at [293, 159] on div at bounding box center [293, 153] width 2 height 32
click at [321, 159] on div "واﺳﻪ" at bounding box center [319, 154] width 19 height 35
click at [319, 160] on div "واﺳﻪ" at bounding box center [319, 154] width 19 height 35
click at [312, 159] on div at bounding box center [312, 153] width 2 height 32
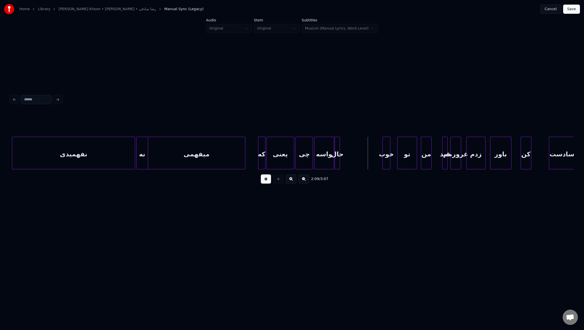
click at [336, 158] on div "ﺣﺎل" at bounding box center [337, 154] width 5 height 35
click at [344, 157] on div at bounding box center [345, 153] width 2 height 32
click at [351, 157] on div at bounding box center [350, 153] width 2 height 32
click at [356, 155] on div "ﺧﻮب" at bounding box center [358, 154] width 8 height 35
click at [365, 158] on div at bounding box center [366, 153] width 2 height 32
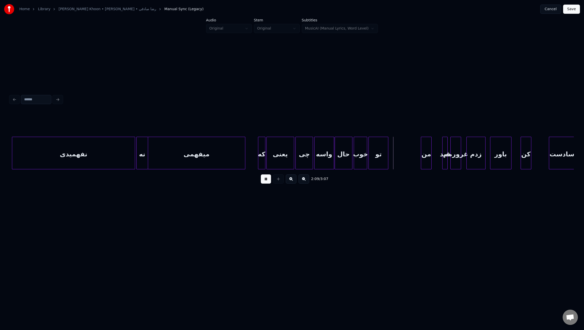
click at [381, 158] on div "ﺗﻮ" at bounding box center [377, 154] width 19 height 35
click at [373, 155] on div at bounding box center [374, 153] width 2 height 32
click at [380, 152] on div "ﻣﻦ" at bounding box center [381, 154] width 10 height 35
click at [386, 156] on div "ﻣﻦ" at bounding box center [386, 154] width 10 height 35
click at [379, 159] on div at bounding box center [380, 153] width 2 height 32
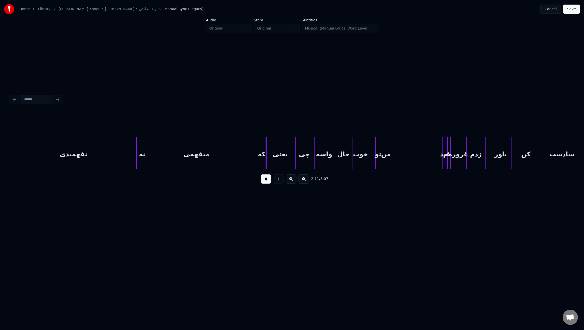
click at [376, 160] on div at bounding box center [376, 153] width 2 height 32
click at [373, 159] on div at bounding box center [373, 153] width 2 height 32
click at [403, 158] on div "ﻗﻴﺪ" at bounding box center [402, 154] width 5 height 35
click at [408, 158] on div at bounding box center [409, 153] width 2 height 32
click at [396, 157] on div "ﻣﻦ" at bounding box center [391, 153] width 11 height 33
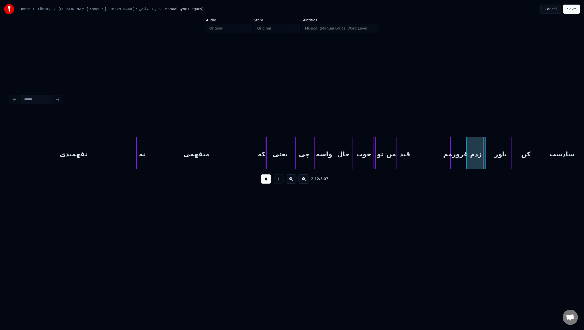
click at [384, 157] on div at bounding box center [384, 153] width 2 height 32
click at [427, 157] on div "ﻏﺮورﻣﻢ" at bounding box center [427, 154] width 10 height 35
click at [418, 156] on div at bounding box center [419, 153] width 2 height 32
click at [455, 158] on div at bounding box center [456, 153] width 2 height 32
click at [468, 161] on div "زدم" at bounding box center [467, 154] width 19 height 35
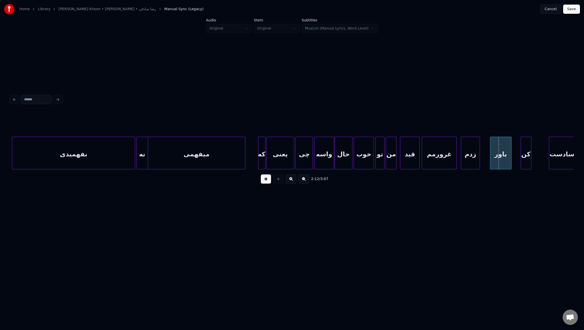
click at [471, 161] on div "زدم" at bounding box center [470, 154] width 19 height 35
click at [459, 161] on div at bounding box center [459, 153] width 2 height 32
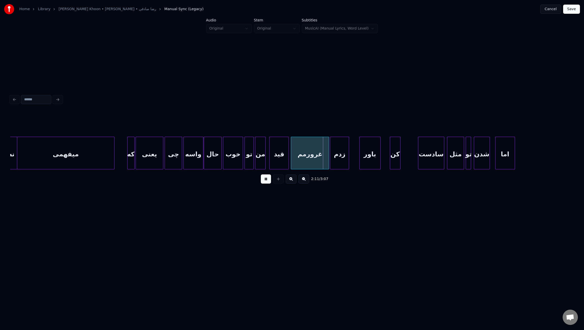
scroll to position [0, 4709]
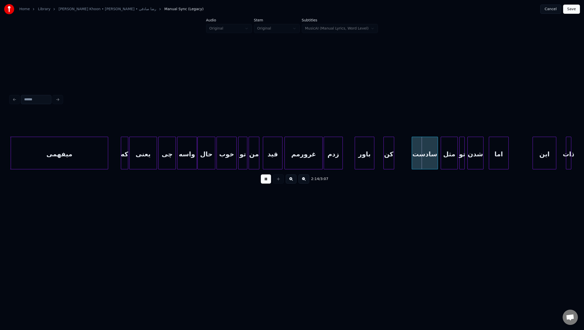
click at [355, 155] on div at bounding box center [356, 153] width 2 height 32
click at [347, 154] on div at bounding box center [347, 153] width 2 height 32
click at [382, 160] on div at bounding box center [382, 153] width 2 height 32
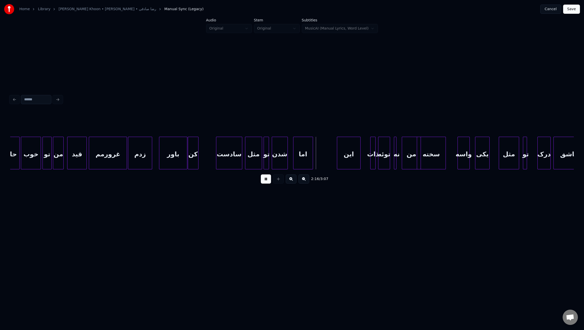
scroll to position [0, 4891]
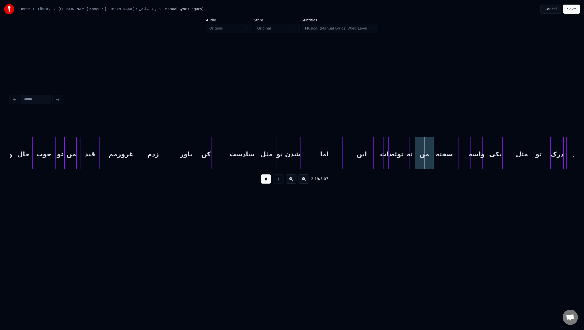
click at [342, 155] on div at bounding box center [341, 153] width 2 height 32
click at [363, 158] on div at bounding box center [363, 153] width 2 height 32
click at [367, 156] on div "ذات" at bounding box center [367, 154] width 5 height 35
click at [382, 158] on div at bounding box center [382, 153] width 2 height 32
click at [398, 161] on div "توئه" at bounding box center [396, 154] width 11 height 35
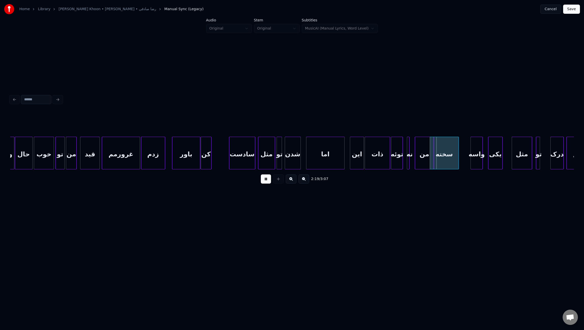
click at [388, 160] on div at bounding box center [389, 153] width 2 height 32
click at [413, 160] on div at bounding box center [413, 153] width 2 height 32
click at [453, 161] on div "سخته" at bounding box center [449, 154] width 28 height 35
click at [425, 158] on div at bounding box center [426, 153] width 2 height 32
click at [436, 160] on div "سخته" at bounding box center [441, 154] width 28 height 35
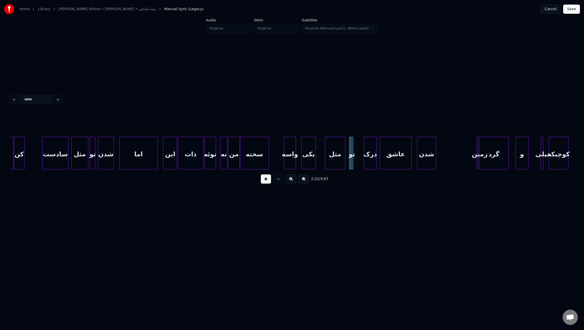
scroll to position [0, 5079]
click at [329, 156] on div "مثل" at bounding box center [325, 154] width 20 height 35
click at [335, 159] on div "مثل" at bounding box center [334, 154] width 20 height 35
click at [322, 156] on div at bounding box center [322, 153] width 2 height 32
click at [298, 156] on div at bounding box center [299, 153] width 2 height 32
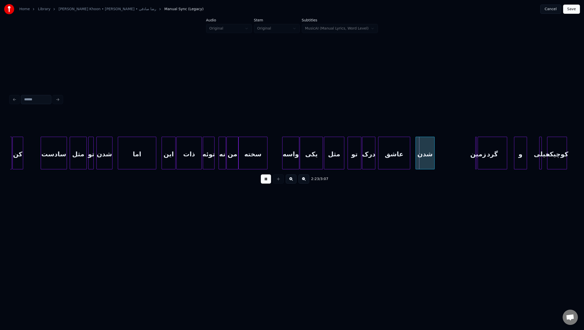
click at [360, 160] on div at bounding box center [360, 153] width 2 height 32
click at [412, 158] on div at bounding box center [413, 153] width 2 height 32
click at [467, 161] on div at bounding box center [468, 153] width 2 height 32
click at [265, 182] on button at bounding box center [266, 178] width 10 height 9
click at [576, 10] on button "Save" at bounding box center [571, 9] width 17 height 9
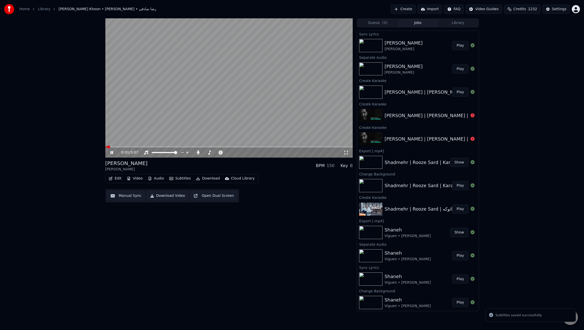
click at [131, 194] on button "Manual Sync" at bounding box center [125, 195] width 37 height 9
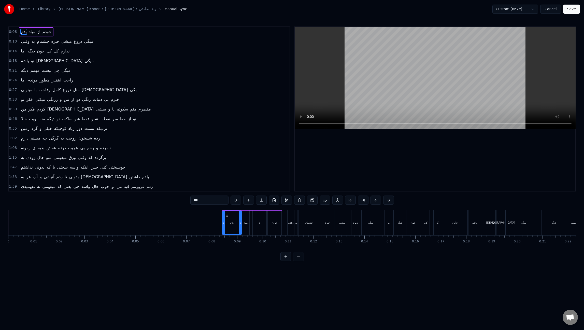
click at [19, 127] on div "زﻣﻴﻦ ﮔﺮد و ﺧﻴﻠﻰ ﻛﻮﭼﻴﻜﻪ زﻳﺎد دور ﻧﻴﺴﺖ ﻧﺰدﻳﻜﻪ" at bounding box center [64, 128] width 90 height 9
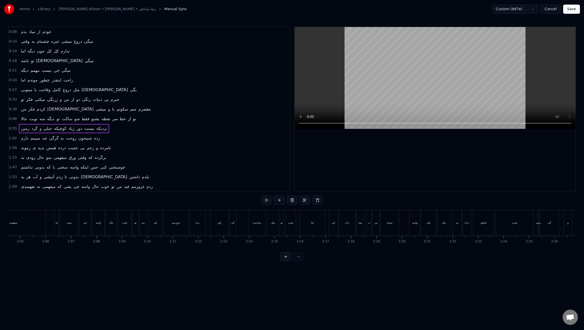
scroll to position [58, 0]
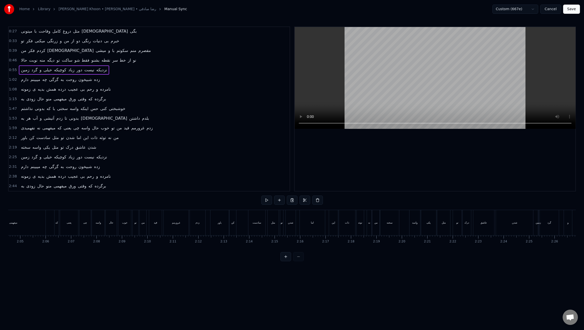
click at [19, 154] on div "زﻣﻴﻦ ﮔﺮد و ﺧﻴﻠﻰ ﻛﻮﭼﻴﻜﻪ زﻳﺎد دور ﻧﻴﺴﺖ ﻧﺰدﻳﻜﻪ" at bounding box center [64, 156] width 90 height 9
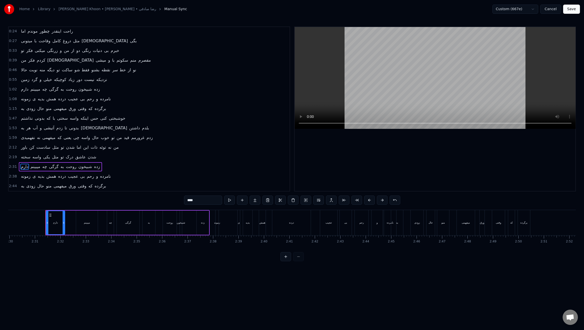
scroll to position [0, 3825]
type input "******"
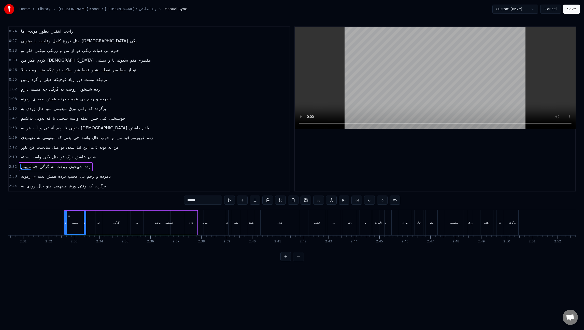
click at [19, 163] on div "ﻣﻴﺒﻴﻨﻢ ﭼﻪ ﮔﺮگی ﺑﻪ روﺣﺖ ﺷﺒﻴﺨﻮن زده" at bounding box center [55, 166] width 73 height 9
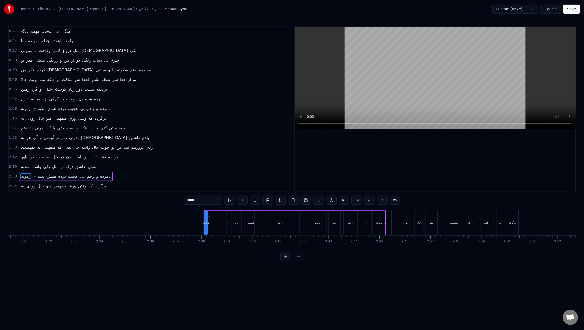
click at [19, 172] on div "زﻣﻮﻧﻪ ی ﺑﺪﻳﻪ ﻫﻤﺶ درده ﻋﺠﻴﺐ ﺑﻰ رﺣﻢ و ﻧﺎﻣﺮده" at bounding box center [66, 176] width 94 height 9
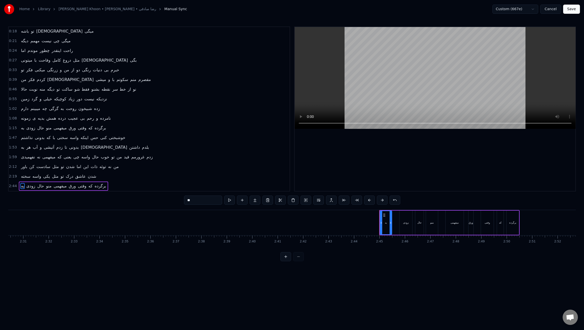
scroll to position [29, 0]
click at [19, 182] on div "ﺑﻪ زودی ﺣﺎل ﻣﻨﻮ ﻣﻴﻔﻬﻤﻰ ورق وﻗﺘﻰ ﻛﻪ ﺑﺮﮔﺮده" at bounding box center [63, 185] width 89 height 9
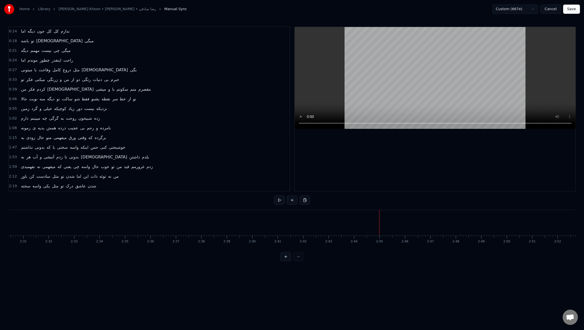
scroll to position [0, 3825]
drag, startPoint x: 514, startPoint y: 251, endPoint x: 496, endPoint y: 253, distance: 18.6
click at [496, 253] on div "0:08 ﺑﺪم ﻣﻴﺎد از ﺧﻮدم 0:10 وقتی ﺑﻪ ﭼﺸﻤﺎم ﺧﻴﺮه ﻣﻴﺸﻰ دروغ ﻣﻴﮕﻰ 0:14 اﻣﺎ دﻳﮕﻪ ﺟﻮن …" at bounding box center [291, 143] width 567 height 234
click at [19, 105] on div "زﻣﻴﻦ ﮔﺮد و ﺧﻴﻠﻰ ﻛﻮﭼﻴﻜﻪ زﻳﺎد دور ﻧﻴﺴﺖ ﻧﺰدﻳﻜﻪ" at bounding box center [64, 108] width 90 height 9
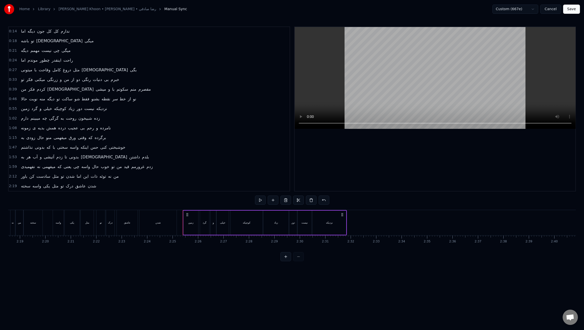
scroll to position [29, 0]
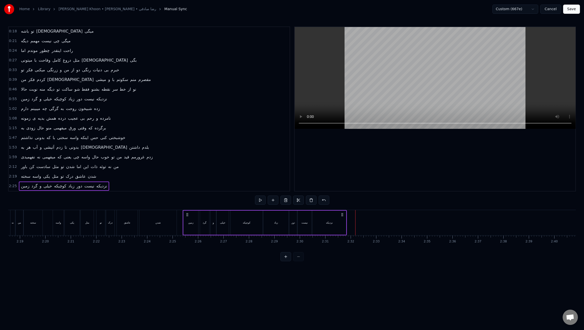
click at [19, 107] on div "دارم ﻣﻴﺒﻴﻨﻢ ﭼﻪ ﮔﺮگی ﺑﻪ روﺣﺖ ﺷﺒﻴﺨﻮن زده" at bounding box center [60, 108] width 83 height 9
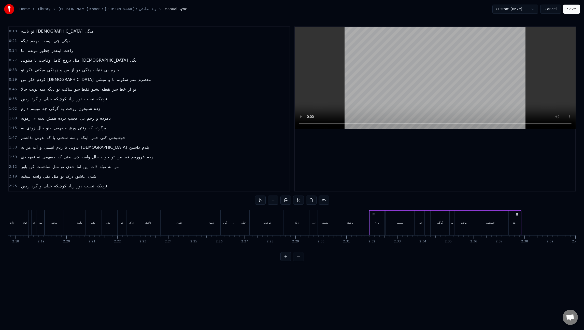
scroll to position [39, 0]
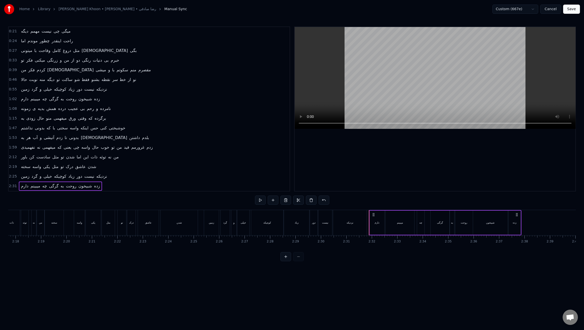
click at [19, 107] on div "زﻣﻮﻧﻪ ی ﺑﺪﻳﻪ ﻫﻤﺶ درده ﻋﺠﻴﺐ ﺑﻰ رﺣﻢ و ﻧﺎﻣﺮده" at bounding box center [66, 108] width 94 height 9
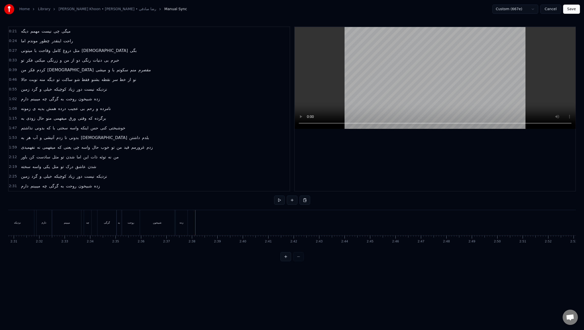
scroll to position [49, 0]
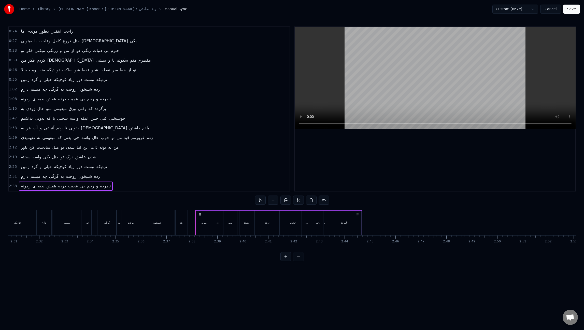
click at [19, 105] on div "ﺑﻪ زودی ﺣﺎل ﻣﻨﻮ ﻣﻴﻔﻬﻤﻰ ورق وﻗﺘﻰ ﻛﻪ ﺑﺮﮔﺮده" at bounding box center [63, 108] width 89 height 9
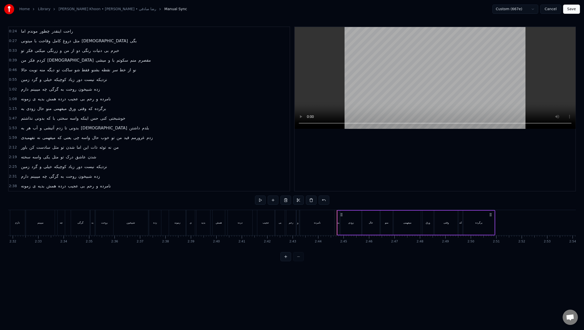
scroll to position [58, 0]
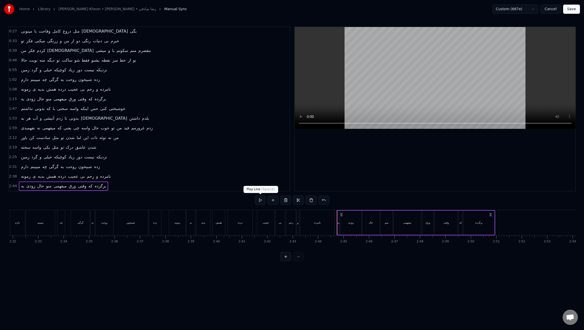
click at [258, 201] on button at bounding box center [260, 199] width 11 height 9
click at [572, 7] on button "Save" at bounding box center [571, 9] width 17 height 9
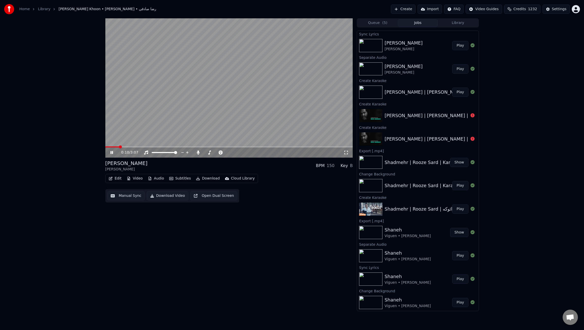
click at [112, 152] on icon at bounding box center [111, 152] width 3 height 3
click at [119, 178] on button "Edit" at bounding box center [115, 178] width 17 height 7
click at [140, 232] on div "Manual Sync (Legacy)" at bounding box center [136, 232] width 39 height 5
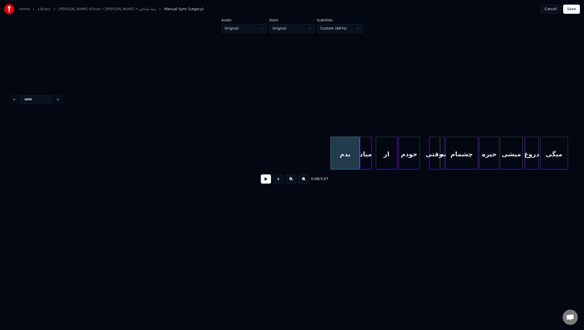
click at [270, 181] on button at bounding box center [266, 178] width 10 height 9
click at [333, 152] on div at bounding box center [334, 153] width 2 height 32
click at [573, 10] on button "Save" at bounding box center [571, 9] width 17 height 9
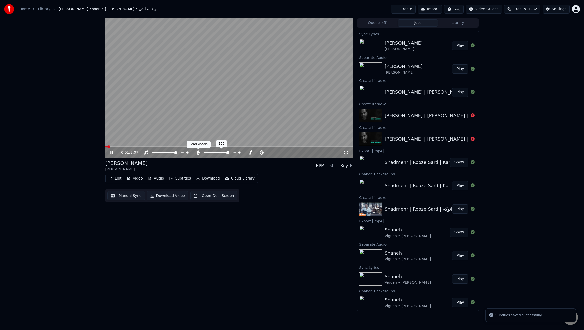
click at [198, 153] on icon at bounding box center [198, 152] width 5 height 4
click at [197, 152] on icon at bounding box center [198, 152] width 5 height 4
click at [197, 152] on icon at bounding box center [198, 152] width 3 height 4
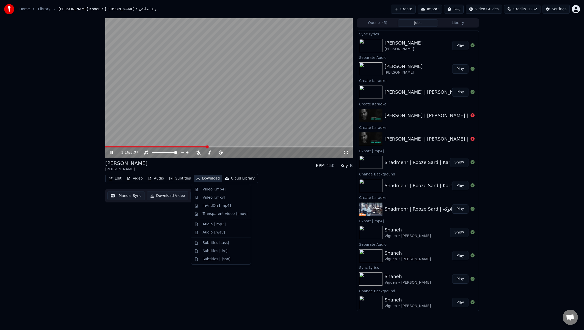
click at [209, 179] on button "Download" at bounding box center [208, 178] width 28 height 7
click at [209, 189] on div "Video [.mp4]" at bounding box center [213, 189] width 23 height 5
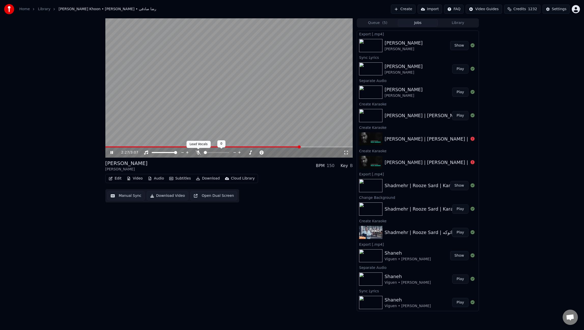
click at [197, 153] on icon at bounding box center [198, 152] width 5 height 4
click at [196, 147] on span at bounding box center [203, 146] width 196 height 1
click at [213, 147] on span at bounding box center [228, 146] width 247 height 1
click at [226, 147] on span at bounding box center [228, 146] width 247 height 1
click at [236, 147] on span at bounding box center [228, 146] width 247 height 1
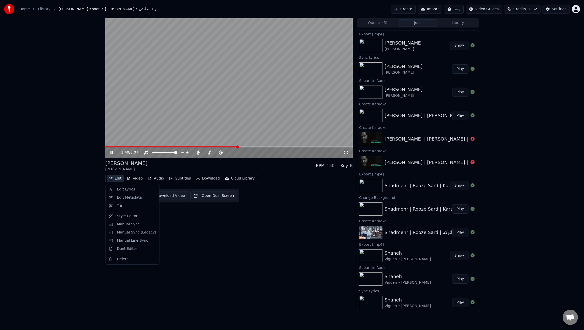
click at [122, 179] on button "Edit" at bounding box center [115, 178] width 17 height 7
click at [136, 198] on div "Edit Metadata" at bounding box center [129, 197] width 25 height 5
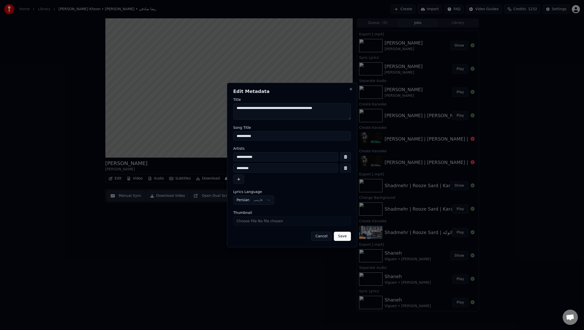
click at [281, 109] on textarea "**********" at bounding box center [291, 111] width 117 height 16
click at [323, 238] on button "Cancel" at bounding box center [321, 235] width 21 height 9
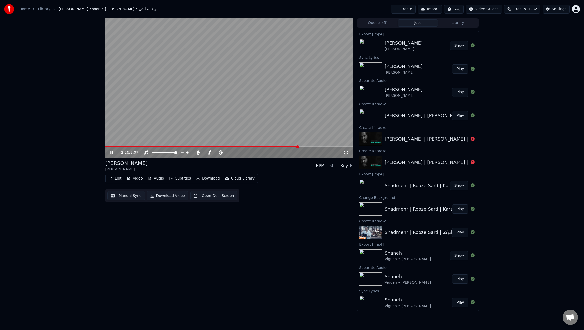
click at [256, 118] on video at bounding box center [228, 87] width 247 height 139
click at [139, 147] on span at bounding box center [201, 146] width 193 height 1
click at [116, 181] on button "Edit" at bounding box center [115, 178] width 17 height 7
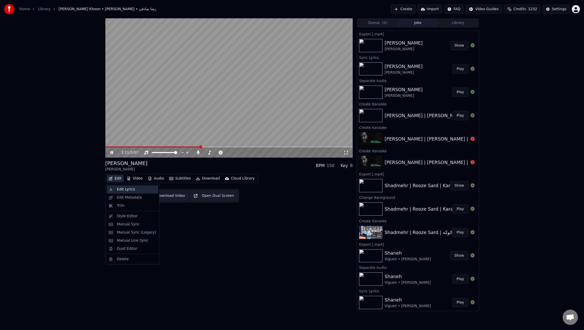
click at [126, 189] on div "Edit Lyrics" at bounding box center [126, 189] width 18 height 5
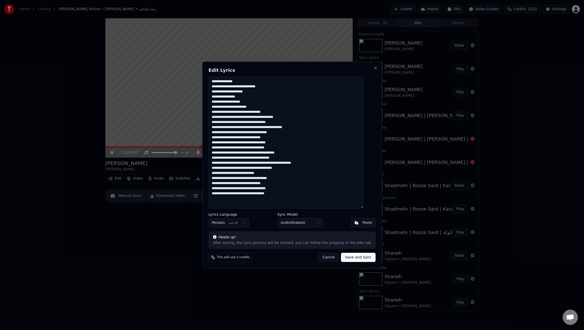
click at [311, 135] on textarea "**********" at bounding box center [285, 143] width 155 height 132
click at [325, 258] on button "Cancel" at bounding box center [328, 257] width 21 height 9
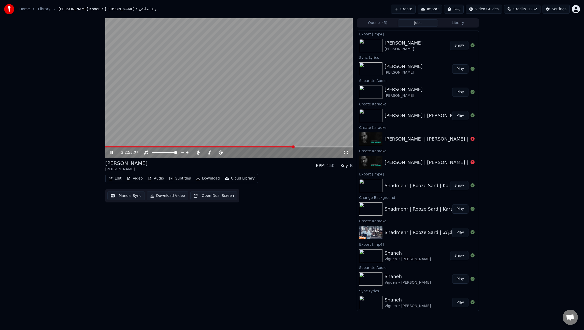
click at [270, 93] on video at bounding box center [228, 87] width 247 height 139
